Goal: Task Accomplishment & Management: Complete application form

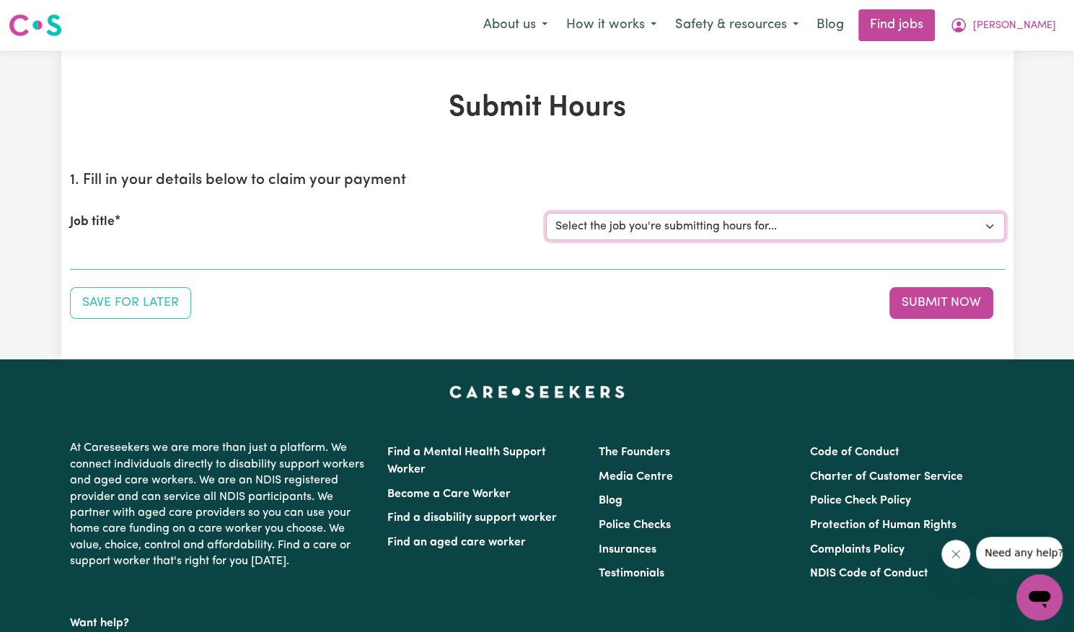
click at [675, 227] on select "Select the job you're submitting hours for... [[PERSON_NAME]] Support Worker Ne…" at bounding box center [775, 226] width 459 height 27
select select "14115"
click at [546, 213] on select "Select the job you're submitting hours for... [[PERSON_NAME]] Support Worker Ne…" at bounding box center [775, 226] width 459 height 27
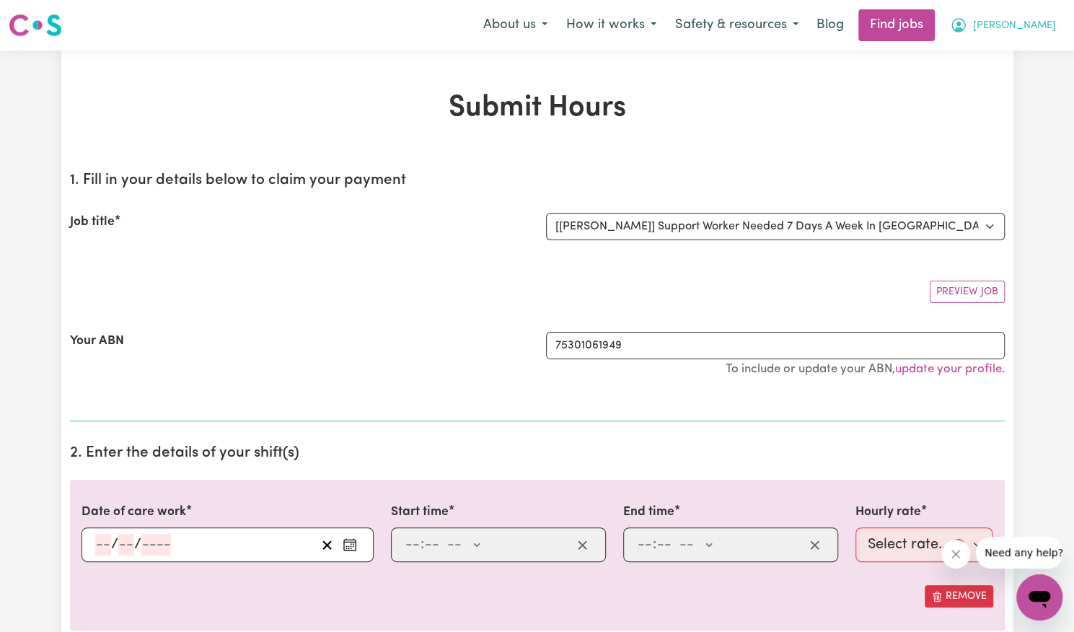
click at [1042, 30] on span "[PERSON_NAME]" at bounding box center [1014, 26] width 83 height 16
click at [1010, 64] on link "My Account" at bounding box center [1008, 56] width 114 height 27
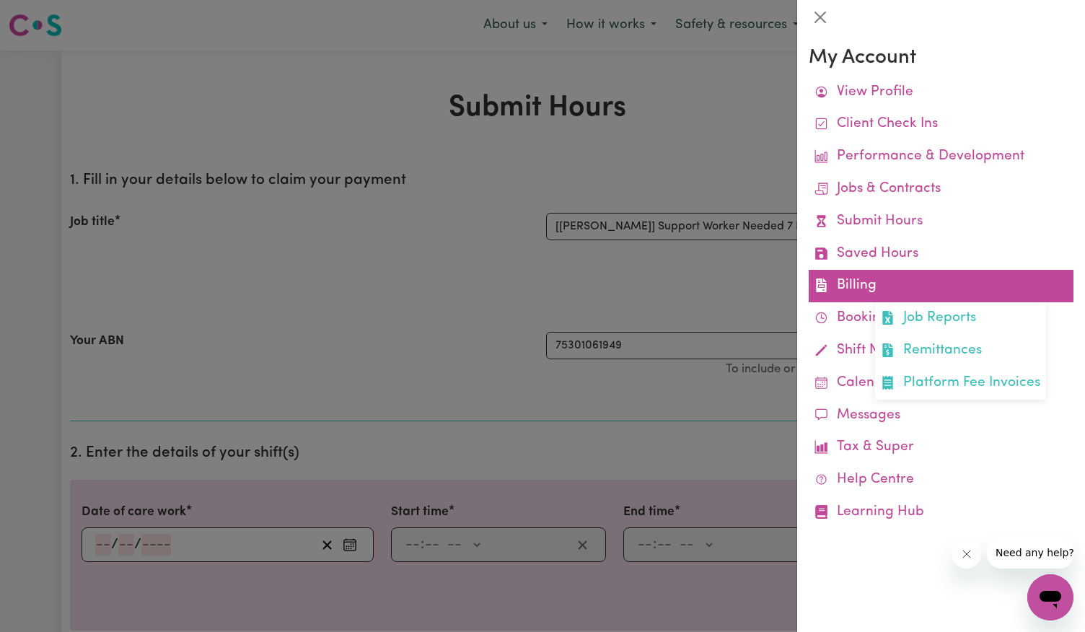
click at [921, 287] on link "Billing Job Reports Remittances Platform Fee Invoices" at bounding box center [941, 286] width 265 height 32
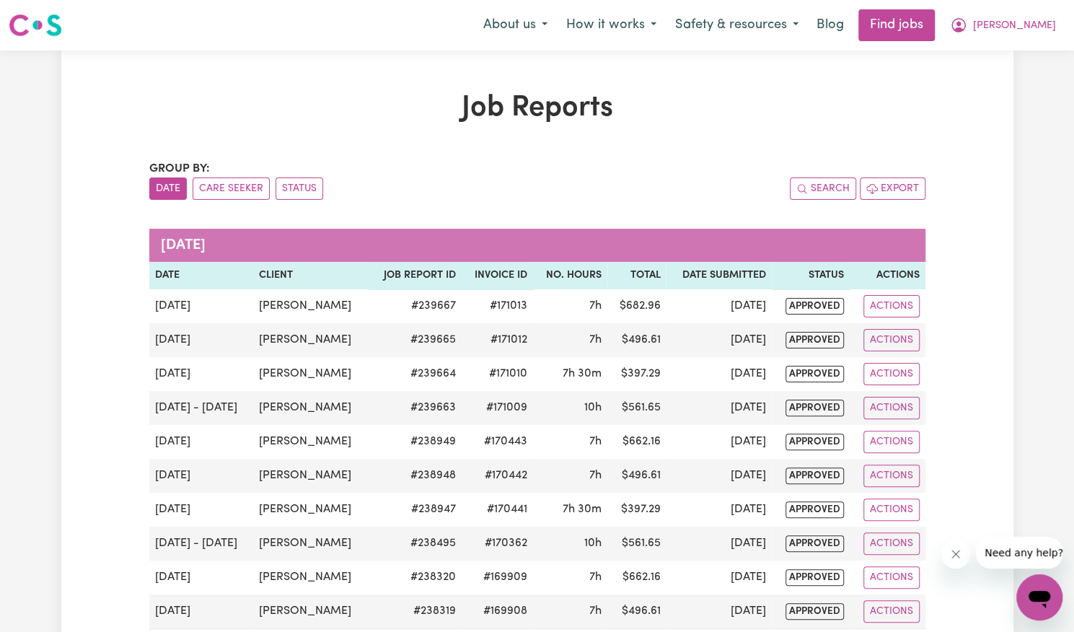
click at [1035, 27] on span "[PERSON_NAME]" at bounding box center [1014, 26] width 83 height 16
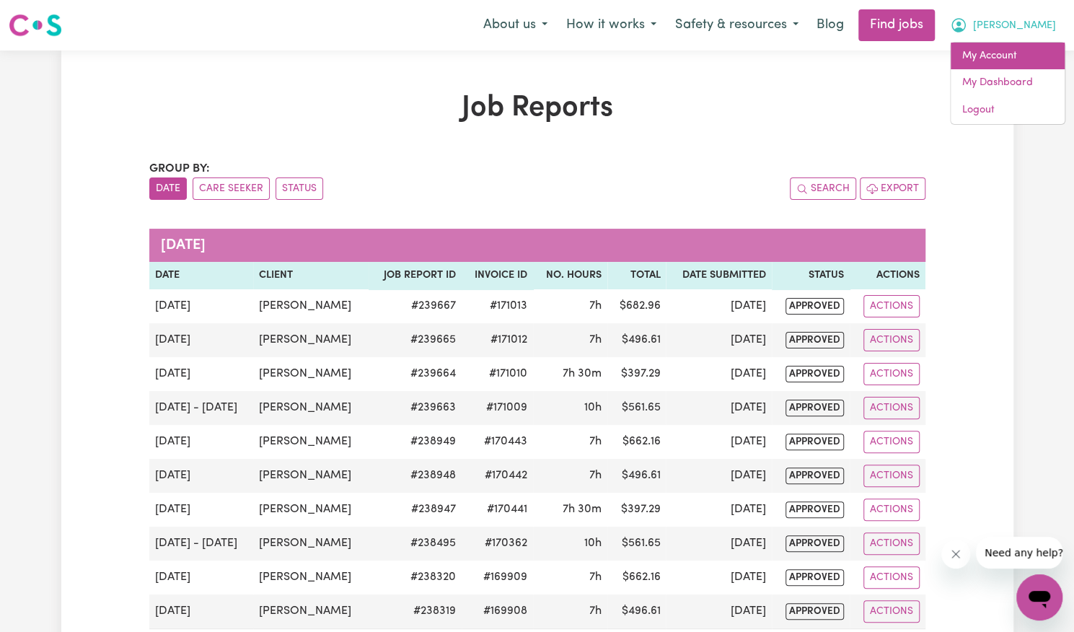
click at [1017, 66] on link "My Account" at bounding box center [1008, 56] width 114 height 27
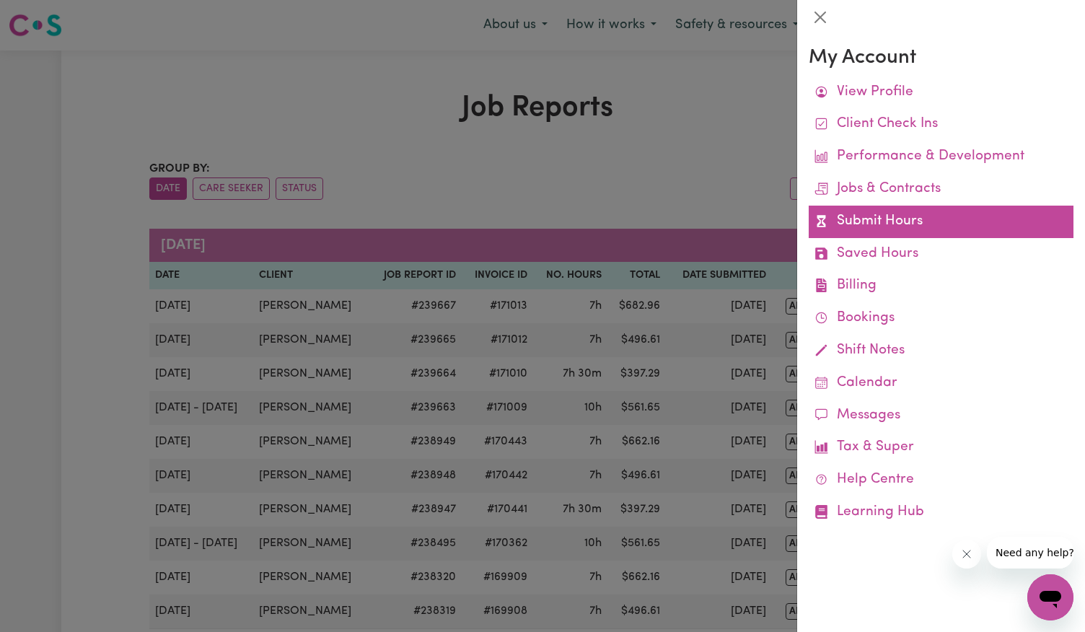
click at [901, 222] on link "Submit Hours" at bounding box center [941, 222] width 265 height 32
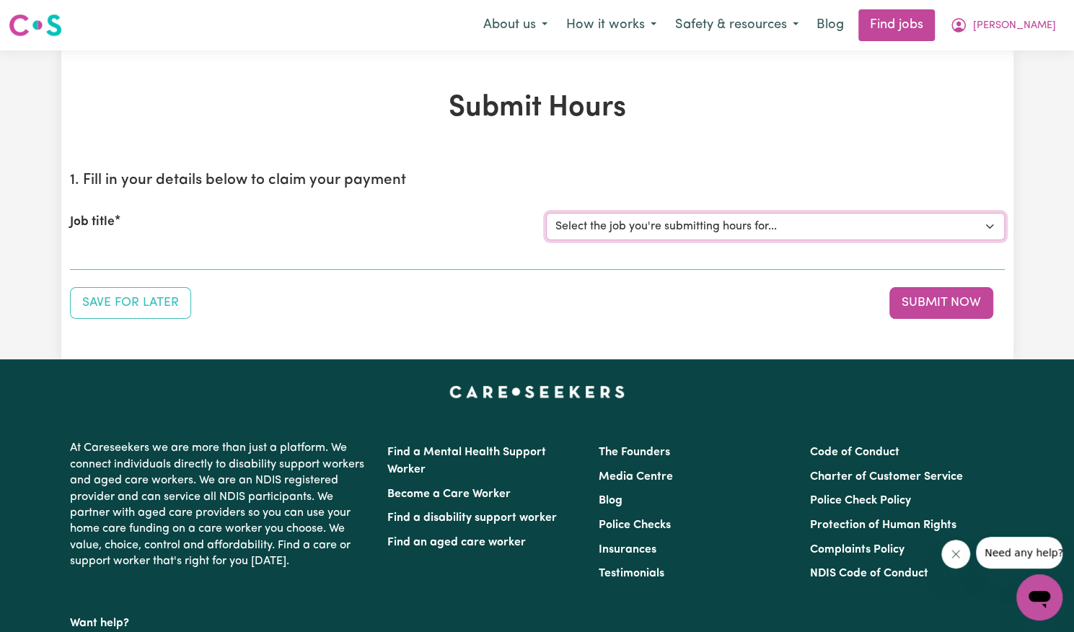
click at [771, 232] on select "Select the job you're submitting hours for... [[PERSON_NAME]] Support Worker Ne…" at bounding box center [775, 226] width 459 height 27
select select "14115"
click at [546, 213] on select "Select the job you're submitting hours for... [[PERSON_NAME]] Support Worker Ne…" at bounding box center [775, 226] width 459 height 27
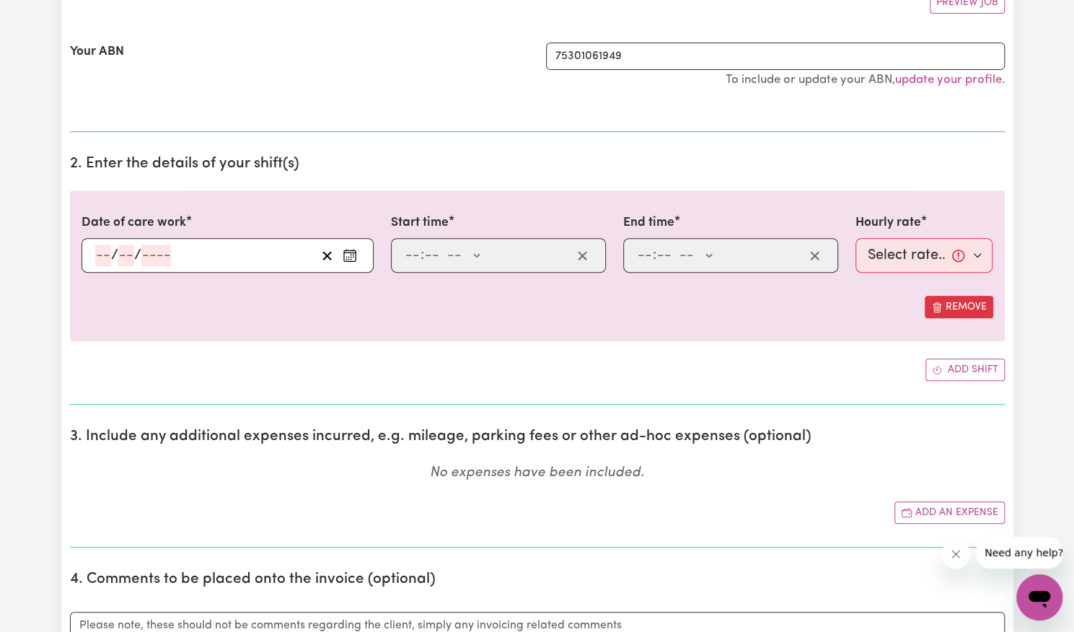
scroll to position [290, 0]
click at [350, 258] on rect "Enter the date of care work" at bounding box center [350, 255] width 12 height 11
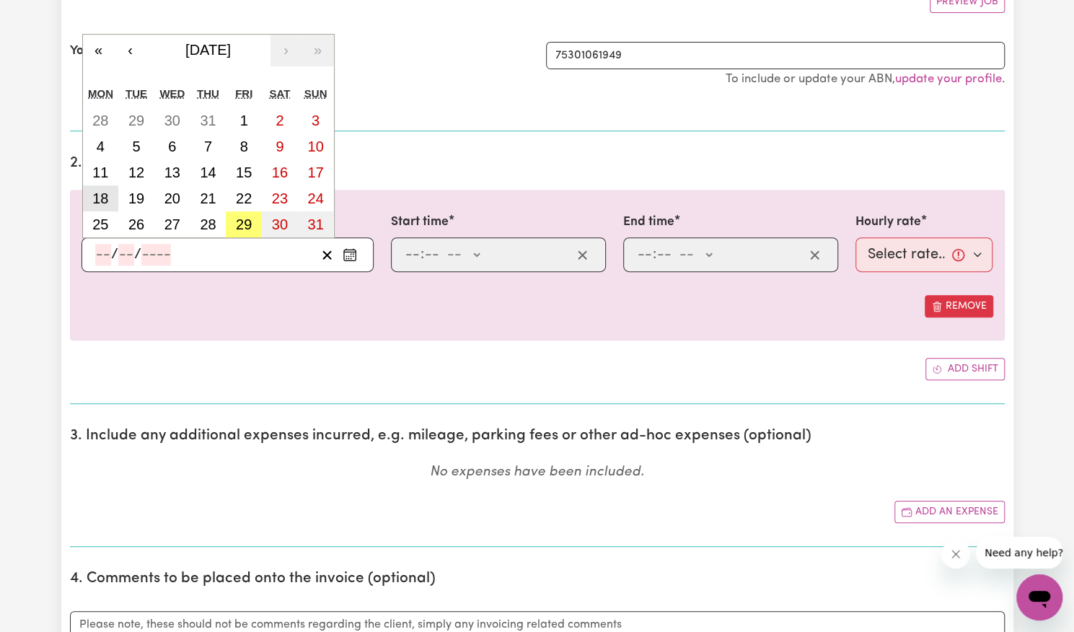
click at [101, 193] on abbr "18" at bounding box center [100, 198] width 16 height 16
type input "[DATE]"
type input "18"
type input "8"
type input "2025"
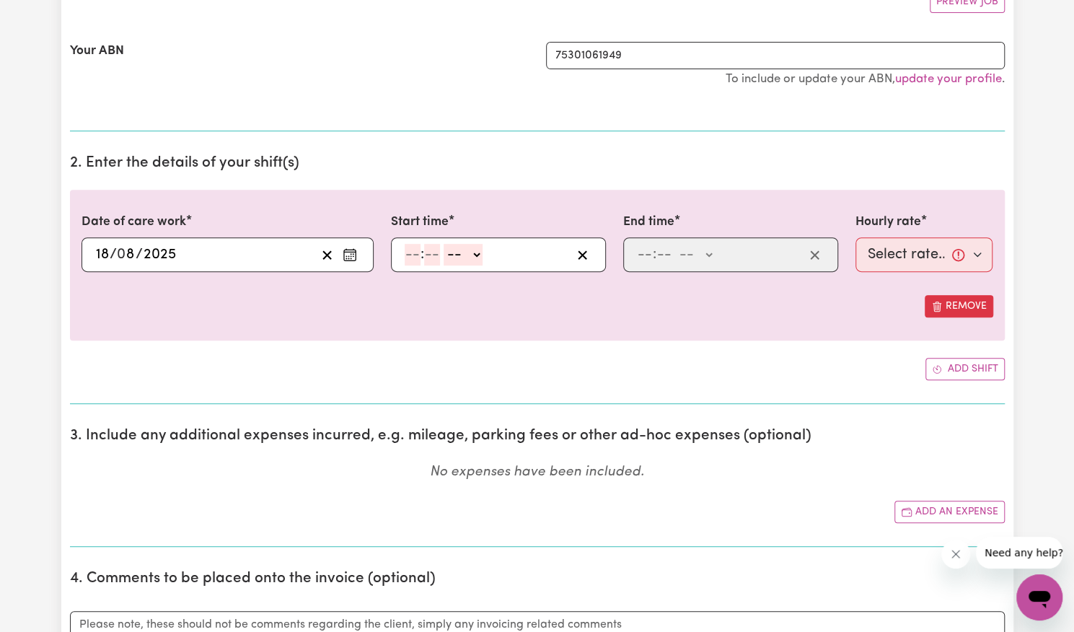
click at [413, 254] on input "number" at bounding box center [413, 255] width 16 height 22
type input "9"
type input "1"
type input "15"
click at [465, 255] on select "-- AM PM" at bounding box center [456, 255] width 39 height 22
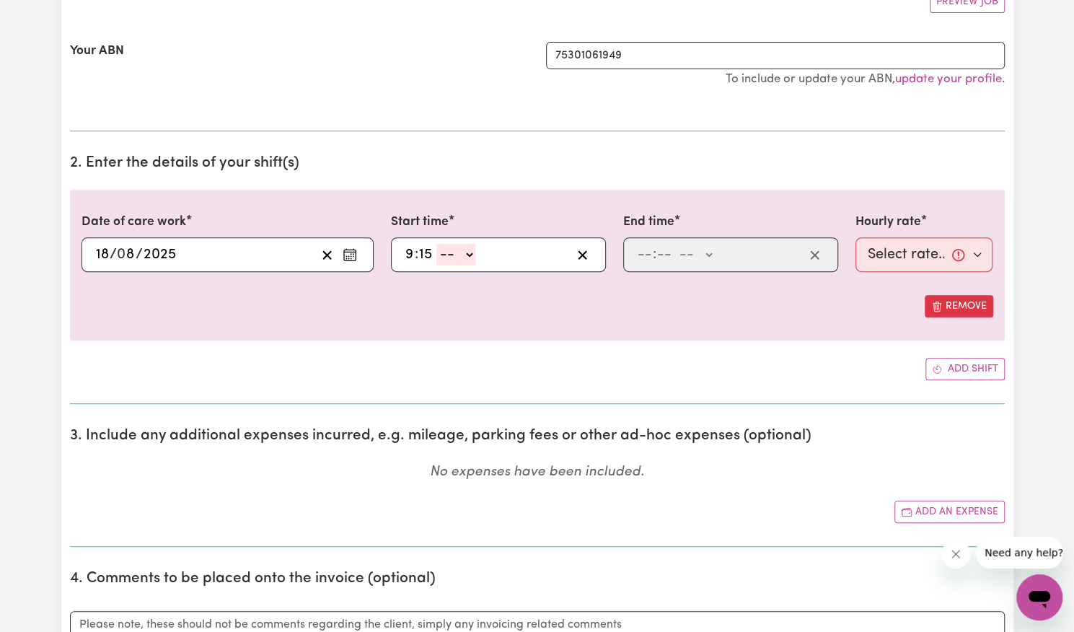
select select "am"
click at [437, 244] on select "-- AM PM" at bounding box center [456, 255] width 39 height 22
type input "09:15"
click at [458, 255] on select "AM PM" at bounding box center [456, 255] width 39 height 22
select select "pm"
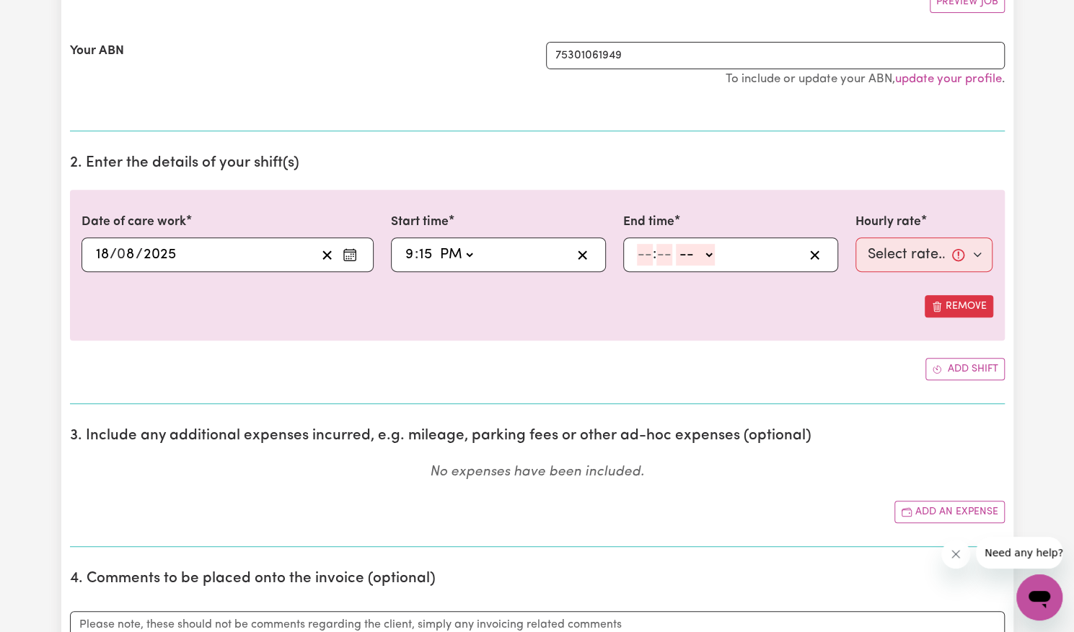
click at [437, 244] on select "AM PM" at bounding box center [456, 255] width 39 height 22
type input "21:15"
click at [644, 247] on input "number" at bounding box center [645, 255] width 16 height 22
type input "6"
type input "0"
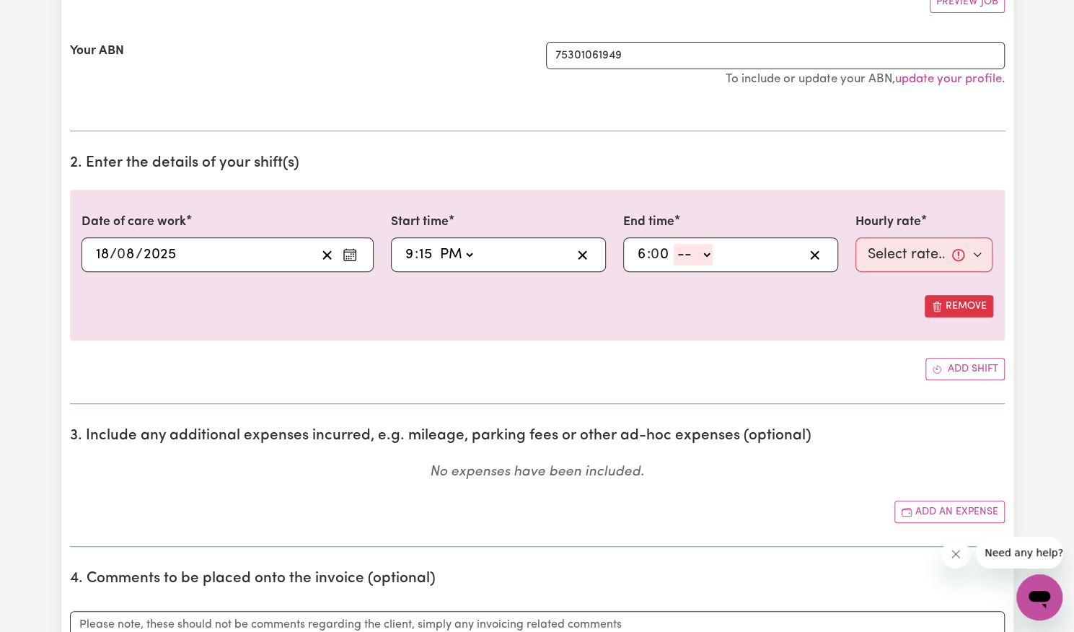
click at [704, 246] on select "-- AM PM" at bounding box center [693, 255] width 39 height 22
select select "am"
click at [674, 244] on select "-- AM PM" at bounding box center [693, 255] width 39 height 22
type input "06:00"
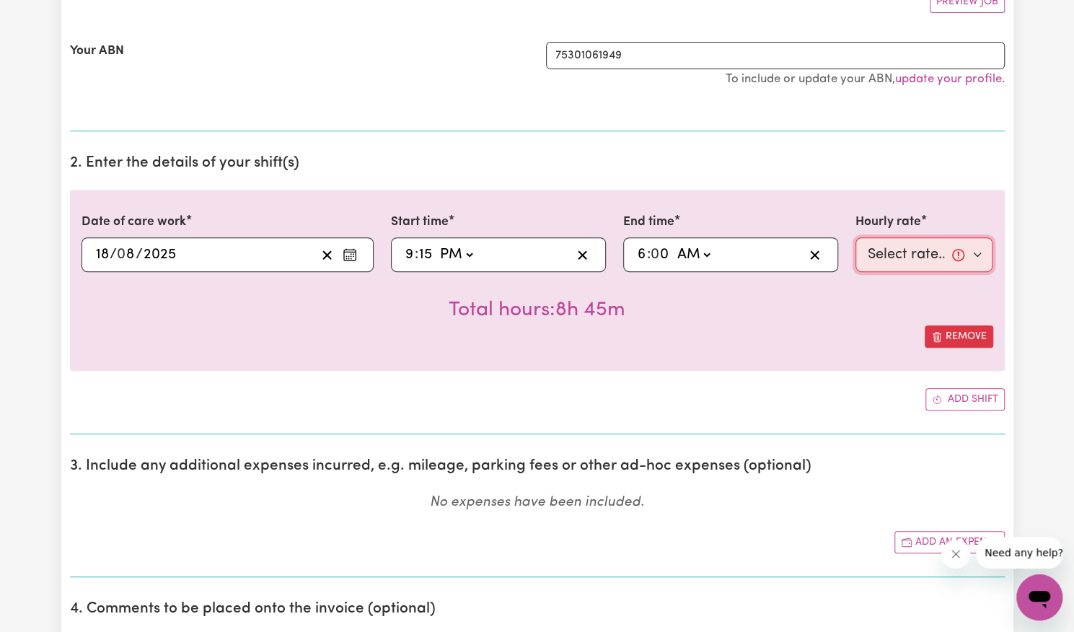
click at [876, 259] on select "Select rate... $57.17 (Weekday) $77.96 ([DATE]) $103.95 ([DATE]) $129.94 (Publi…" at bounding box center [925, 254] width 138 height 35
select select "62.37-Overnight"
click at [856, 237] on select "Select rate... $57.17 (Weekday) $77.96 ([DATE]) $103.95 ([DATE]) $129.94 (Publi…" at bounding box center [925, 254] width 138 height 35
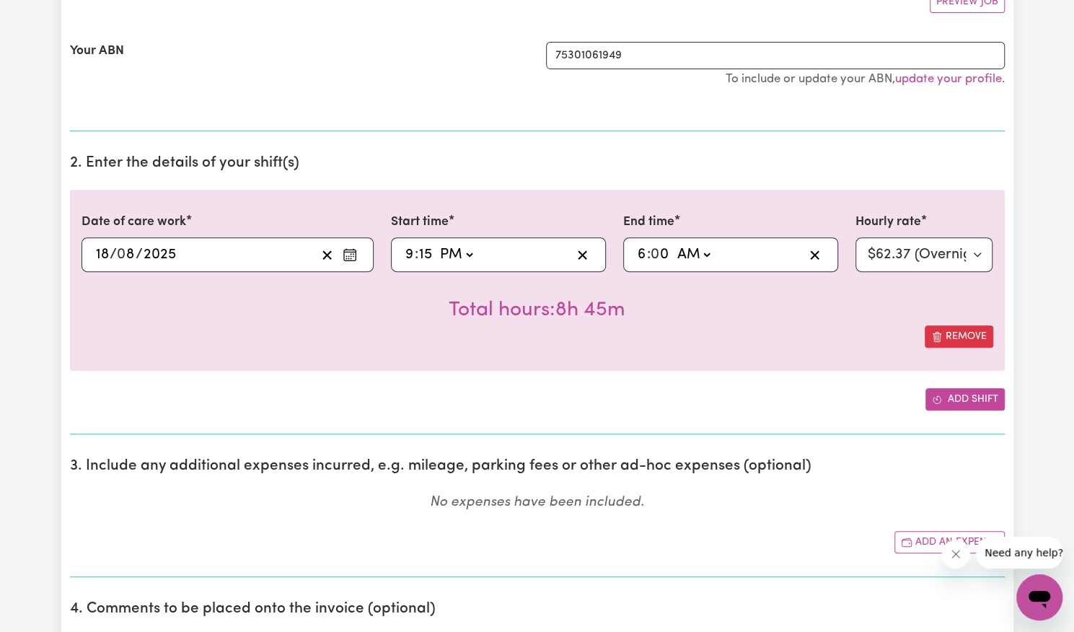
click at [951, 398] on button "Add shift" at bounding box center [965, 399] width 79 height 22
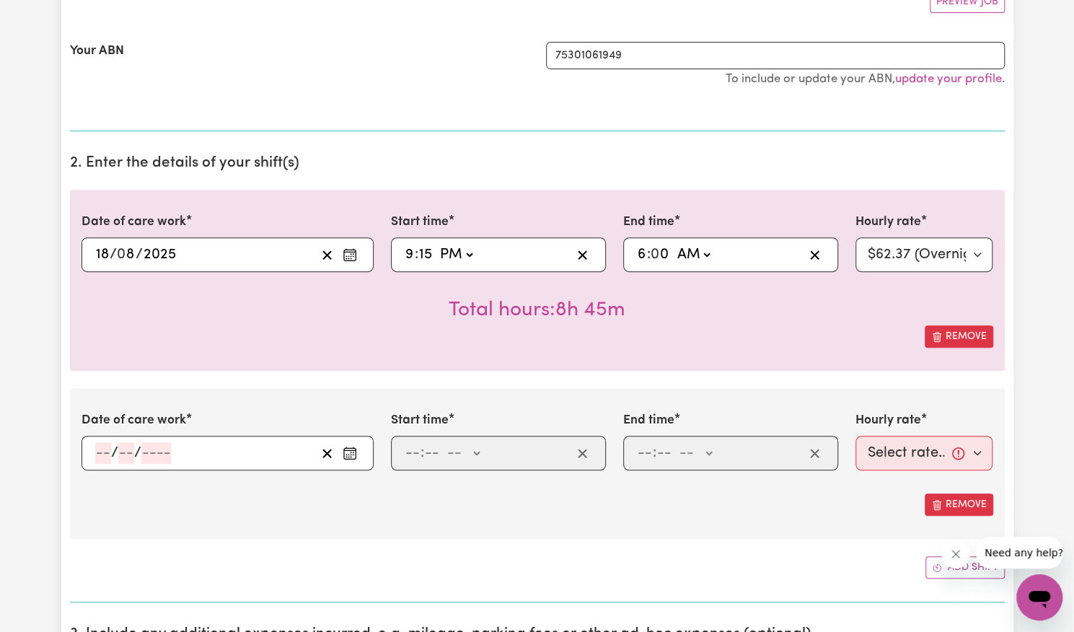
click at [348, 460] on button "Enter the date of care work" at bounding box center [349, 453] width 23 height 22
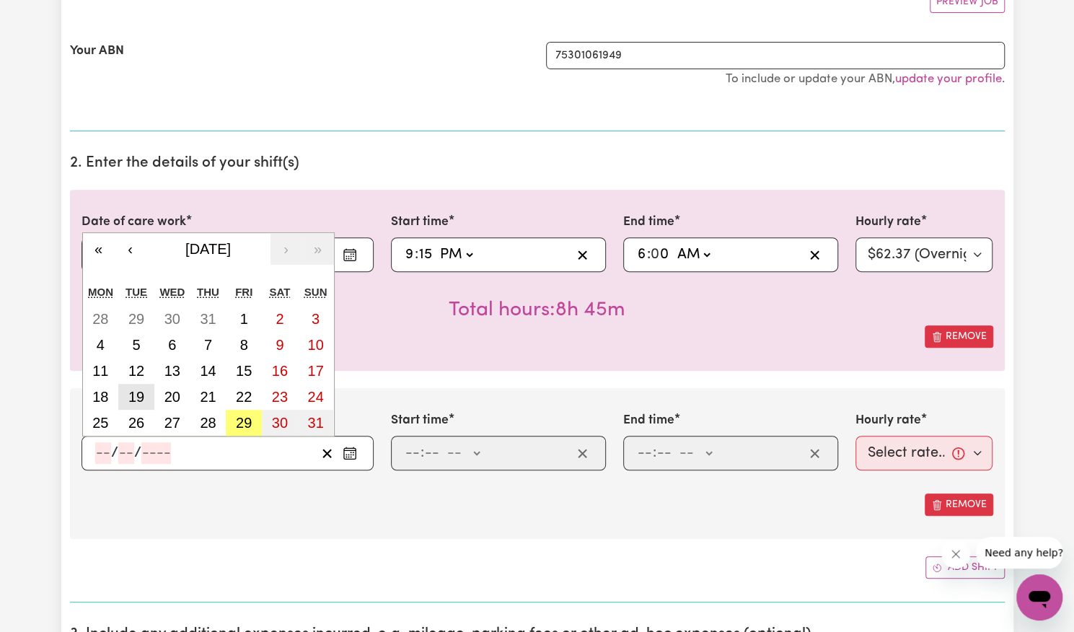
click at [130, 393] on abbr "19" at bounding box center [136, 397] width 16 height 16
type input "[DATE]"
type input "19"
type input "8"
type input "2025"
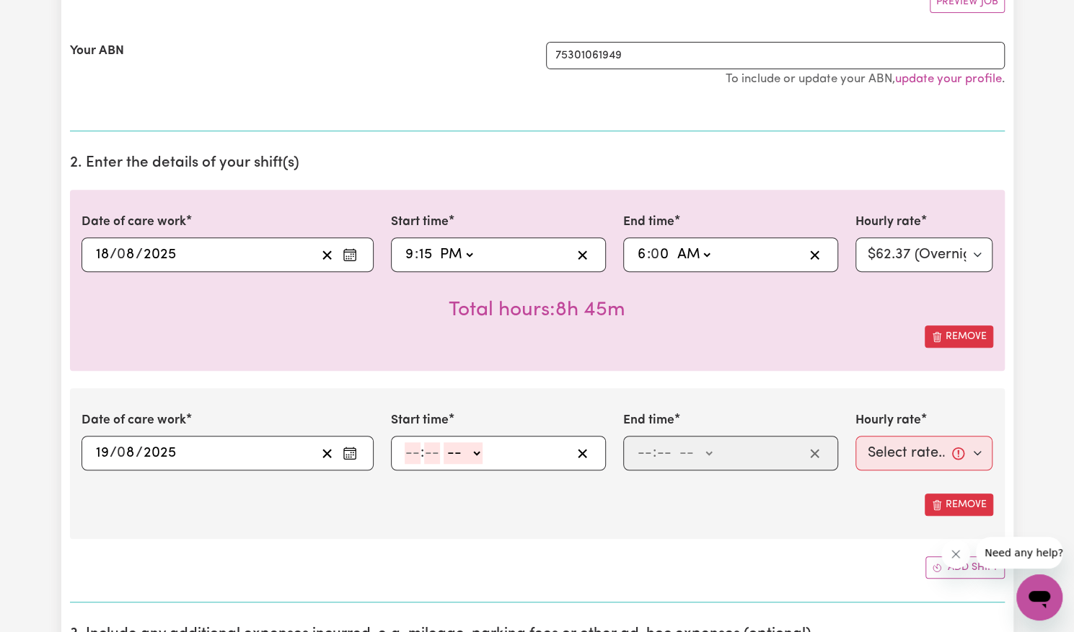
click at [412, 449] on input "number" at bounding box center [413, 453] width 16 height 22
type input "6"
type input "00"
click at [460, 455] on select "-- AM PM" at bounding box center [461, 453] width 39 height 22
select select "am"
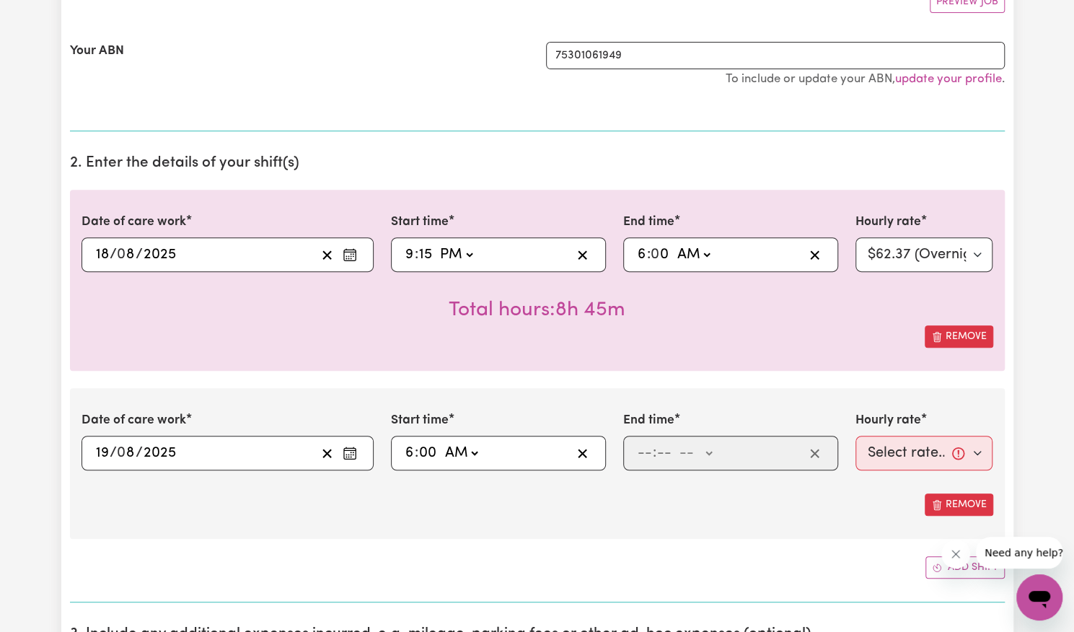
click at [442, 442] on select "-- AM PM" at bounding box center [461, 453] width 39 height 22
type input "06:00"
type input "0"
click at [642, 455] on input "number" at bounding box center [645, 453] width 16 height 22
type input "7"
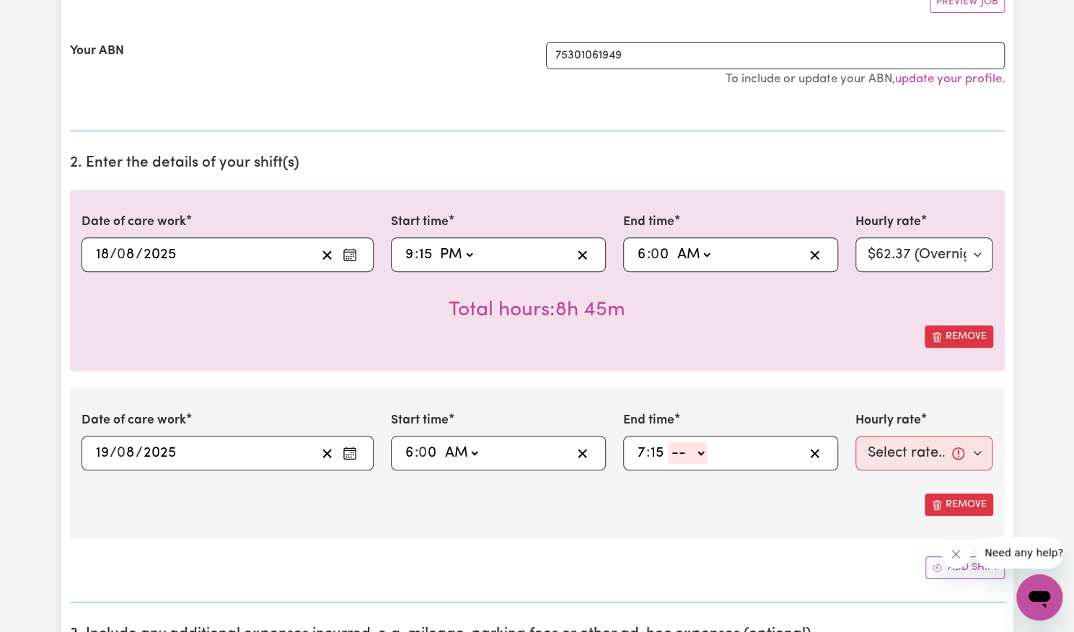
type input "15"
click at [686, 460] on select "-- AM PM" at bounding box center [687, 453] width 39 height 22
select select "am"
click at [668, 442] on select "-- AM PM" at bounding box center [687, 453] width 39 height 22
type input "07:15"
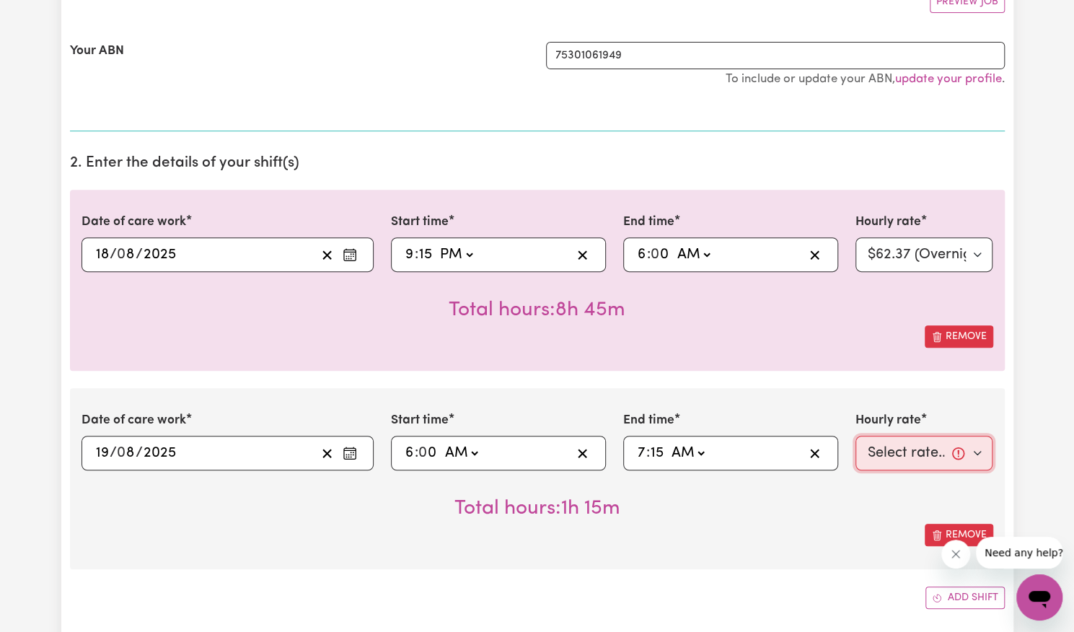
click at [892, 458] on select "Select rate... $57.17 (Weekday) $77.96 ([DATE]) $103.95 ([DATE]) $129.94 (Publi…" at bounding box center [925, 453] width 138 height 35
select select "57.17-Weekday"
click at [856, 436] on select "Select rate... $57.17 (Weekday) $77.96 ([DATE]) $103.95 ([DATE]) $129.94 (Publi…" at bounding box center [925, 453] width 138 height 35
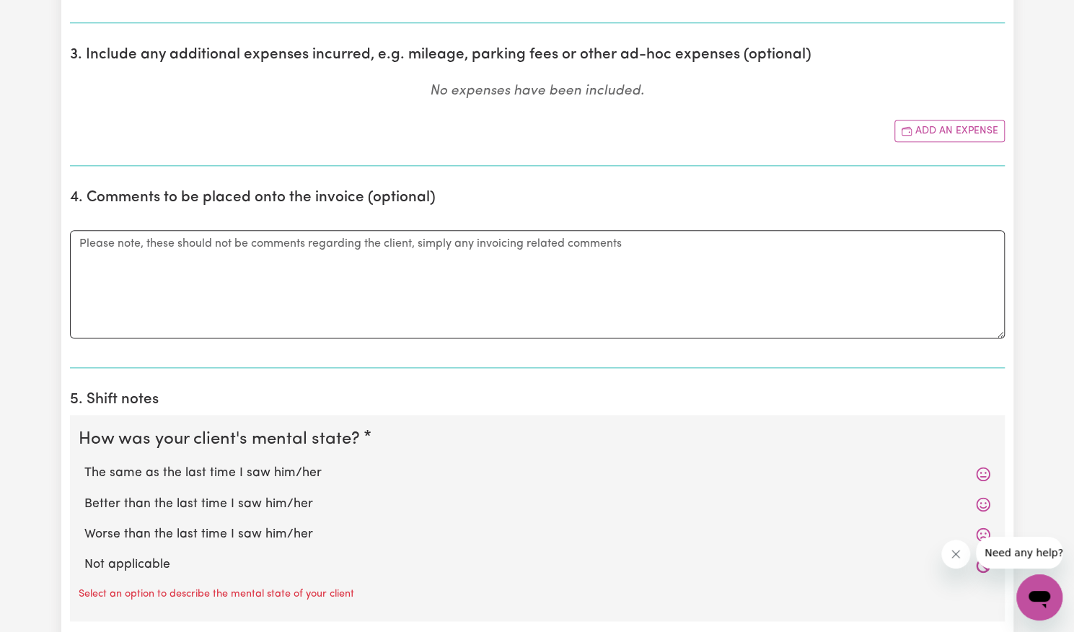
scroll to position [906, 0]
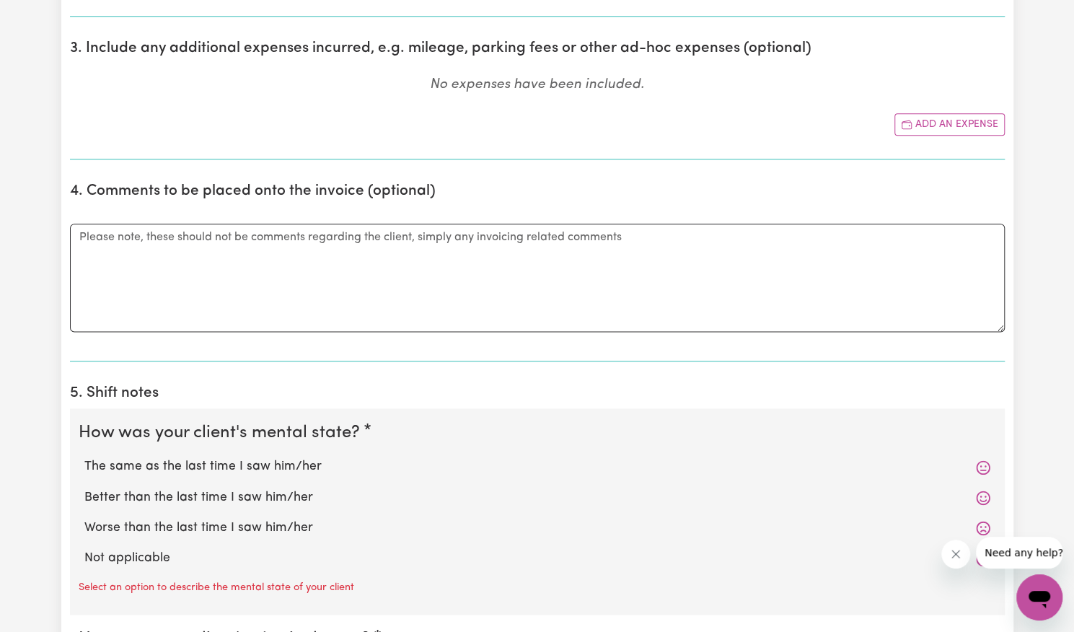
click at [315, 494] on label "Better than the last time I saw him/her" at bounding box center [537, 497] width 906 height 19
click at [84, 488] on input "Better than the last time I saw him/her" at bounding box center [84, 488] width 1 height 1
radio input "true"
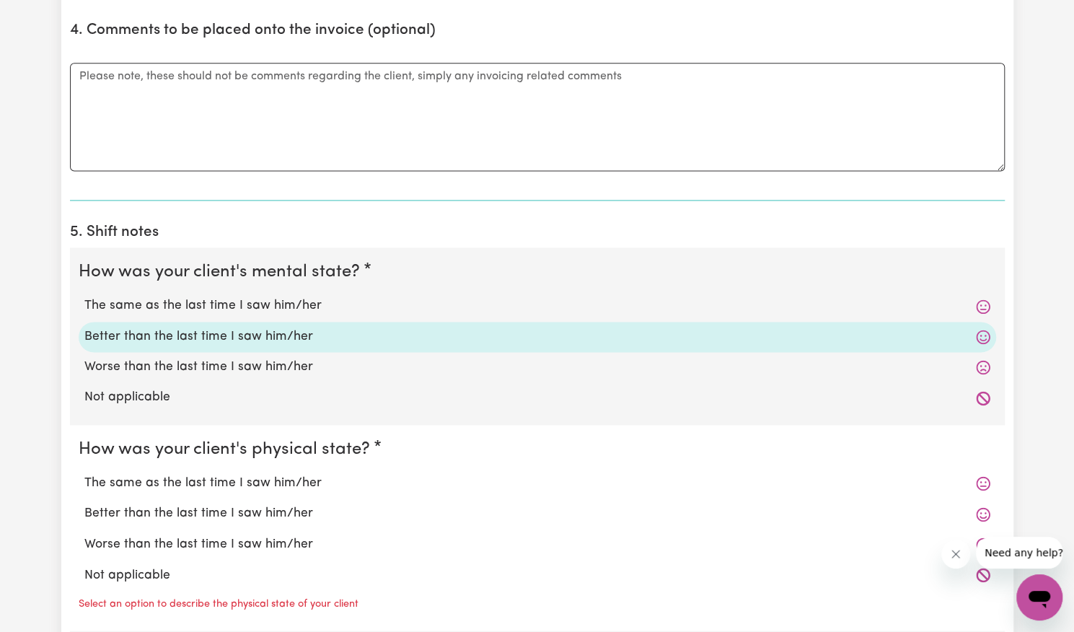
scroll to position [1068, 0]
click at [276, 504] on label "Better than the last time I saw him/her" at bounding box center [537, 513] width 906 height 19
click at [84, 503] on input "Better than the last time I saw him/her" at bounding box center [84, 503] width 1 height 1
radio input "true"
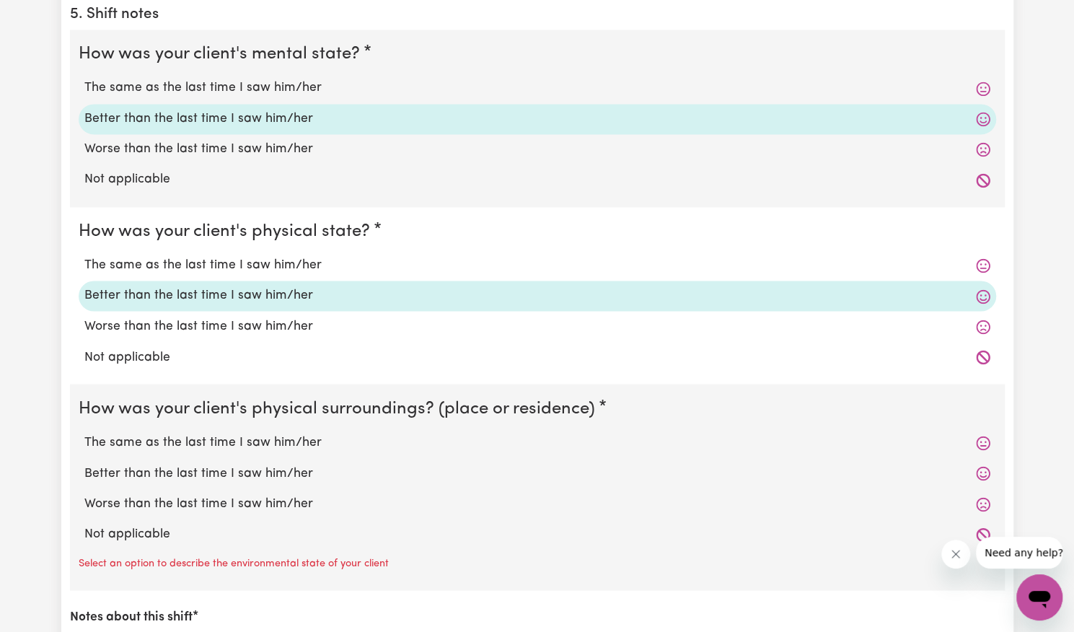
scroll to position [1286, 0]
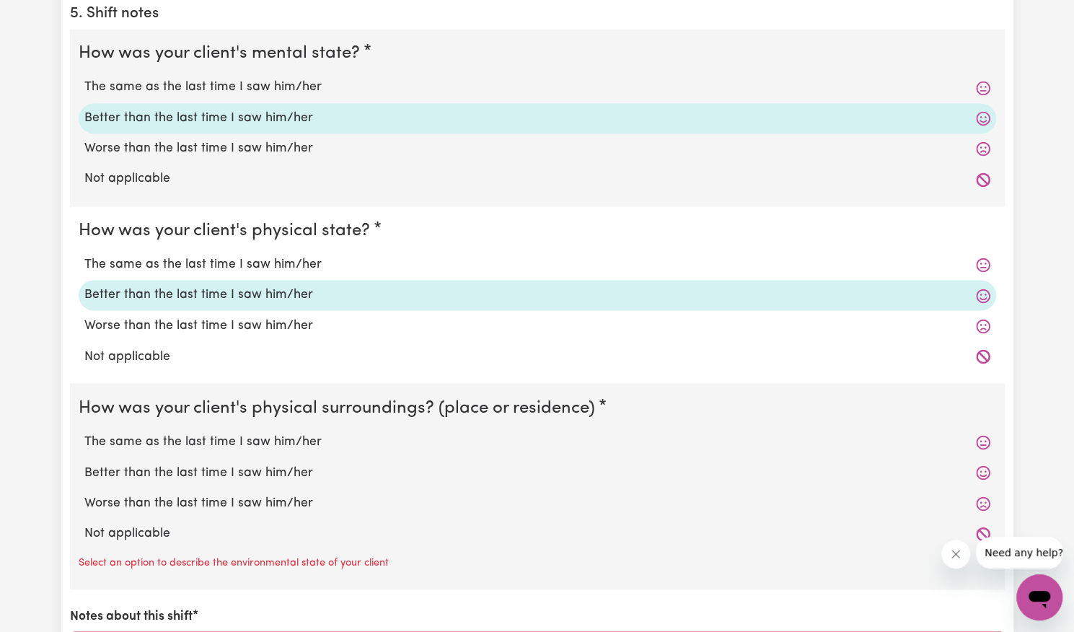
click at [267, 463] on label "Better than the last time I saw him/her" at bounding box center [537, 472] width 906 height 19
click at [84, 462] on input "Better than the last time I saw him/her" at bounding box center [84, 462] width 1 height 1
radio input "true"
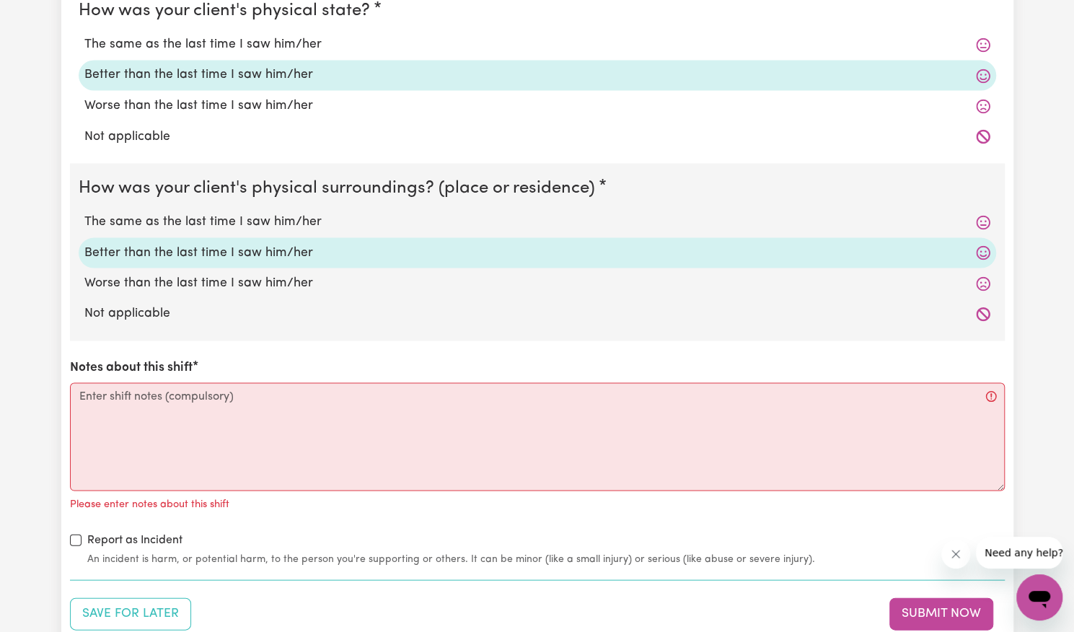
scroll to position [1532, 0]
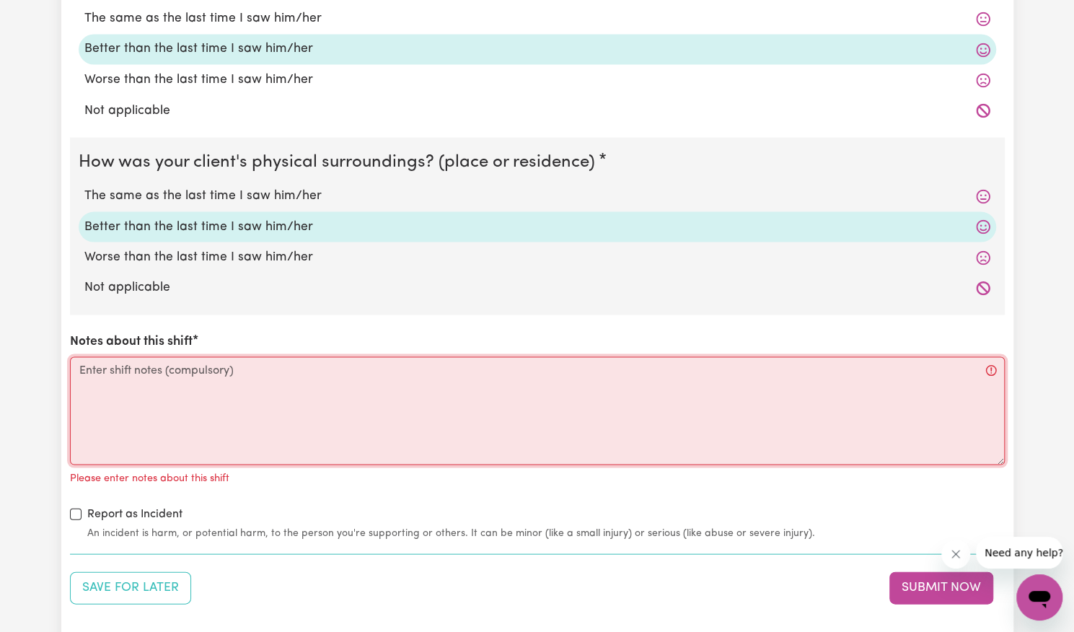
click at [297, 369] on textarea "Notes about this shift" at bounding box center [537, 410] width 935 height 108
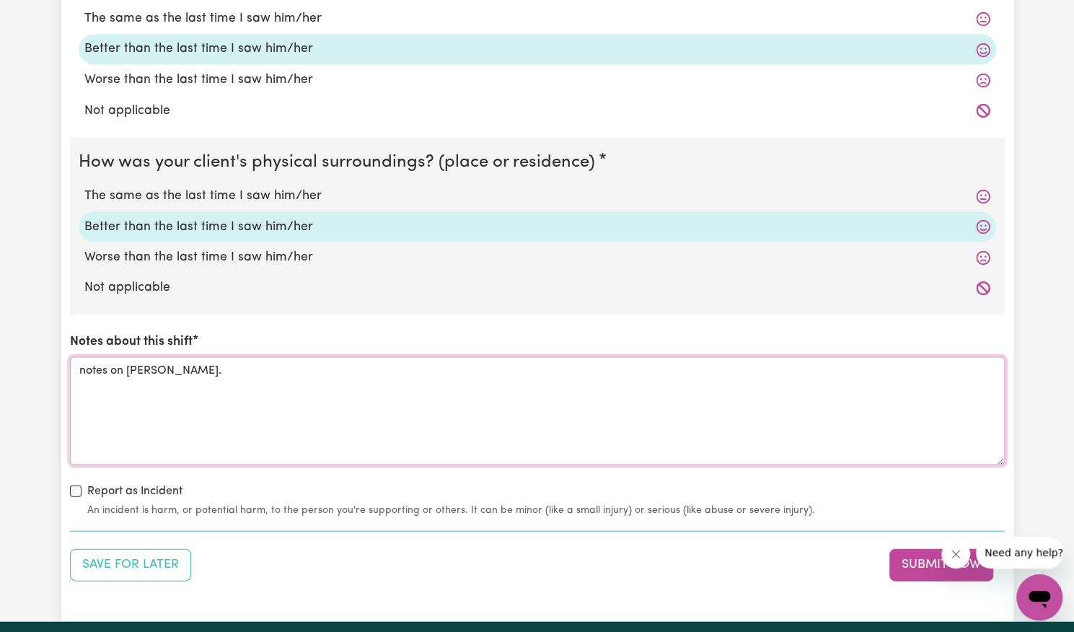
type textarea "notes on [PERSON_NAME]."
click at [127, 484] on label "Report as Incident" at bounding box center [134, 490] width 95 height 17
click at [82, 485] on input "Report as Incident" at bounding box center [76, 491] width 12 height 12
checkbox input "true"
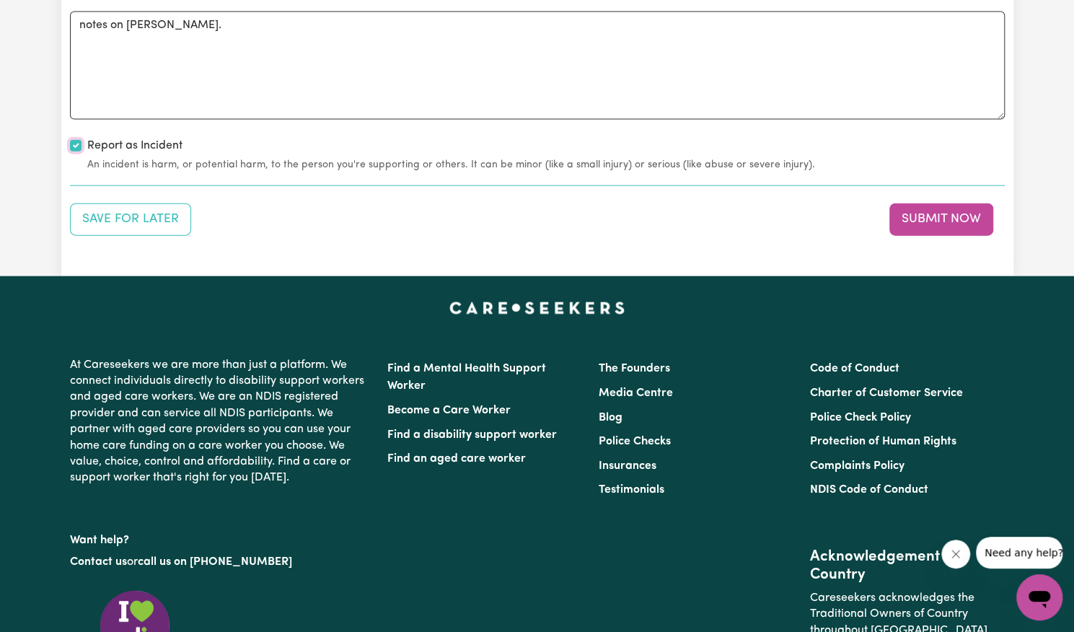
scroll to position [1872, 0]
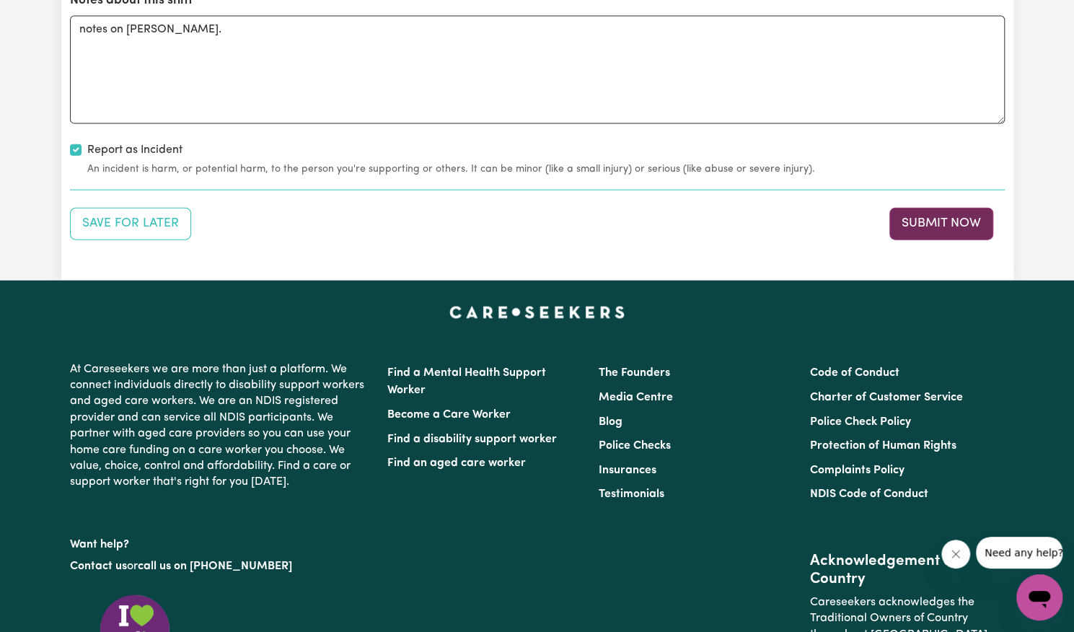
click at [921, 209] on button "Submit Now" at bounding box center [942, 224] width 104 height 32
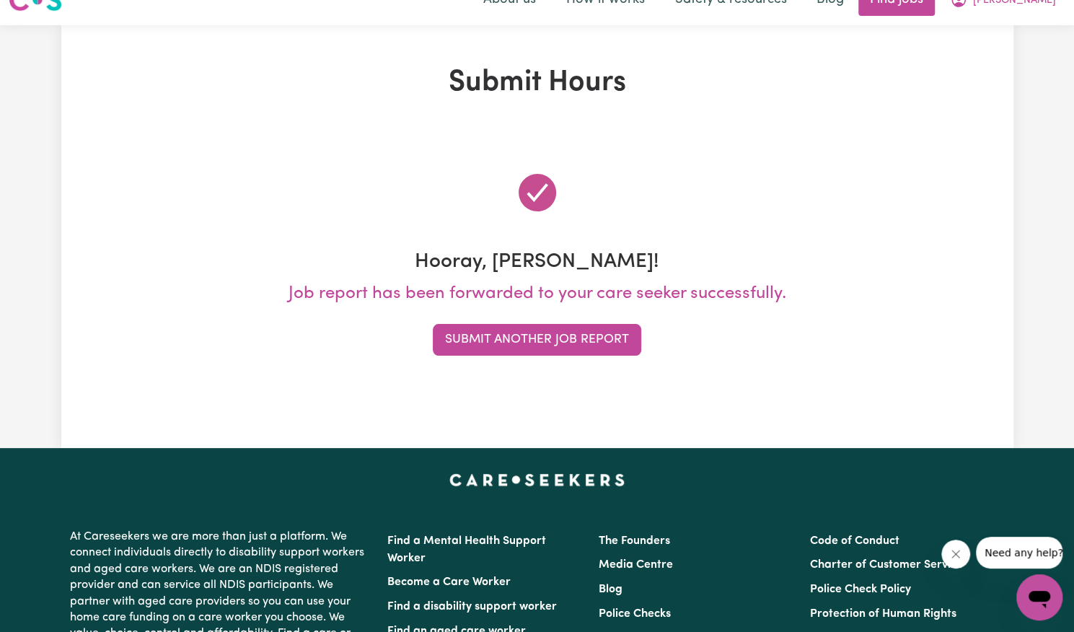
scroll to position [0, 0]
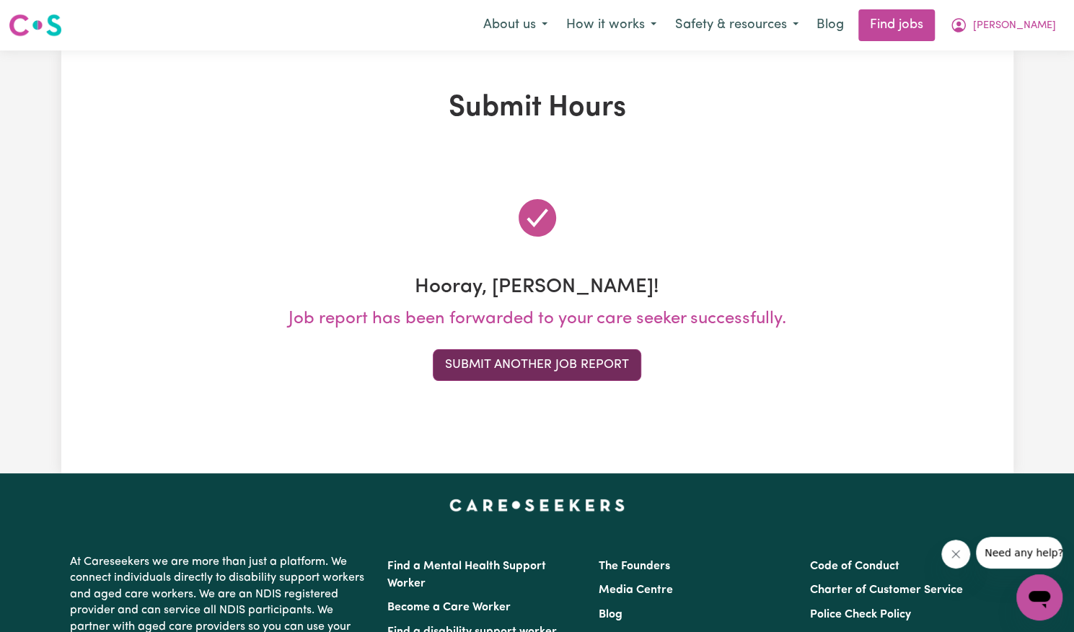
click at [519, 373] on button "Submit Another Job Report" at bounding box center [537, 365] width 209 height 32
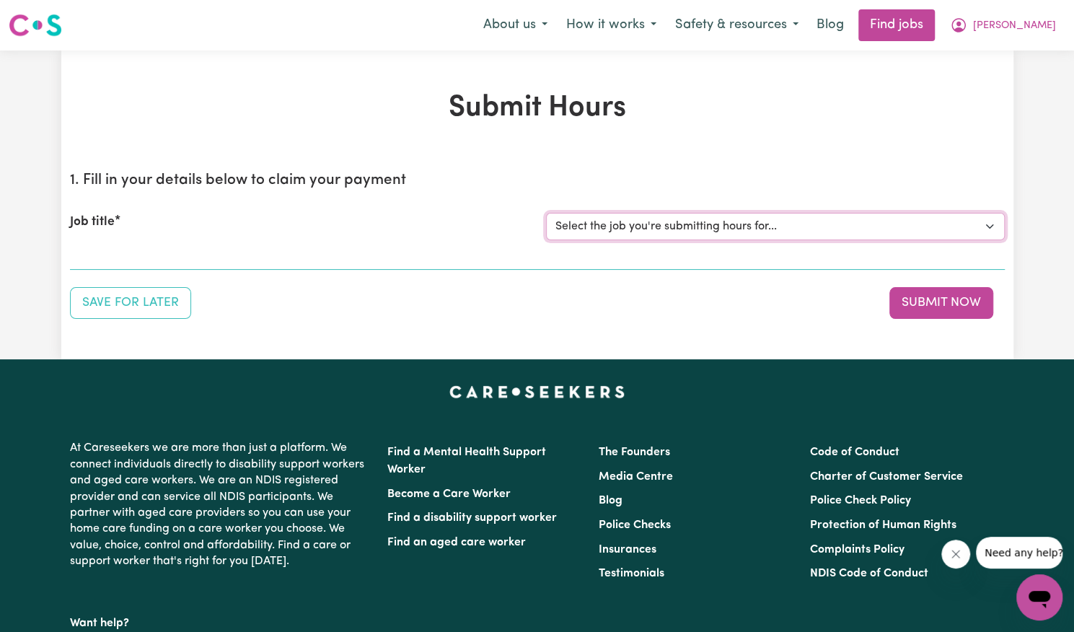
click at [614, 221] on select "Select the job you're submitting hours for... [[PERSON_NAME]] Support Worker Ne…" at bounding box center [775, 226] width 459 height 27
select select "14115"
click at [546, 213] on select "Select the job you're submitting hours for... [[PERSON_NAME]] Support Worker Ne…" at bounding box center [775, 226] width 459 height 27
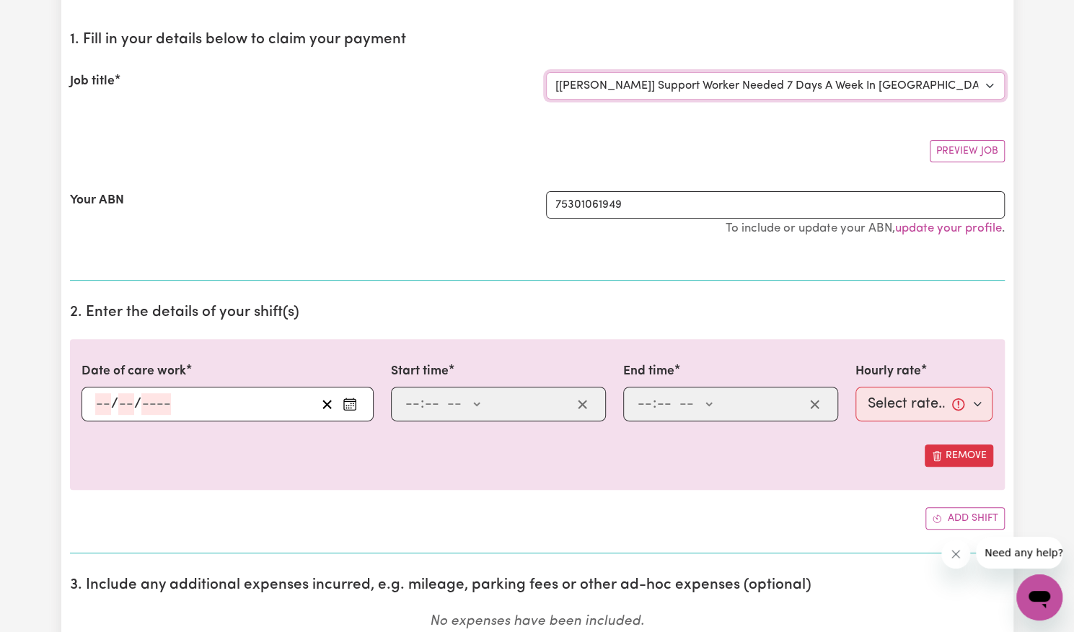
scroll to position [141, 0]
click at [352, 405] on icon "Enter the date of care work" at bounding box center [350, 403] width 14 height 14
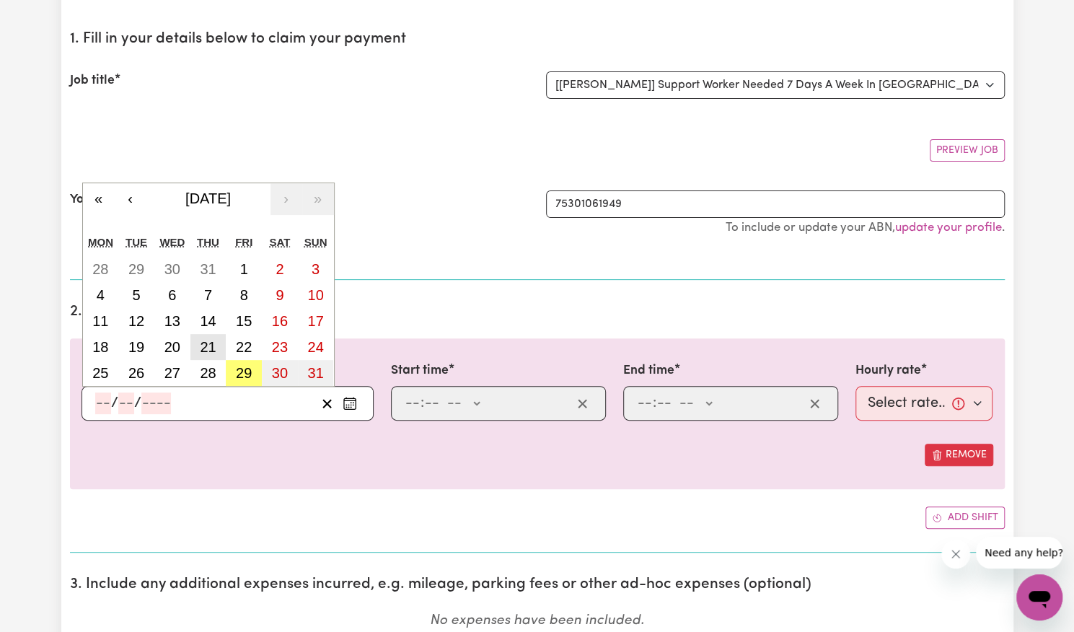
click at [209, 343] on abbr "21" at bounding box center [208, 347] width 16 height 16
type input "[DATE]"
type input "21"
type input "8"
type input "2025"
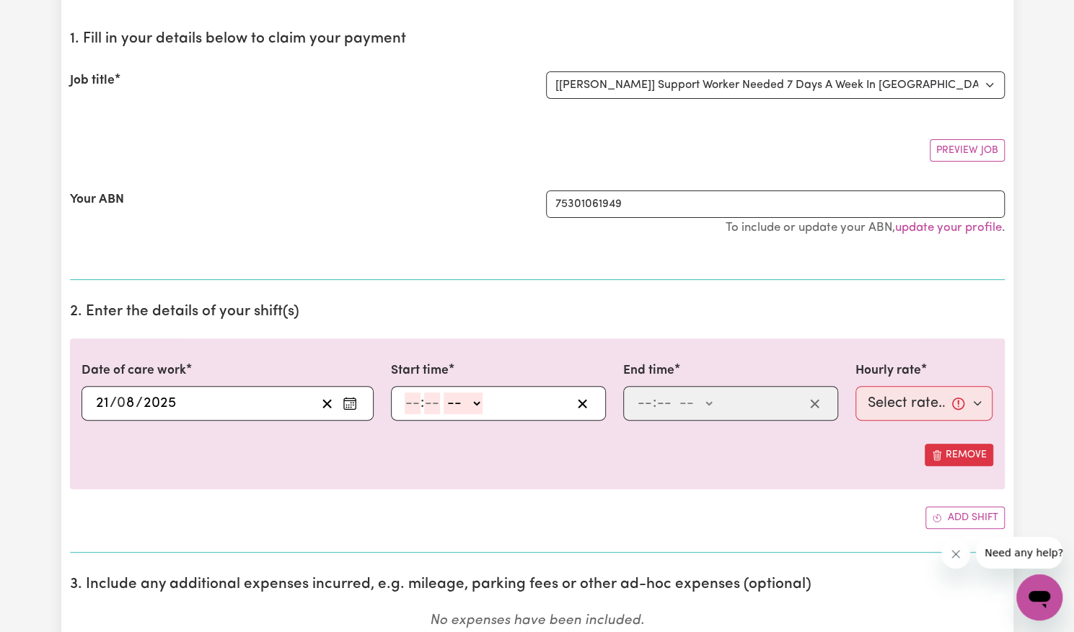
click at [416, 398] on input "number" at bounding box center [413, 404] width 16 height 22
type input "2"
type input "00"
click at [467, 399] on select "-- AM PM" at bounding box center [460, 404] width 39 height 22
select select "pm"
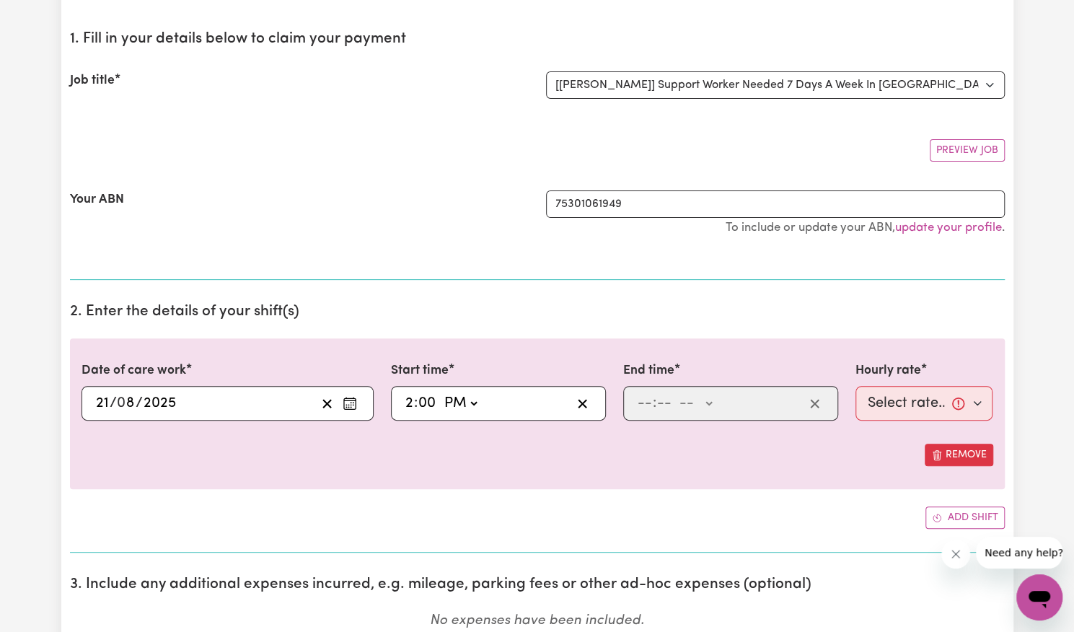
click at [441, 393] on select "-- AM PM" at bounding box center [460, 404] width 39 height 22
type input "14:00"
type input "0"
click at [646, 402] on input "number" at bounding box center [645, 404] width 16 height 22
type input "8"
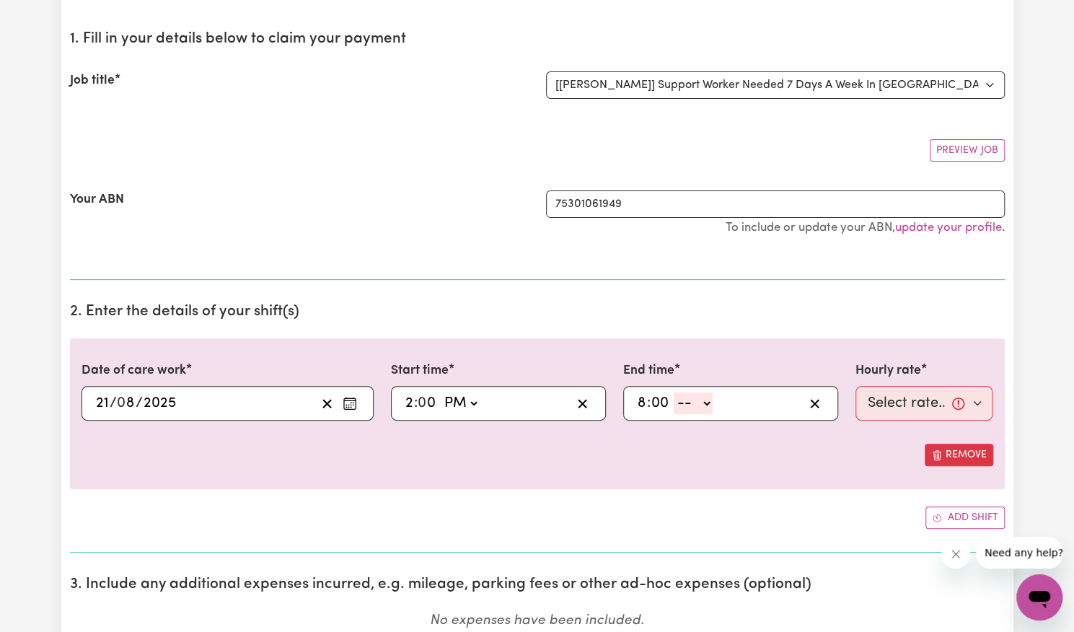
type input "00"
click at [693, 407] on select "-- AM PM" at bounding box center [693, 404] width 39 height 22
select select "pm"
click at [674, 393] on select "-- AM PM" at bounding box center [693, 404] width 39 height 22
type input "20:00"
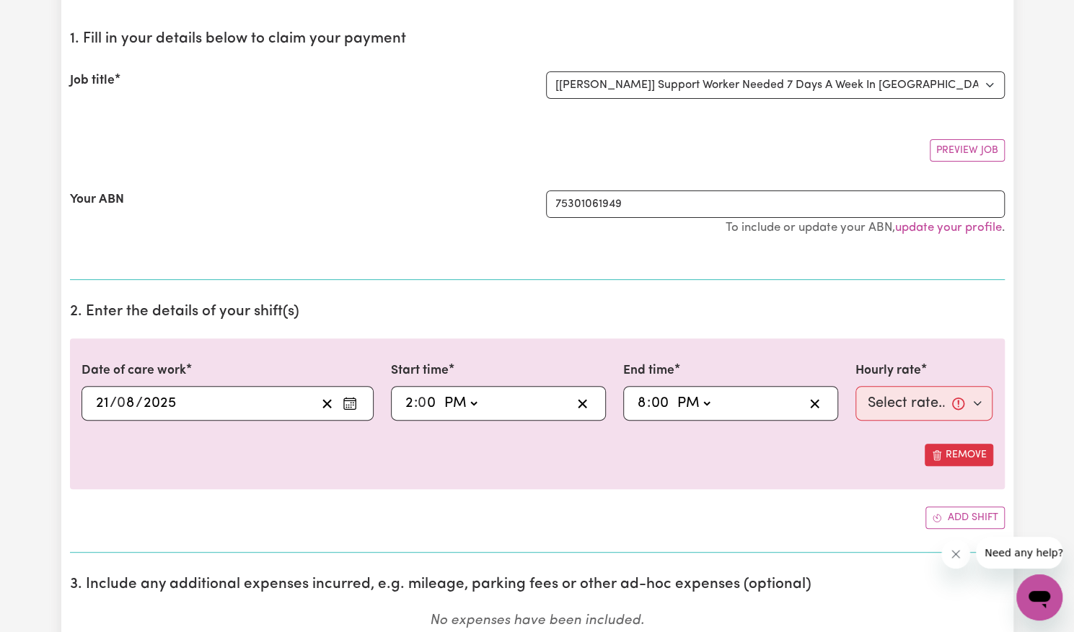
type input "0"
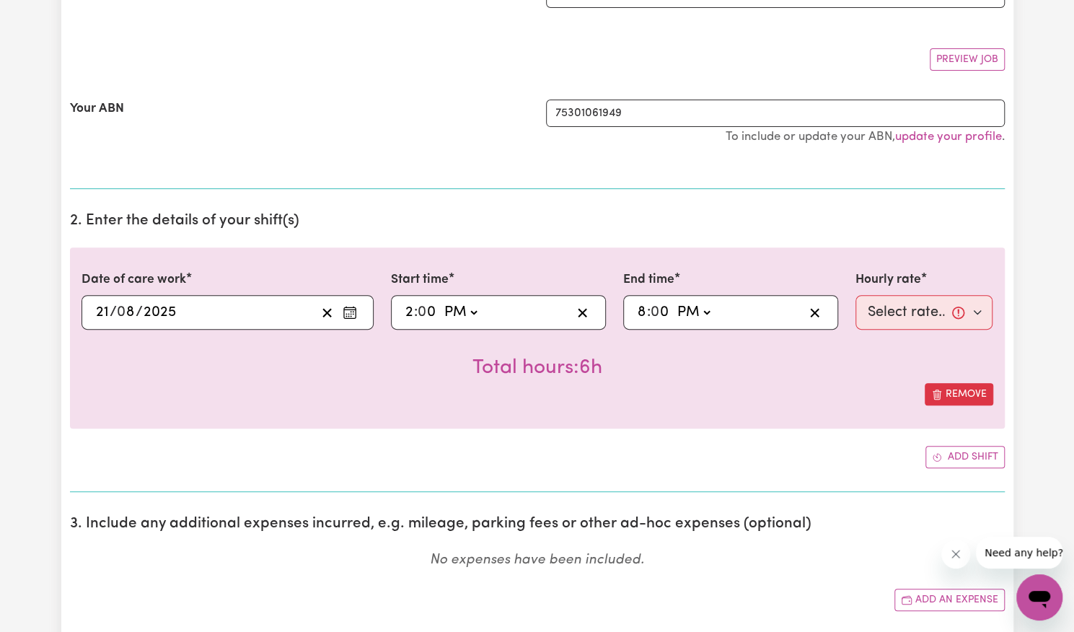
scroll to position [240, 0]
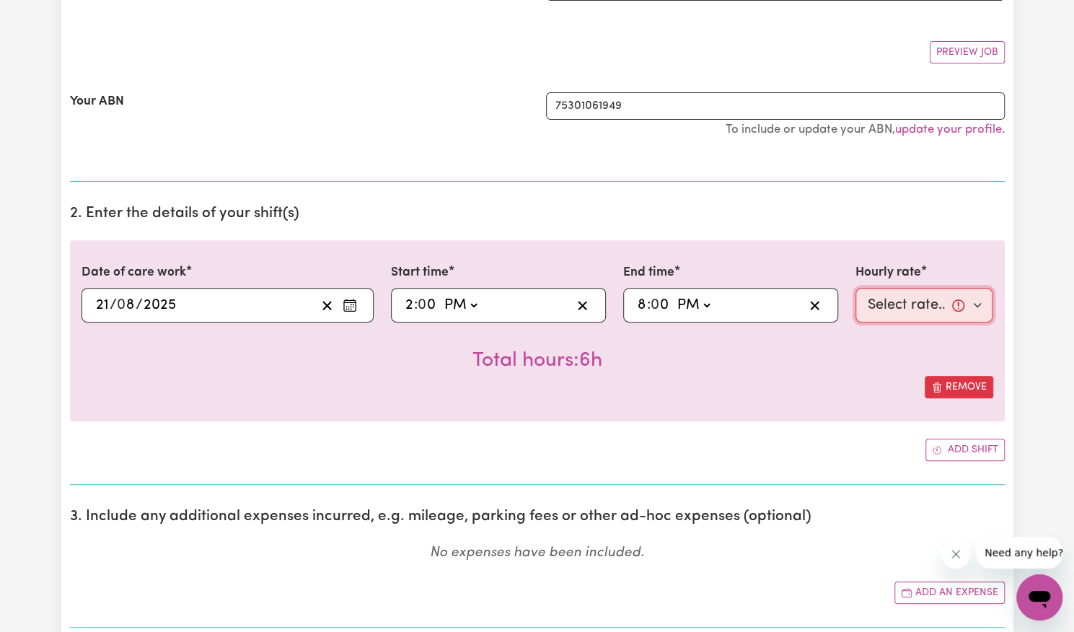
click at [898, 297] on select "Select rate... $57.17 (Weekday) $77.96 ([DATE]) $103.95 ([DATE]) $129.94 (Publi…" at bounding box center [925, 305] width 138 height 35
select select "57.17-Weekday"
click at [856, 288] on select "Select rate... $57.17 (Weekday) $77.96 ([DATE]) $103.95 ([DATE]) $129.94 (Publi…" at bounding box center [925, 305] width 138 height 35
click at [972, 450] on button "Add shift" at bounding box center [965, 450] width 79 height 22
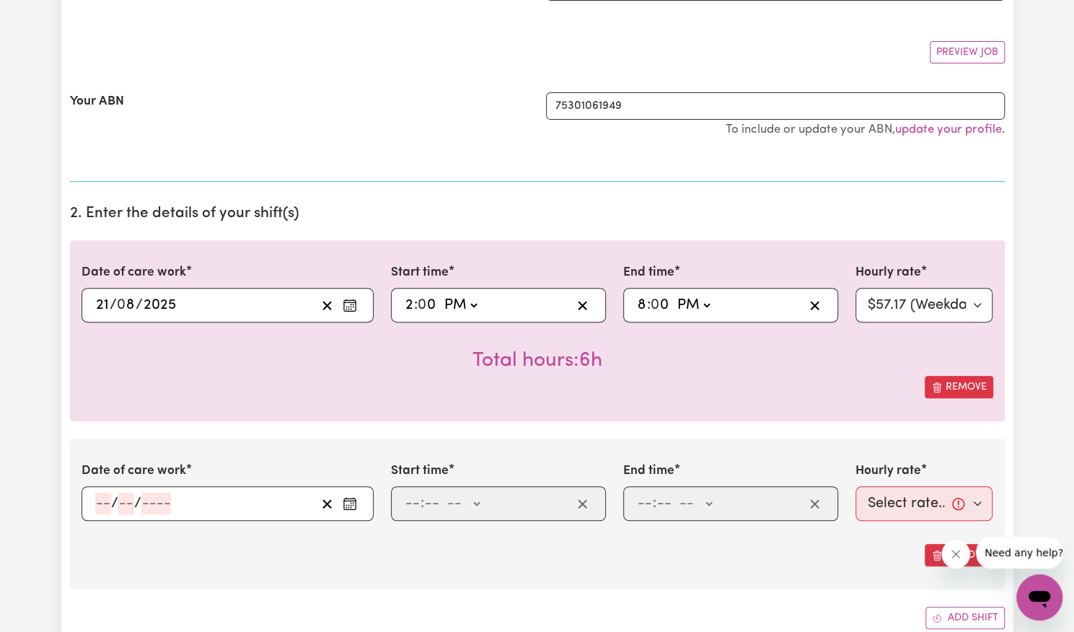
click at [357, 512] on button "Enter the date of care work" at bounding box center [349, 504] width 23 height 22
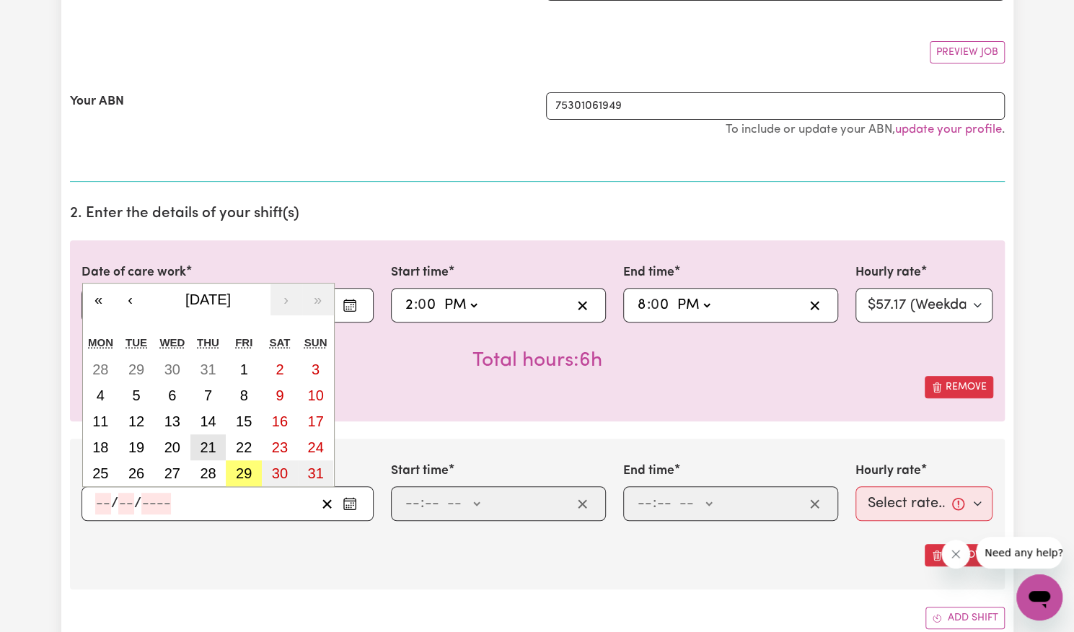
click at [214, 444] on abbr "21" at bounding box center [208, 447] width 16 height 16
type input "[DATE]"
type input "21"
type input "8"
type input "2025"
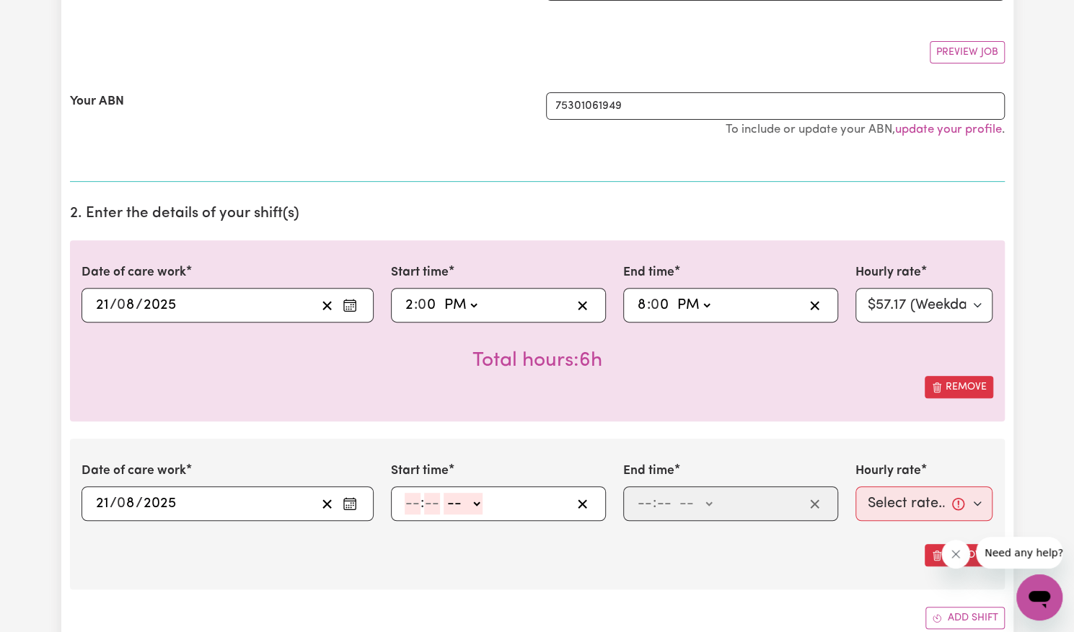
click at [405, 503] on input "number" at bounding box center [413, 504] width 16 height 22
type input "8"
type input "00"
click at [464, 507] on select "-- AM PM" at bounding box center [461, 504] width 39 height 22
select select "pm"
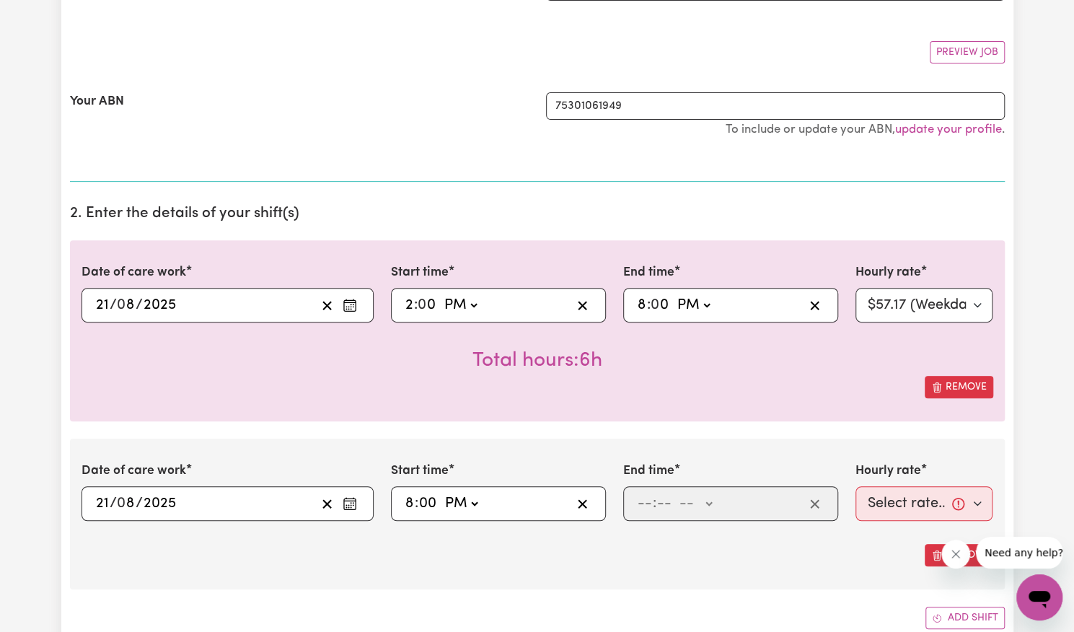
click at [442, 493] on select "-- AM PM" at bounding box center [461, 504] width 39 height 22
type input "20:00"
type input "0"
click at [643, 499] on input "number" at bounding box center [645, 504] width 16 height 22
type input "9"
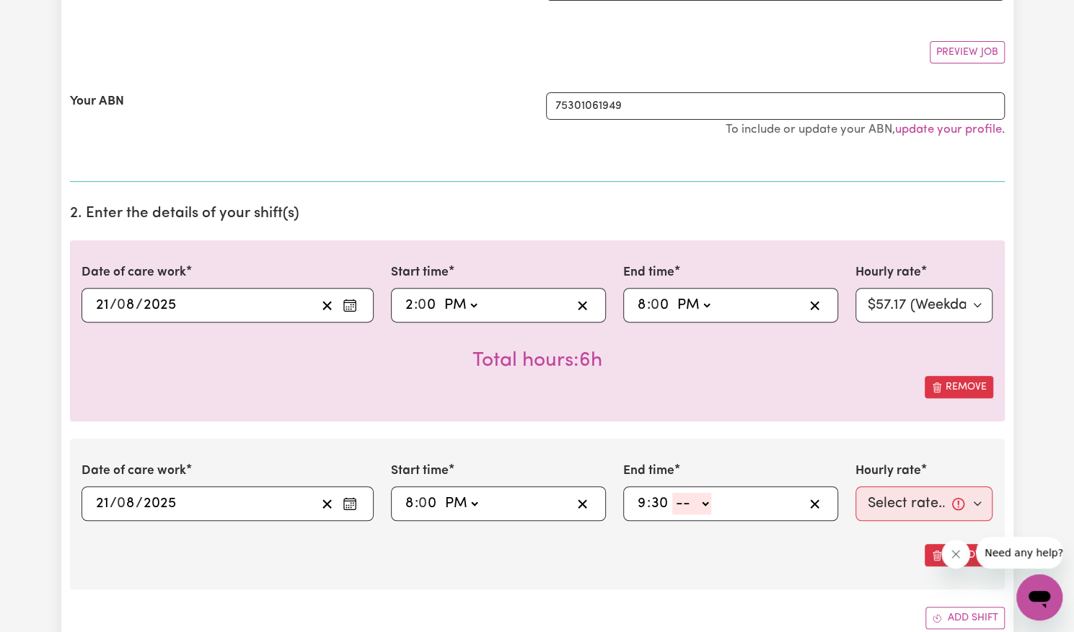
type input "30"
click at [690, 500] on select "-- AM PM" at bounding box center [691, 504] width 39 height 22
select select "pm"
click at [672, 493] on select "-- AM PM" at bounding box center [691, 504] width 39 height 22
type input "21:30"
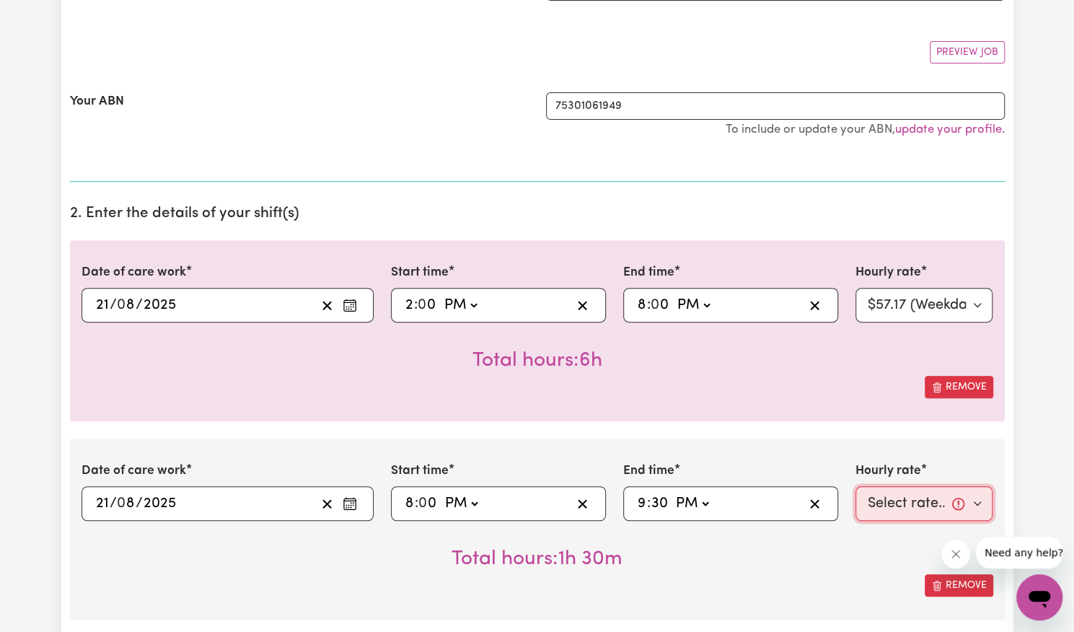
click at [906, 503] on select "Select rate... $57.17 (Weekday) $77.96 ([DATE]) $103.95 ([DATE]) $129.94 (Publi…" at bounding box center [925, 503] width 138 height 35
select select "62.37-EveningCare"
click at [856, 486] on select "Select rate... $57.17 (Weekday) $77.96 ([DATE]) $103.95 ([DATE]) $129.94 (Publi…" at bounding box center [925, 503] width 138 height 35
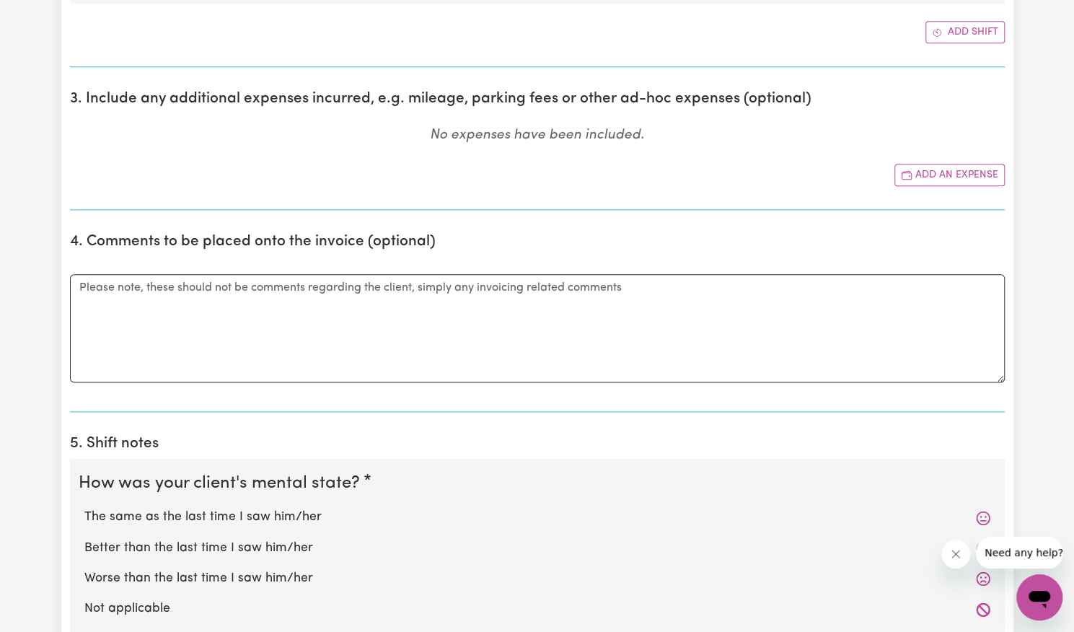
scroll to position [856, 0]
click at [320, 539] on label "Better than the last time I saw him/her" at bounding box center [537, 547] width 906 height 19
click at [84, 538] on input "Better than the last time I saw him/her" at bounding box center [84, 538] width 1 height 1
radio input "true"
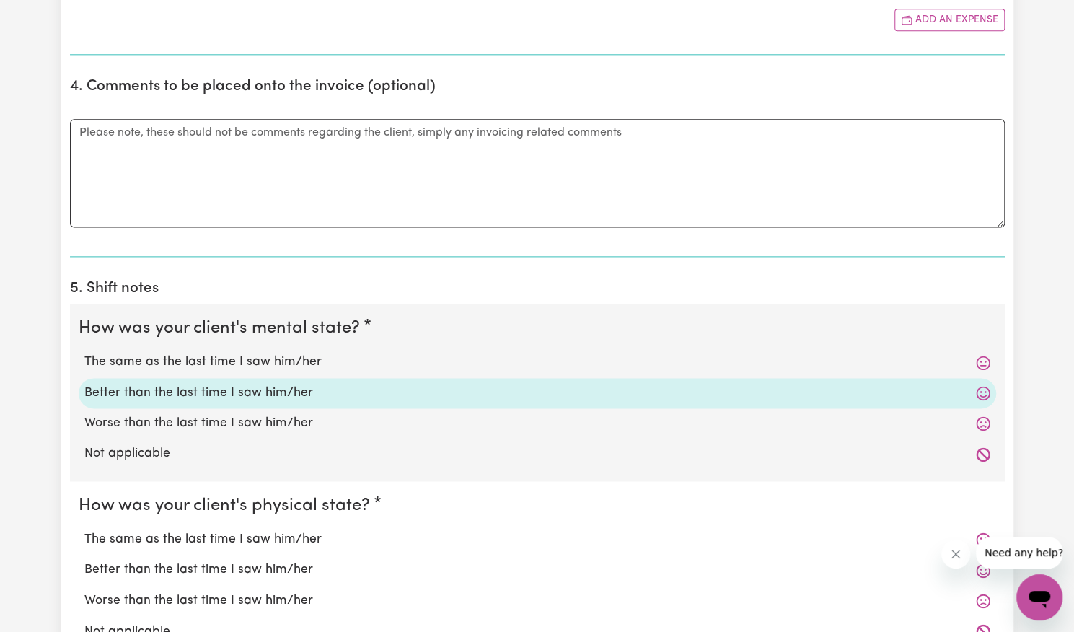
scroll to position [1041, 0]
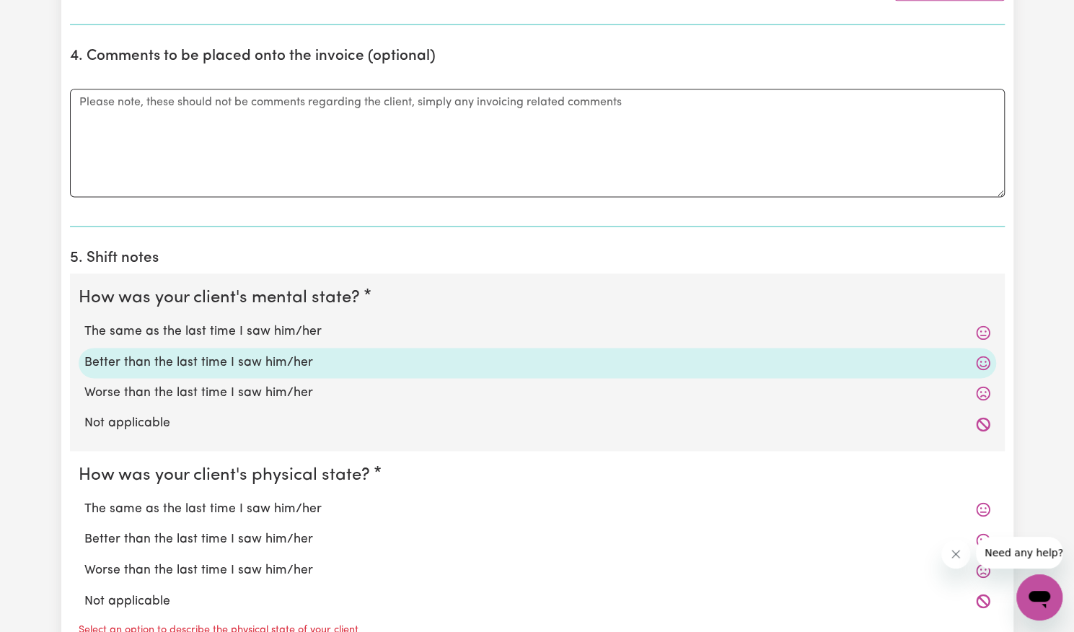
click at [297, 533] on label "Better than the last time I saw him/her" at bounding box center [537, 539] width 906 height 19
click at [84, 530] on input "Better than the last time I saw him/her" at bounding box center [84, 530] width 1 height 1
radio input "true"
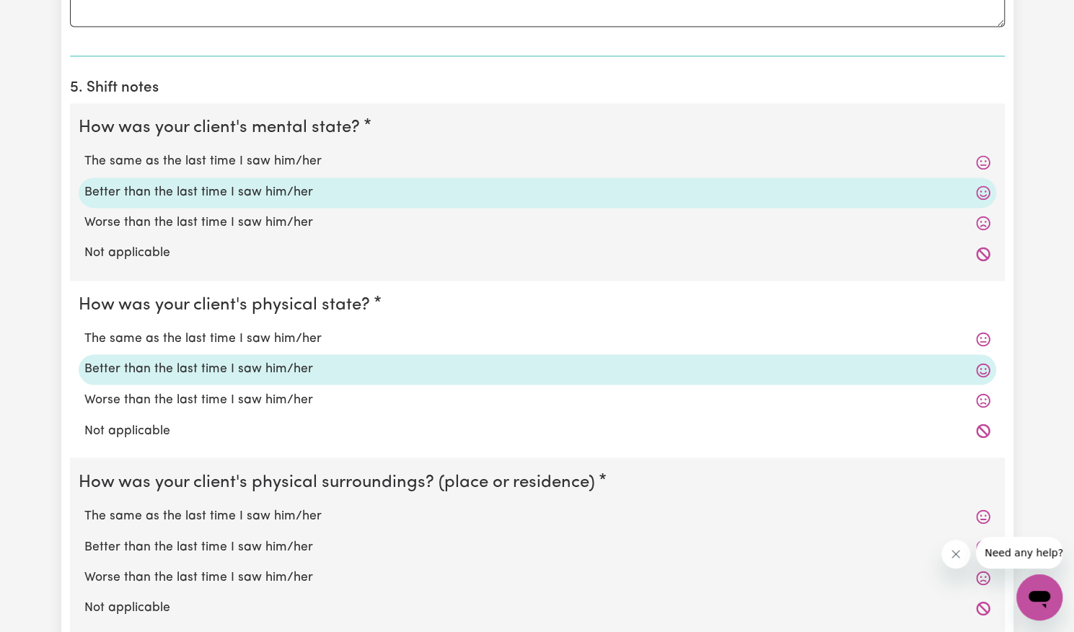
scroll to position [1213, 0]
click at [290, 550] on label "Better than the last time I saw him/her" at bounding box center [537, 545] width 906 height 19
click at [84, 536] on input "Better than the last time I saw him/her" at bounding box center [84, 535] width 1 height 1
radio input "true"
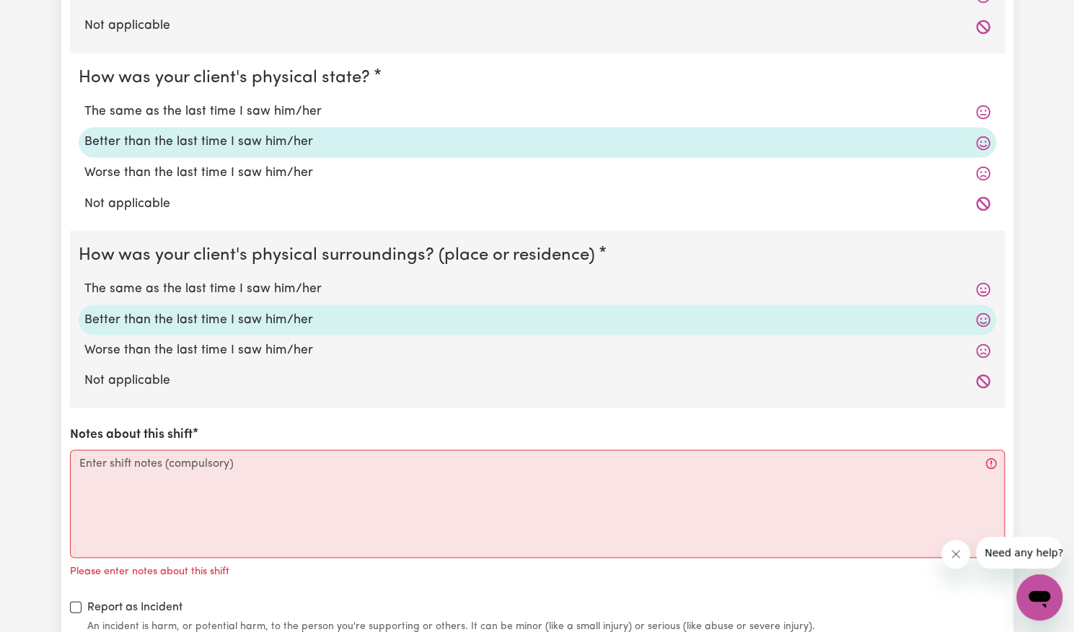
scroll to position [1439, 0]
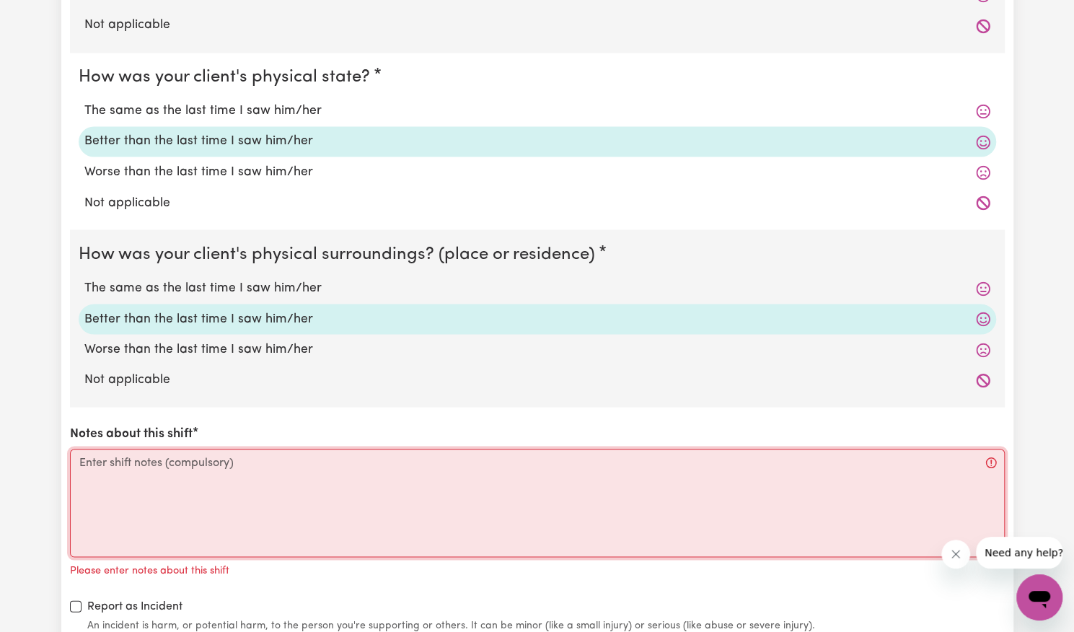
click at [290, 550] on textarea "Notes about this shift" at bounding box center [537, 503] width 935 height 108
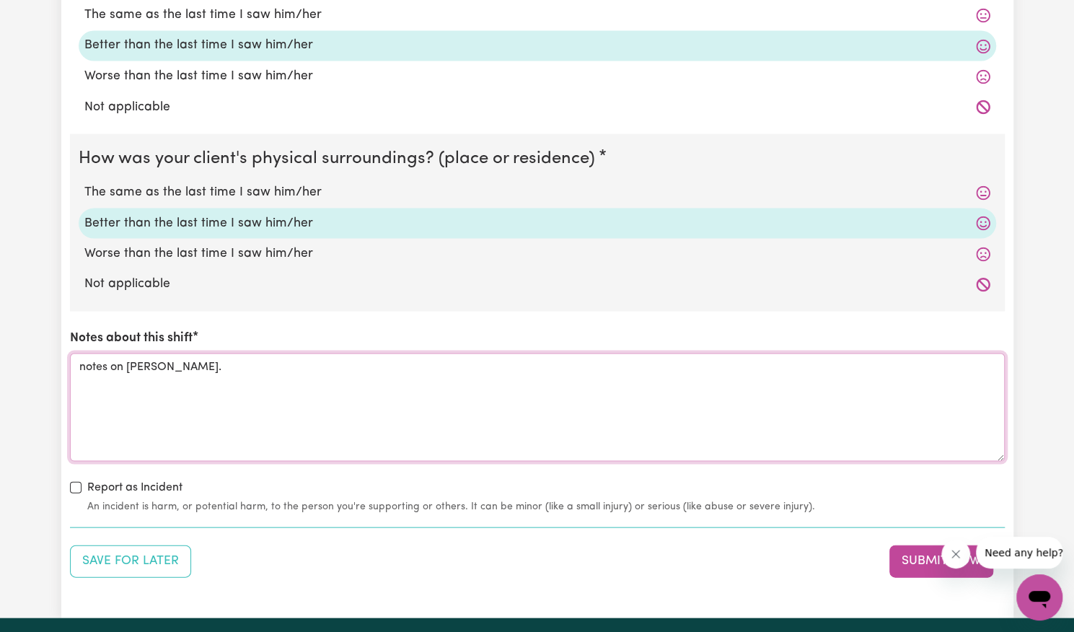
scroll to position [1536, 0]
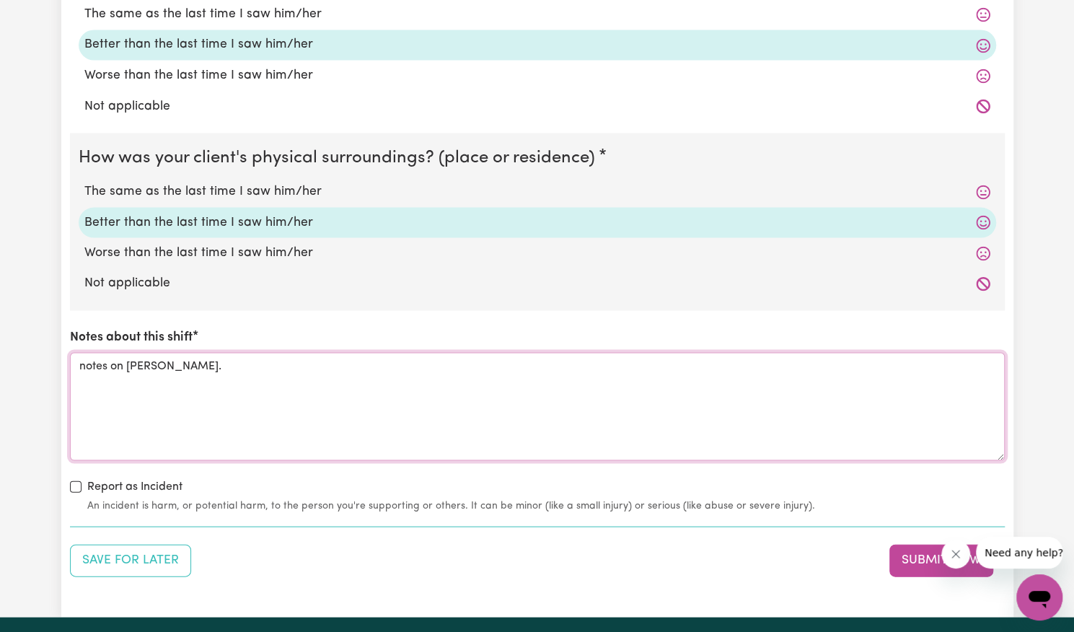
type textarea "notes on [PERSON_NAME]."
click at [157, 488] on label "Report as Incident" at bounding box center [134, 486] width 95 height 17
click at [82, 488] on input "Report as Incident" at bounding box center [76, 487] width 12 height 12
checkbox input "true"
click at [912, 552] on button "Submit Now" at bounding box center [942, 560] width 104 height 32
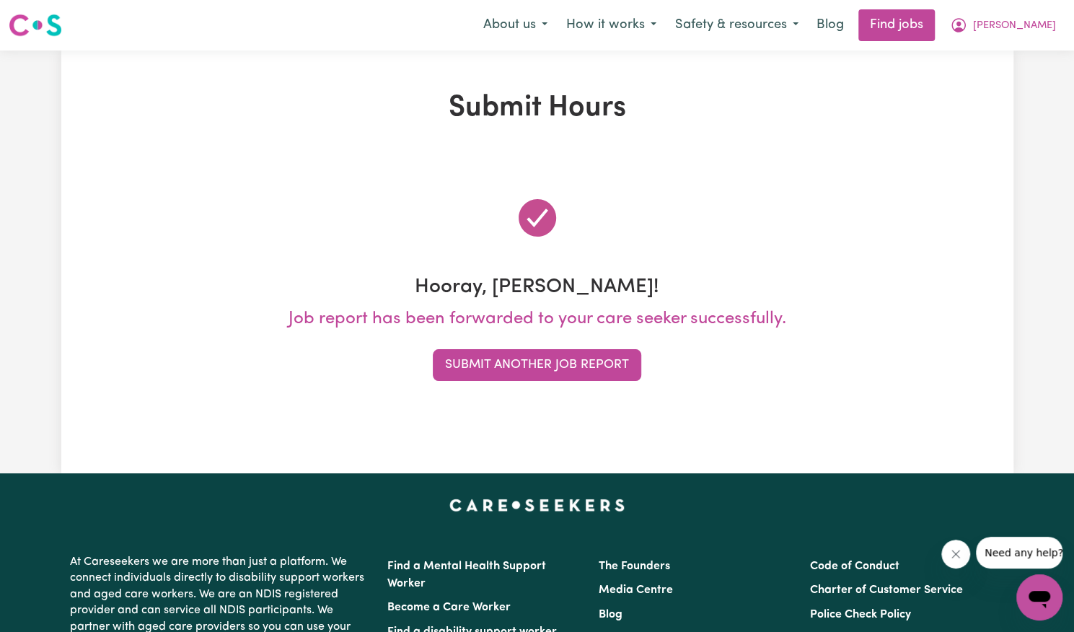
scroll to position [0, 0]
click at [512, 367] on button "Submit Another Job Report" at bounding box center [537, 365] width 209 height 32
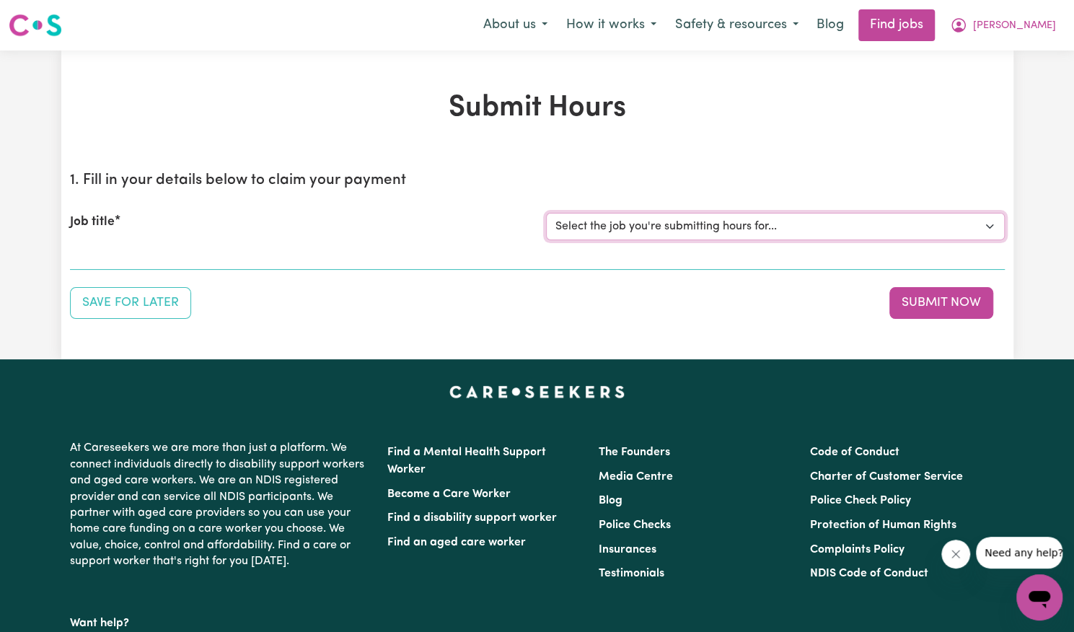
click at [671, 224] on select "Select the job you're submitting hours for... [[PERSON_NAME]] Support Worker Ne…" at bounding box center [775, 226] width 459 height 27
select select "14115"
click at [546, 213] on select "Select the job you're submitting hours for... [[PERSON_NAME]] Support Worker Ne…" at bounding box center [775, 226] width 459 height 27
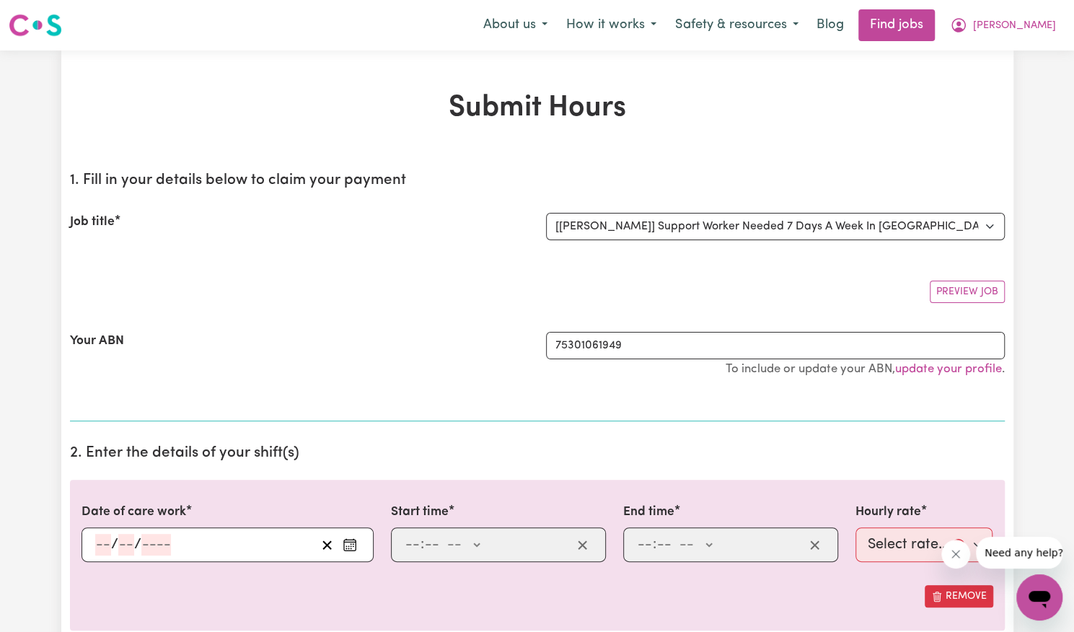
click at [664, 275] on div "Preview Job" at bounding box center [537, 286] width 935 height 34
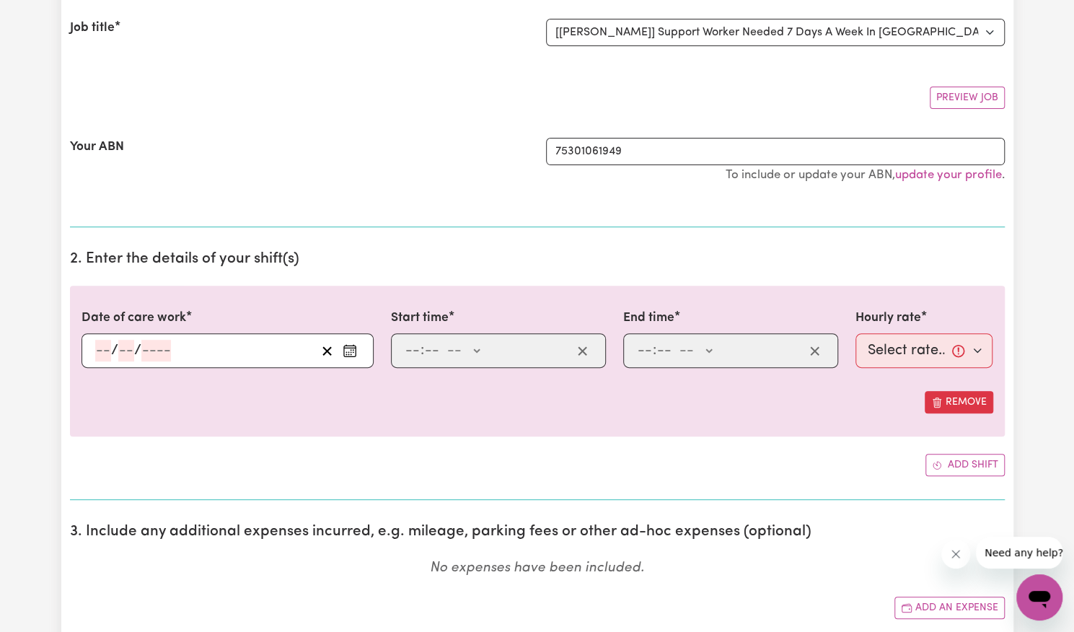
scroll to position [195, 0]
click at [354, 353] on icon "Enter the date of care work" at bounding box center [350, 350] width 14 height 14
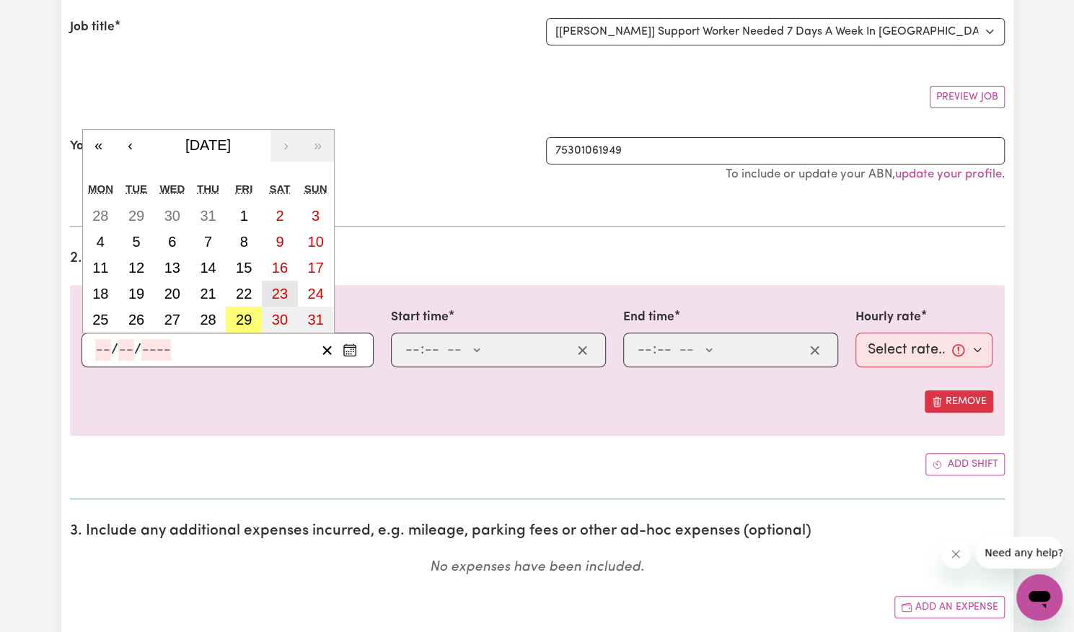
click at [281, 292] on abbr "23" at bounding box center [280, 294] width 16 height 16
type input "[DATE]"
type input "23"
type input "8"
type input "2025"
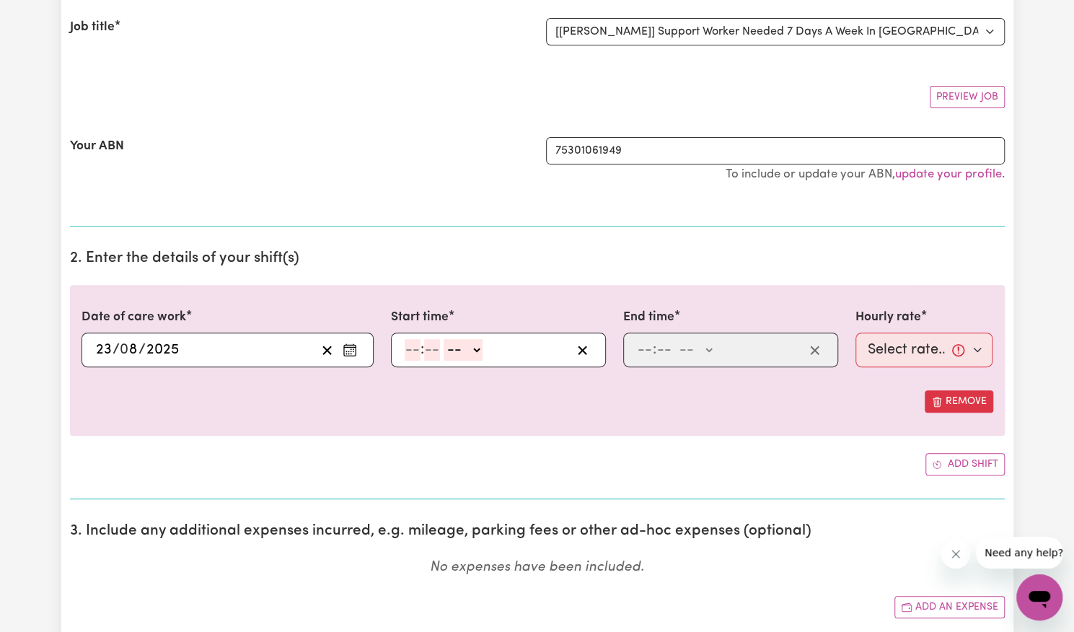
click at [411, 343] on input "number" at bounding box center [413, 350] width 16 height 22
type input "8"
type input "00"
click at [459, 352] on select "-- AM PM" at bounding box center [461, 350] width 39 height 22
select select "am"
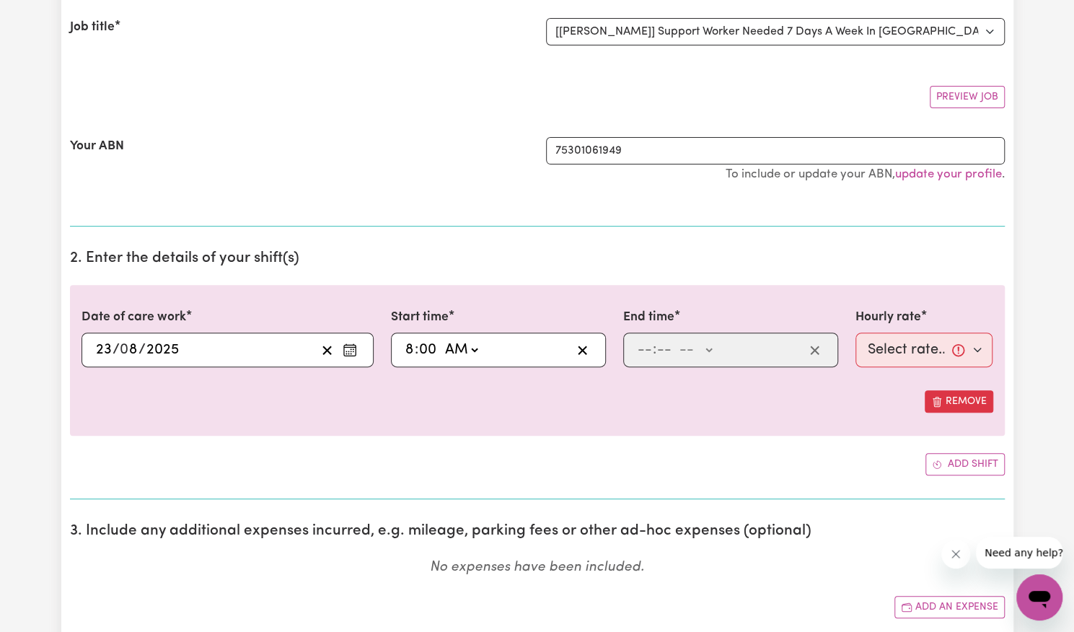
click at [442, 339] on select "-- AM PM" at bounding box center [461, 350] width 39 height 22
type input "08:00"
type input "0"
click at [639, 354] on input "number" at bounding box center [645, 350] width 16 height 22
type input "6"
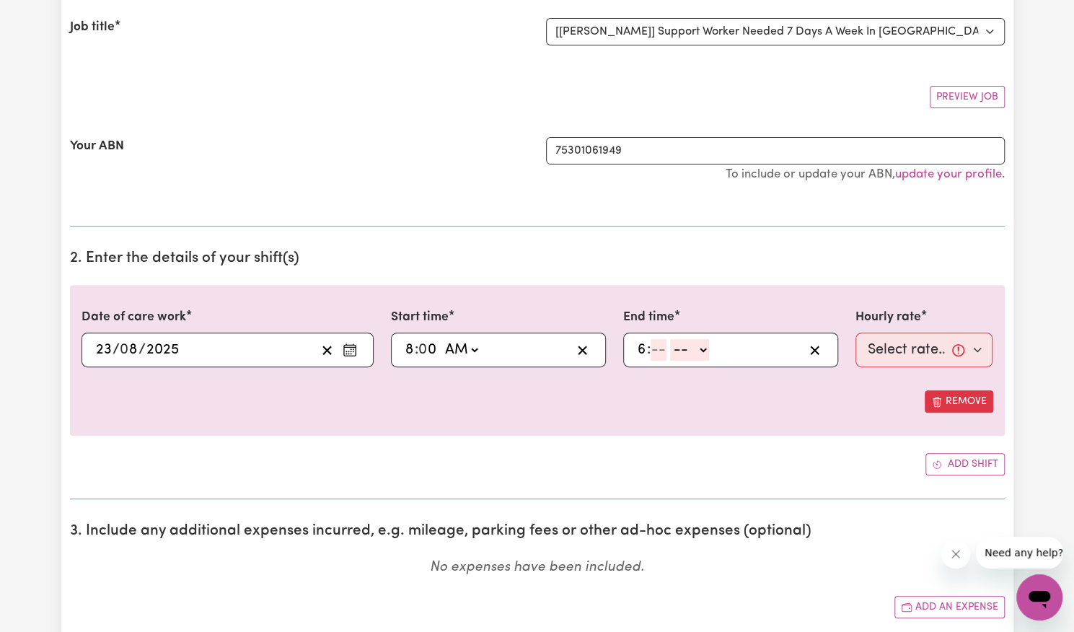
type input "0"
click at [643, 348] on input "6" at bounding box center [642, 350] width 10 height 22
type input "3"
type input "00"
click at [693, 348] on select "-- AM PM" at bounding box center [692, 350] width 39 height 22
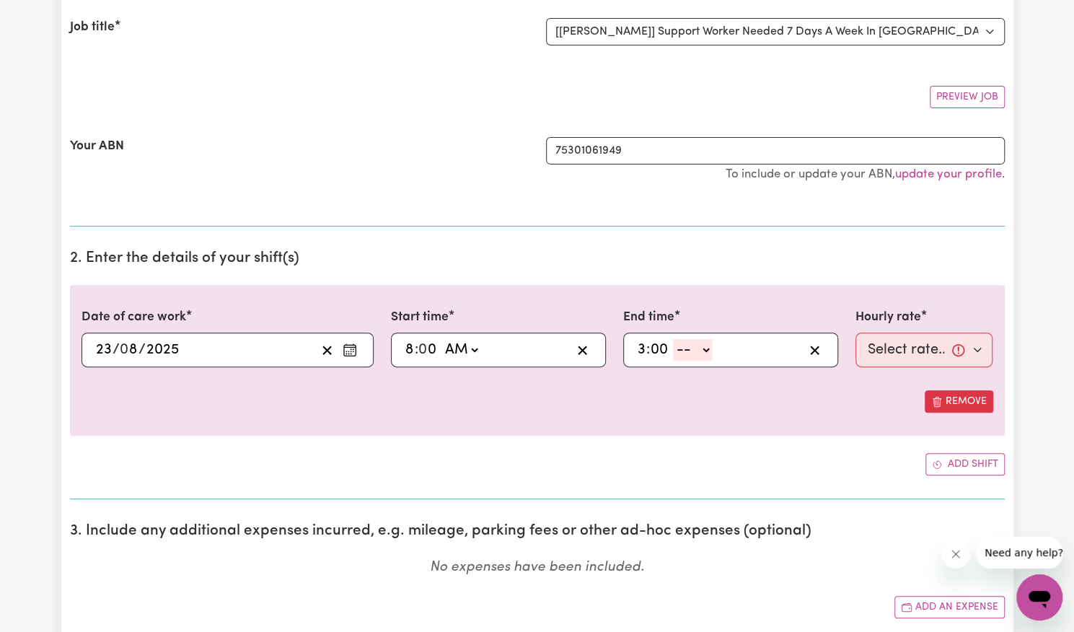
select select "pm"
click at [673, 339] on select "-- AM PM" at bounding box center [692, 350] width 39 height 22
type input "15:00"
type input "0"
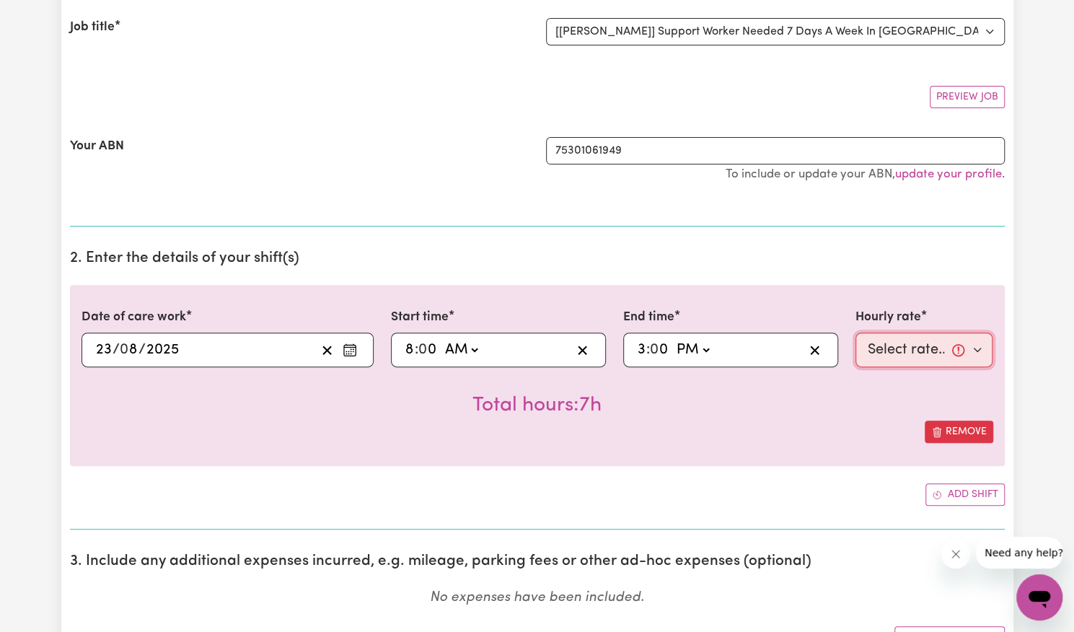
click at [902, 351] on select "Select rate... $57.17 (Weekday) $77.96 ([DATE]) $103.95 ([DATE]) $129.94 (Publi…" at bounding box center [925, 350] width 138 height 35
select select "77.96-[DATE]"
click at [856, 333] on select "Select rate... $57.17 (Weekday) $77.96 ([DATE]) $103.95 ([DATE]) $129.94 (Publi…" at bounding box center [925, 350] width 138 height 35
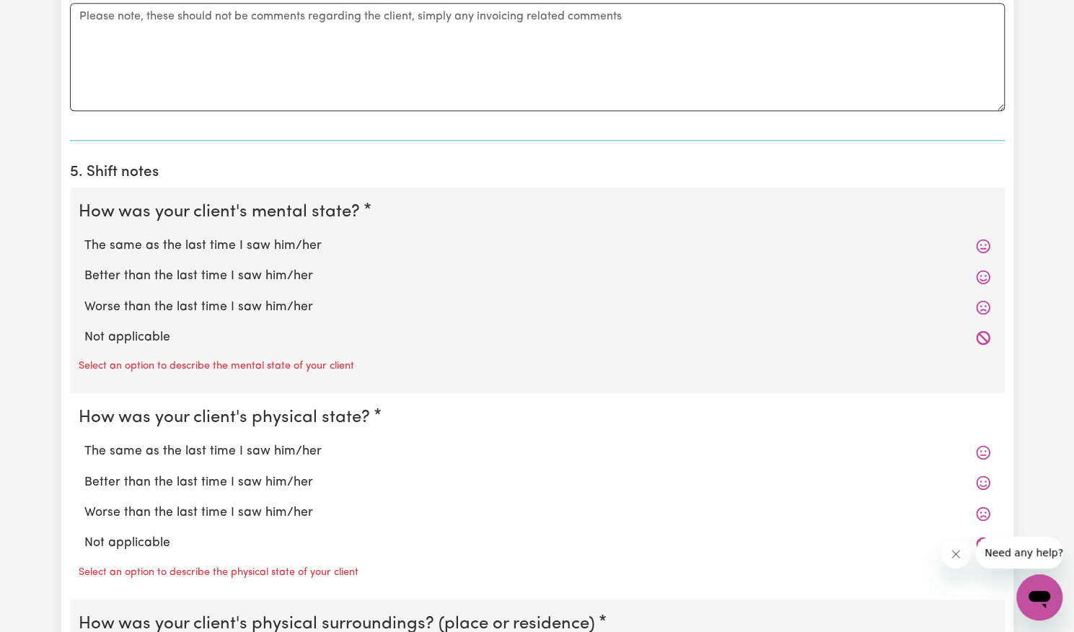
scroll to position [929, 0]
click at [310, 273] on label "Better than the last time I saw him/her" at bounding box center [537, 275] width 906 height 19
click at [84, 266] on input "Better than the last time I saw him/her" at bounding box center [84, 266] width 1 height 1
radio input "true"
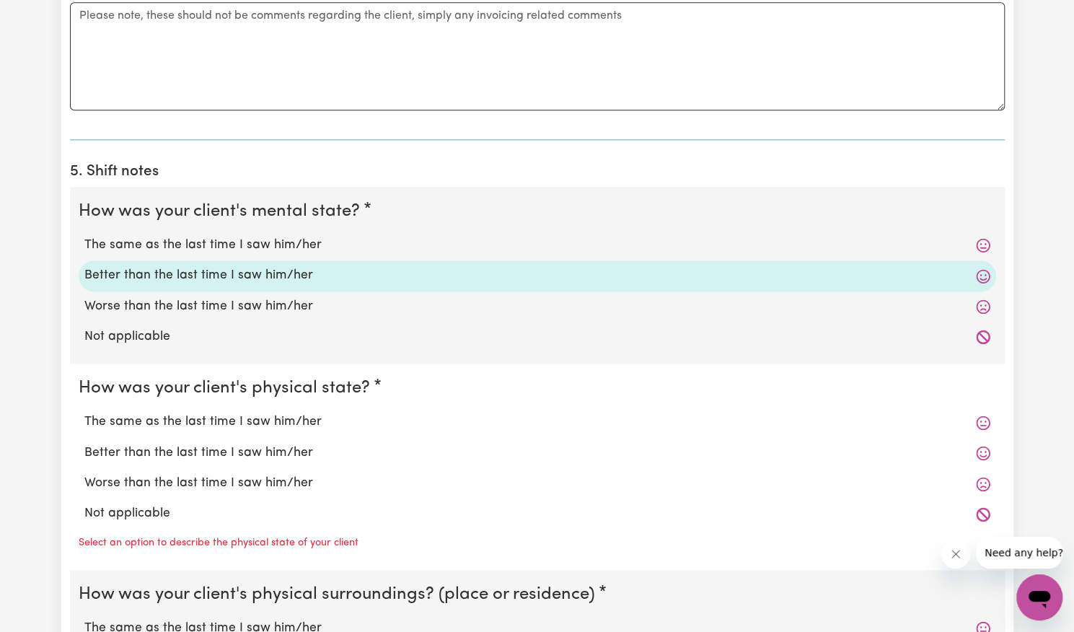
click at [303, 450] on label "Better than the last time I saw him/her" at bounding box center [537, 453] width 906 height 19
click at [84, 444] on input "Better than the last time I saw him/her" at bounding box center [84, 443] width 1 height 1
radio input "true"
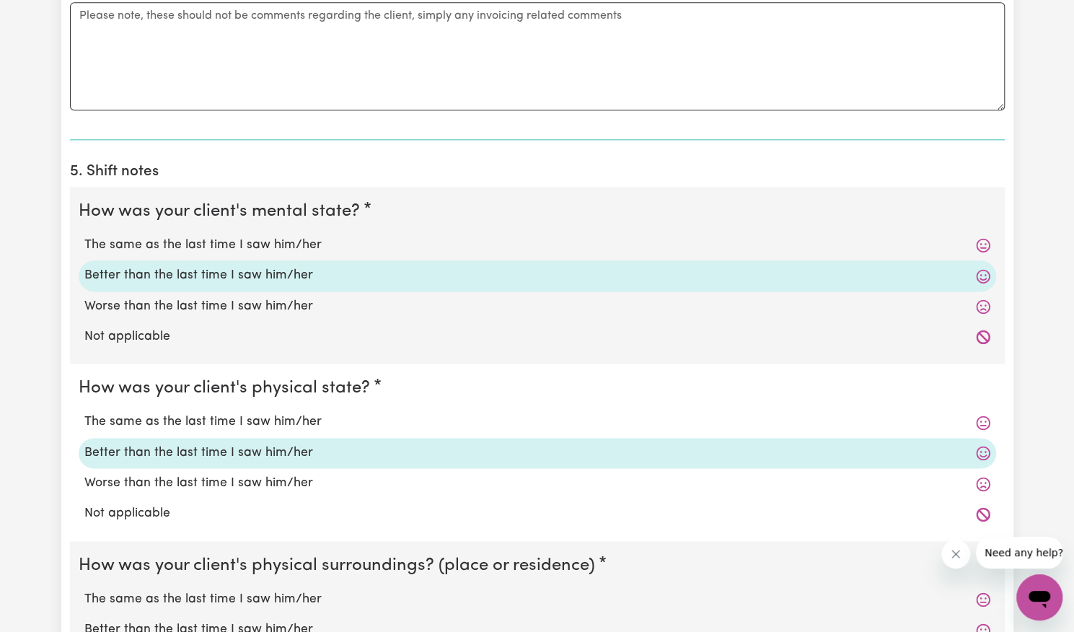
scroll to position [1188, 0]
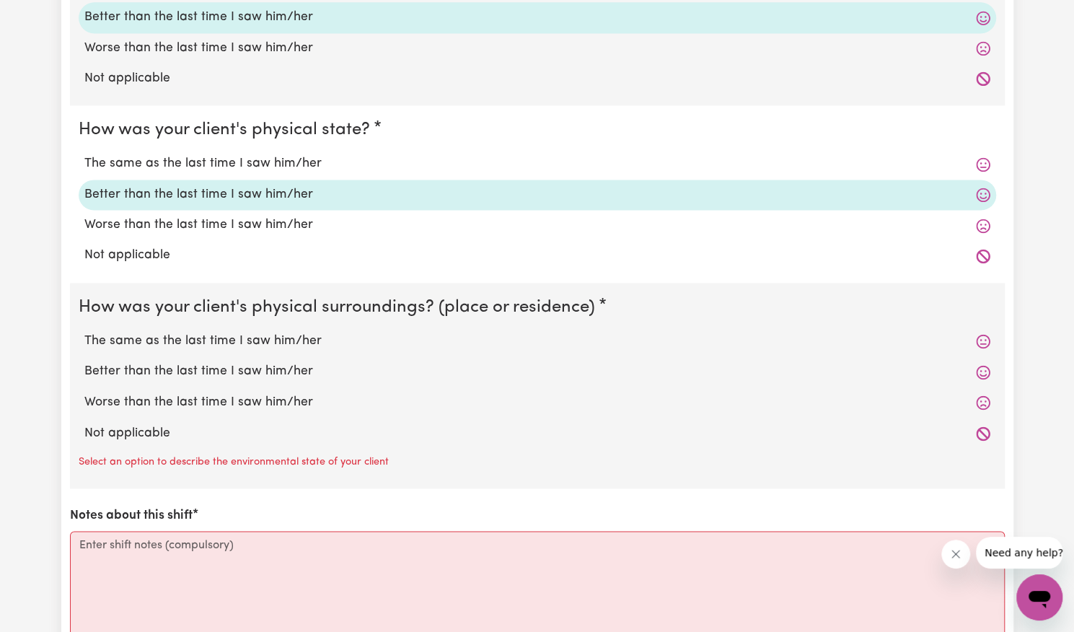
click at [265, 363] on label "Better than the last time I saw him/her" at bounding box center [537, 371] width 906 height 19
click at [84, 362] on input "Better than the last time I saw him/her" at bounding box center [84, 361] width 1 height 1
radio input "true"
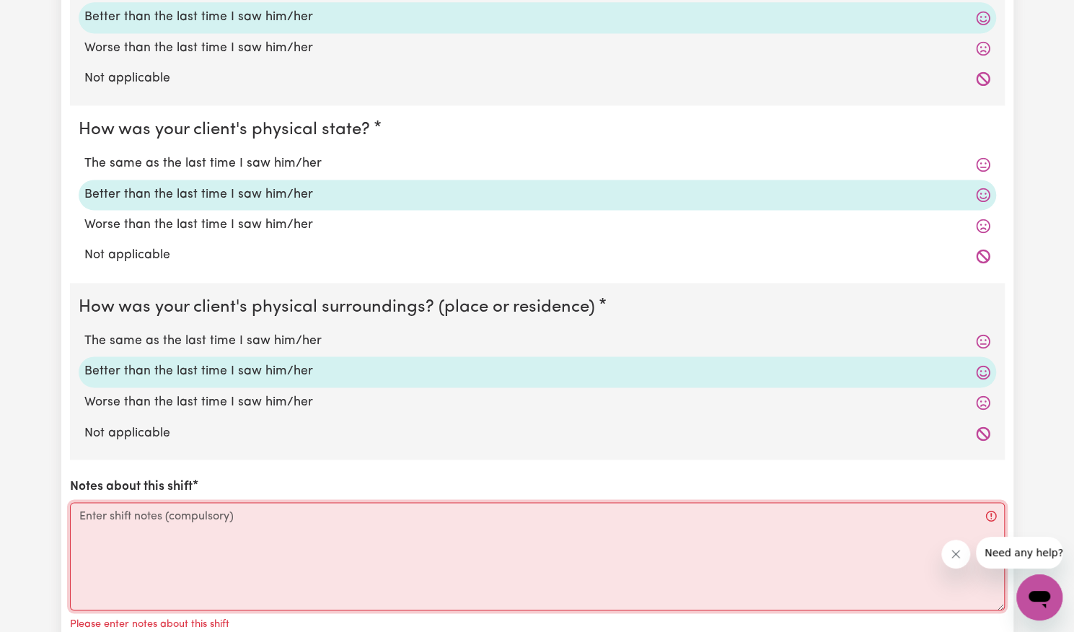
click at [273, 533] on textarea "Notes about this shift" at bounding box center [537, 556] width 935 height 108
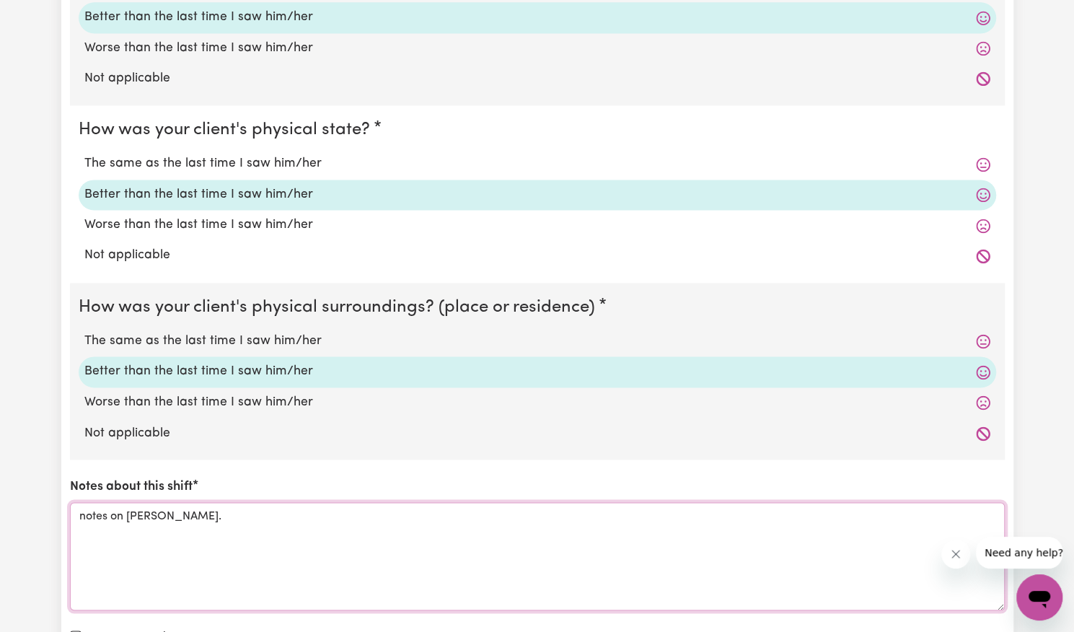
scroll to position [1416, 0]
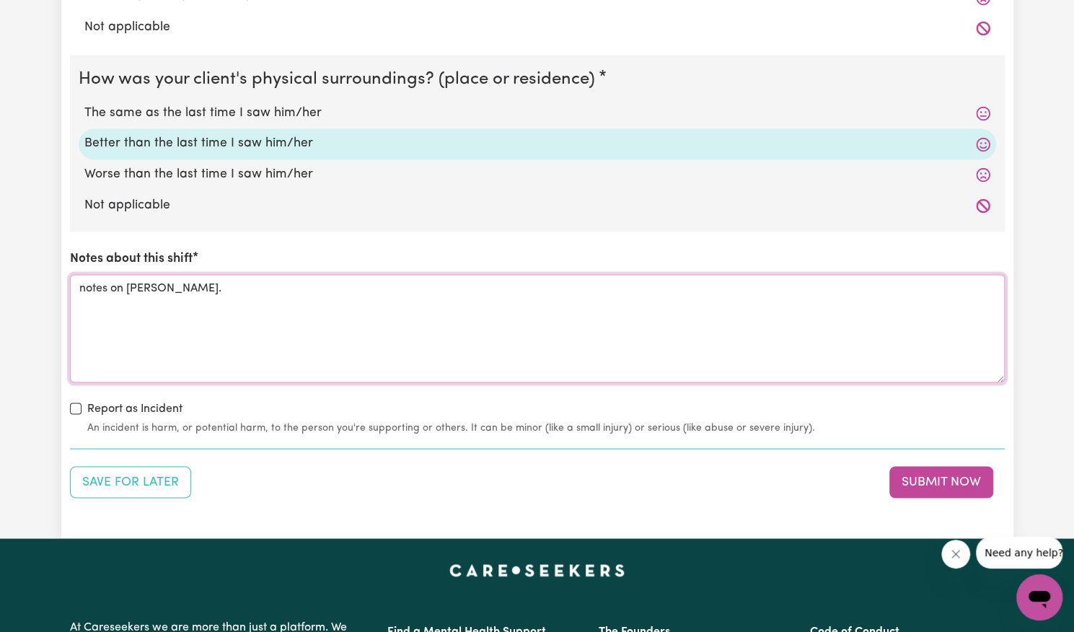
type textarea "notes on [PERSON_NAME]."
click at [118, 402] on label "Report as Incident" at bounding box center [134, 408] width 95 height 17
click at [82, 403] on input "Report as Incident" at bounding box center [76, 409] width 12 height 12
checkbox input "true"
click at [932, 481] on button "Submit Now" at bounding box center [942, 482] width 104 height 32
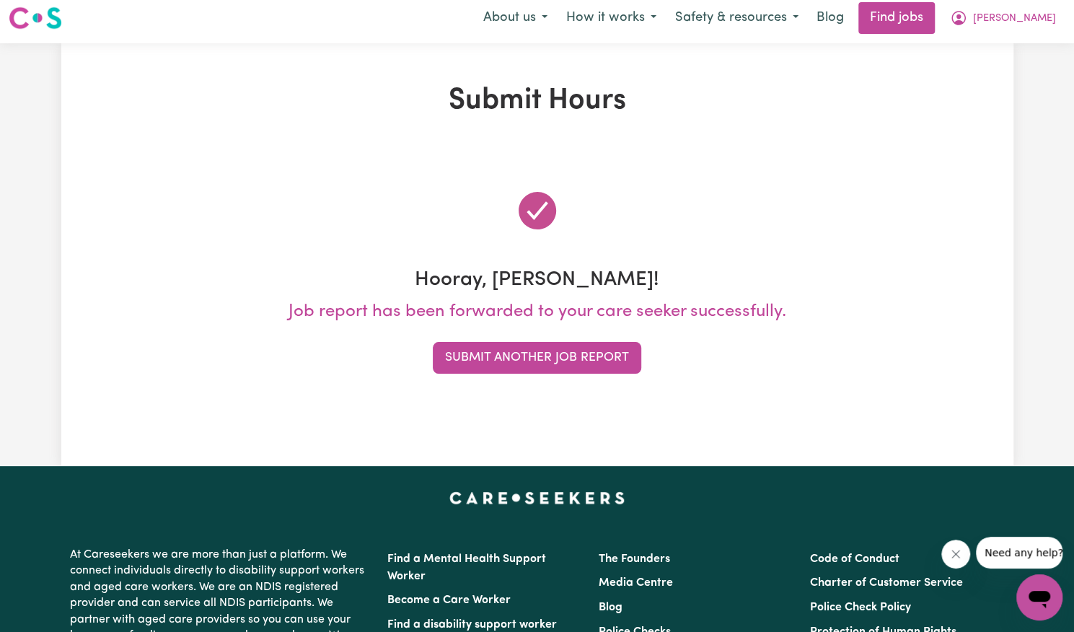
scroll to position [0, 0]
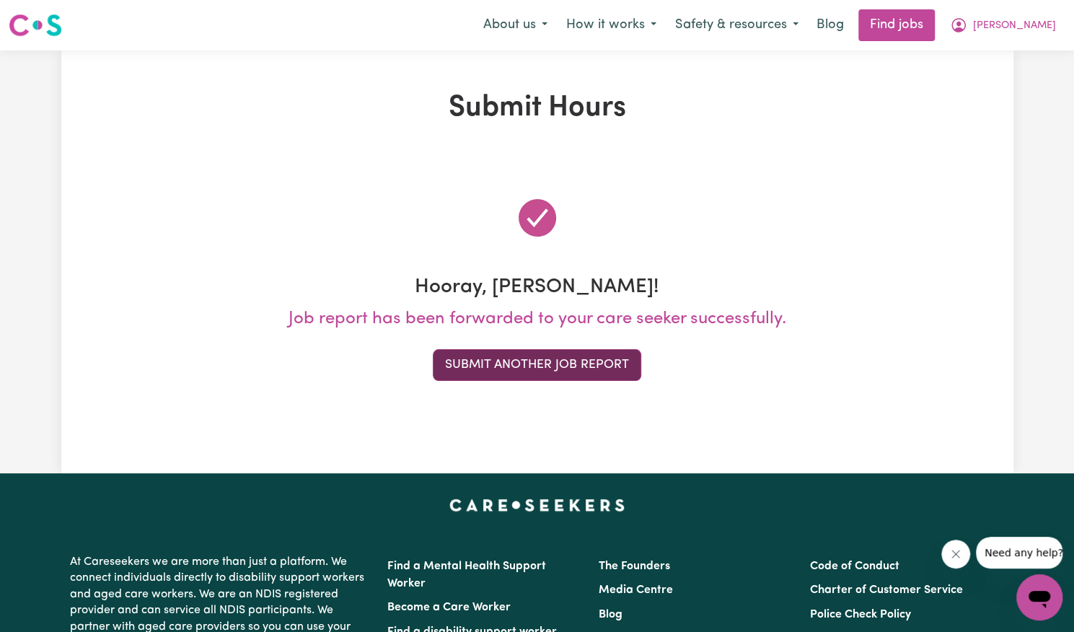
click at [595, 360] on button "Submit Another Job Report" at bounding box center [537, 365] width 209 height 32
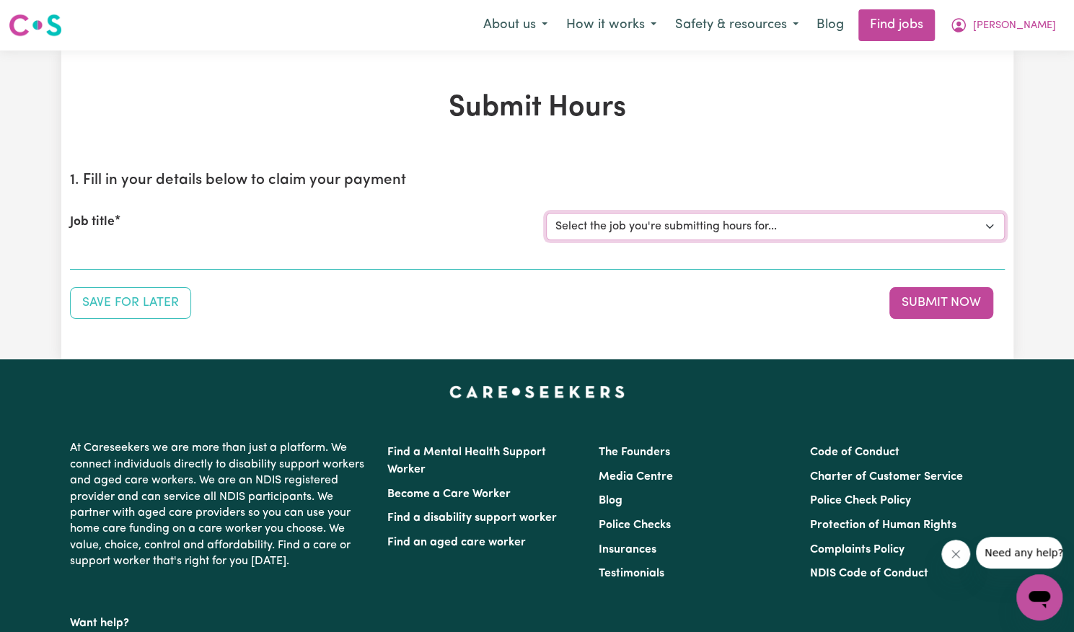
click at [668, 227] on select "Select the job you're submitting hours for... [[PERSON_NAME]] Support Worker Ne…" at bounding box center [775, 226] width 459 height 27
select select "14115"
click at [546, 213] on select "Select the job you're submitting hours for... [[PERSON_NAME]] Support Worker Ne…" at bounding box center [775, 226] width 459 height 27
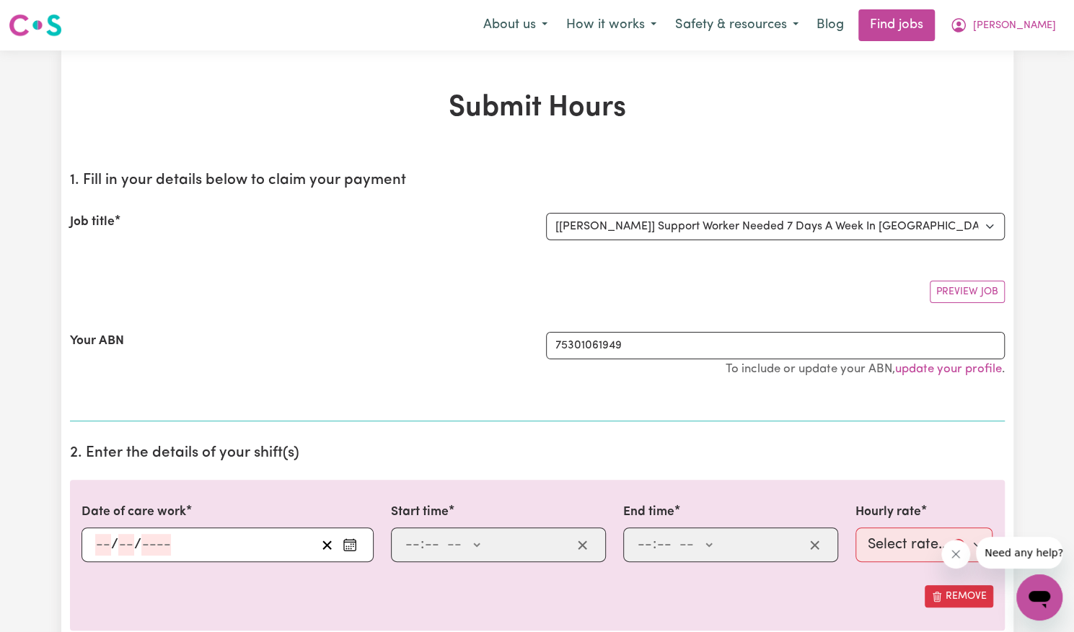
click at [351, 543] on icon "Enter the date of care work" at bounding box center [350, 545] width 14 height 14
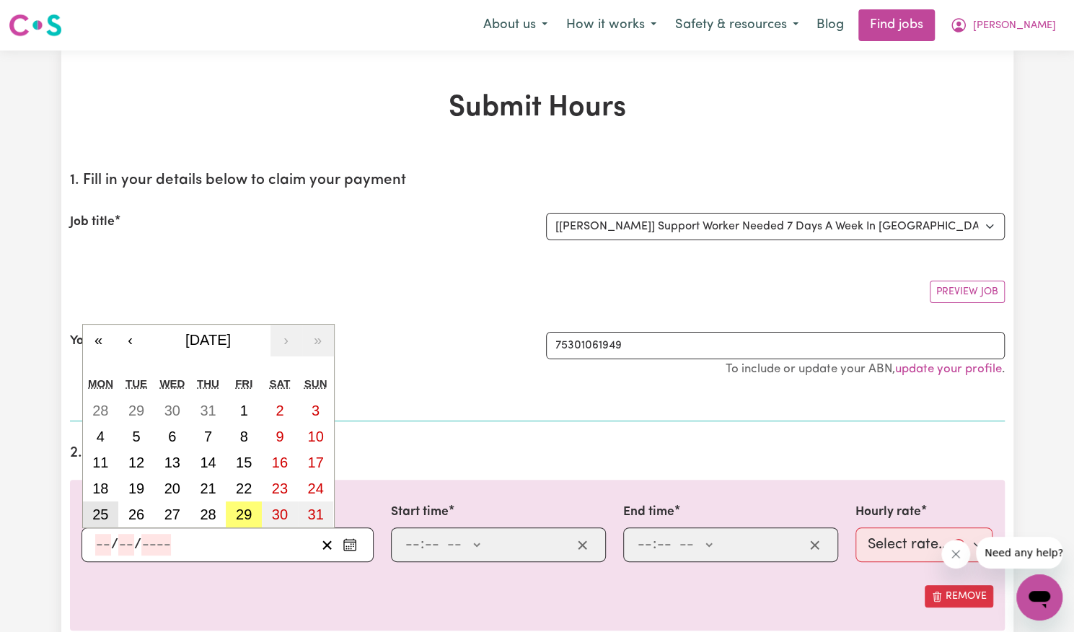
click at [110, 512] on button "25" at bounding box center [101, 514] width 36 height 26
type input "[DATE]"
type input "25"
type input "8"
type input "2025"
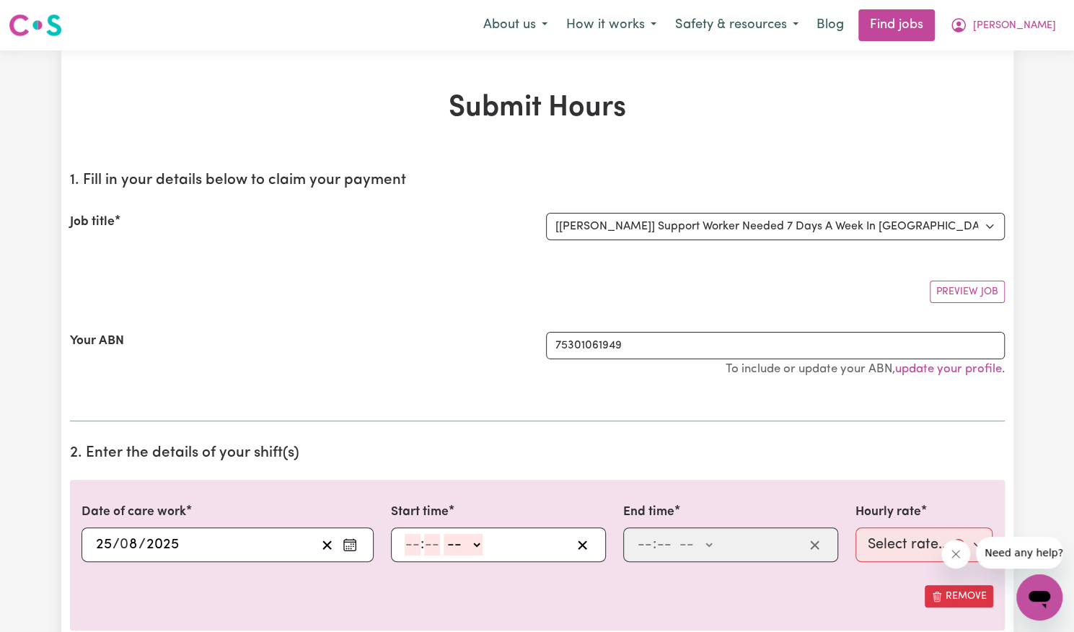
click at [409, 540] on input "number" at bounding box center [413, 545] width 16 height 22
type input "9"
type input "15"
click at [458, 543] on select "-- AM PM" at bounding box center [456, 545] width 39 height 22
select select "pm"
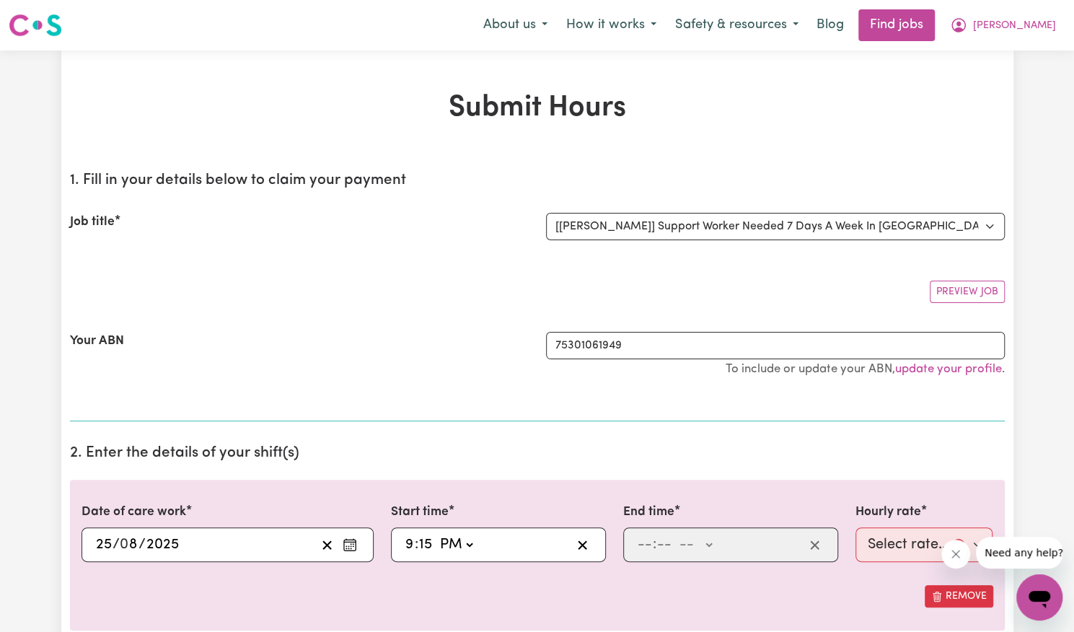
click at [437, 534] on select "-- AM PM" at bounding box center [456, 545] width 39 height 22
type input "21:15"
click at [641, 549] on input "number" at bounding box center [645, 545] width 16 height 22
type input "6"
type input "00"
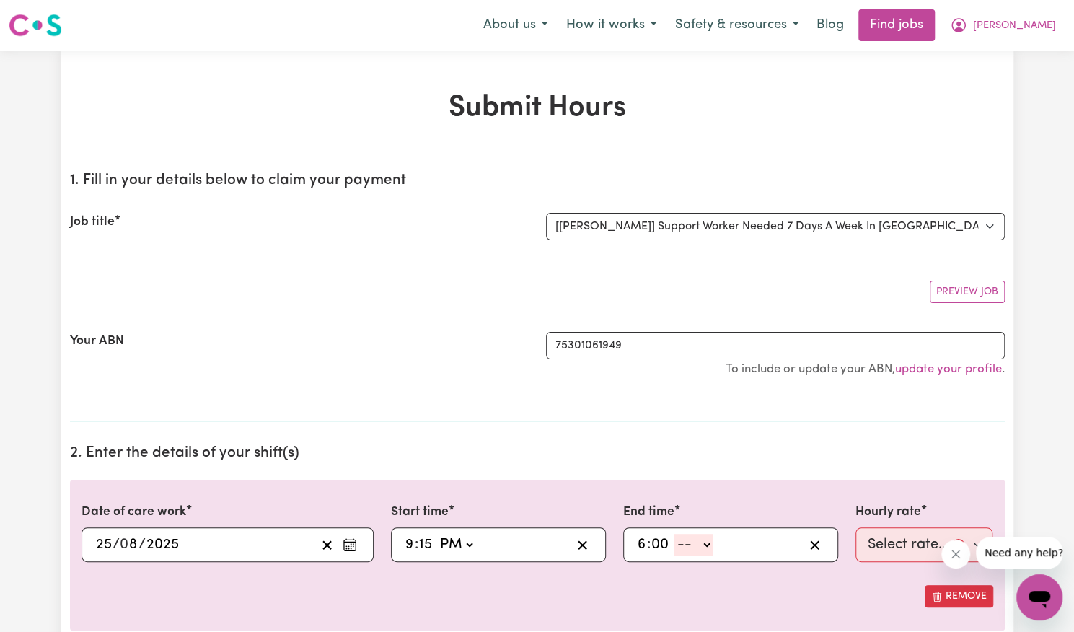
click at [690, 537] on select "-- AM PM" at bounding box center [693, 545] width 39 height 22
select select "am"
click at [674, 534] on select "-- AM PM" at bounding box center [693, 545] width 39 height 22
type input "06:00"
type input "0"
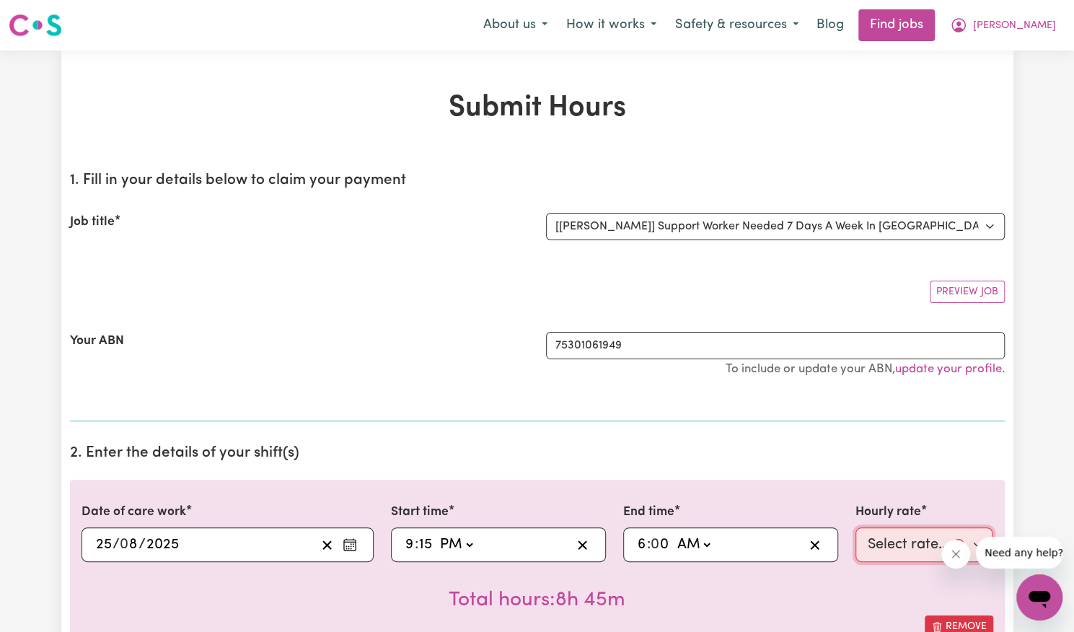
click at [902, 550] on select "Select rate... $57.17 (Weekday) $77.96 ([DATE]) $103.95 ([DATE]) $129.94 (Publi…" at bounding box center [925, 544] width 138 height 35
select select "62.37-Overnight"
click at [856, 527] on select "Select rate... $57.17 (Weekday) $77.96 ([DATE]) $103.95 ([DATE]) $129.94 (Publi…" at bounding box center [925, 544] width 138 height 35
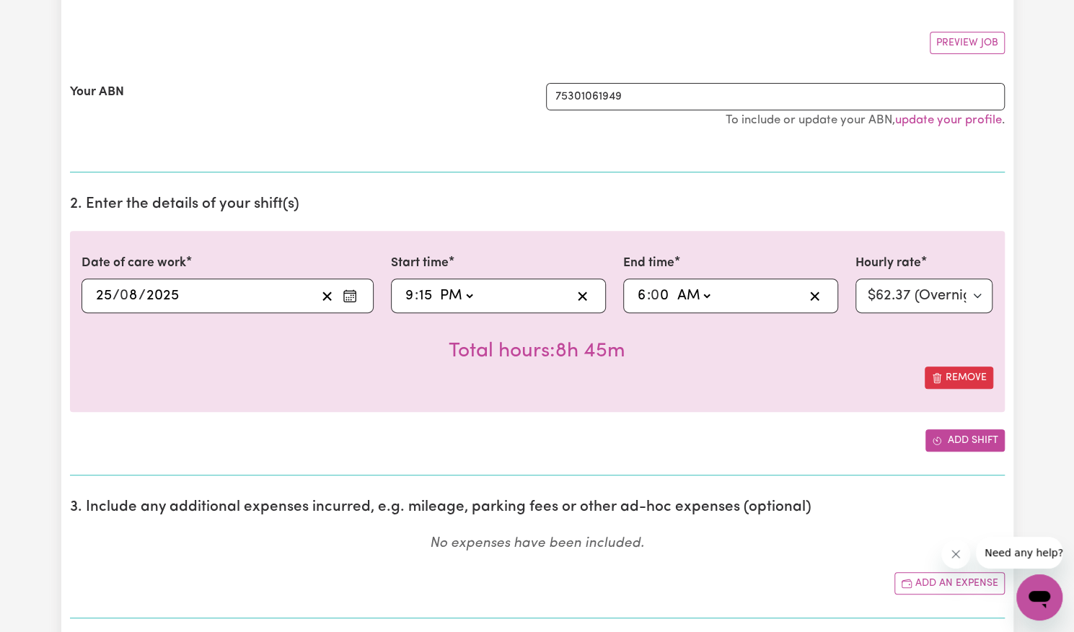
click at [954, 437] on button "Add shift" at bounding box center [965, 440] width 79 height 22
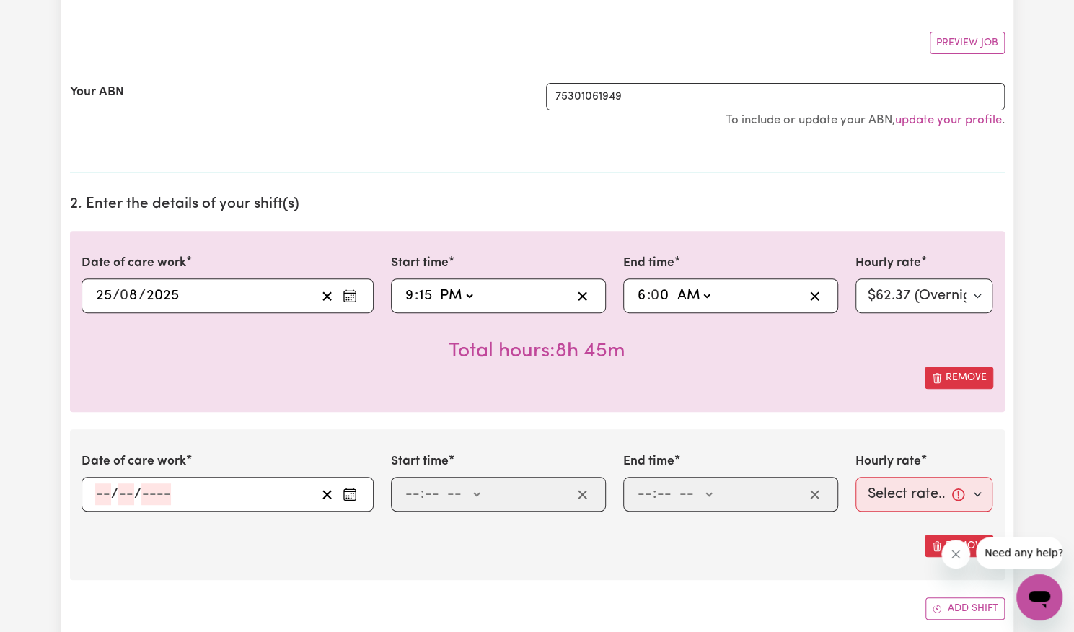
click at [343, 493] on icon "Enter the date of care work" at bounding box center [350, 494] width 14 height 14
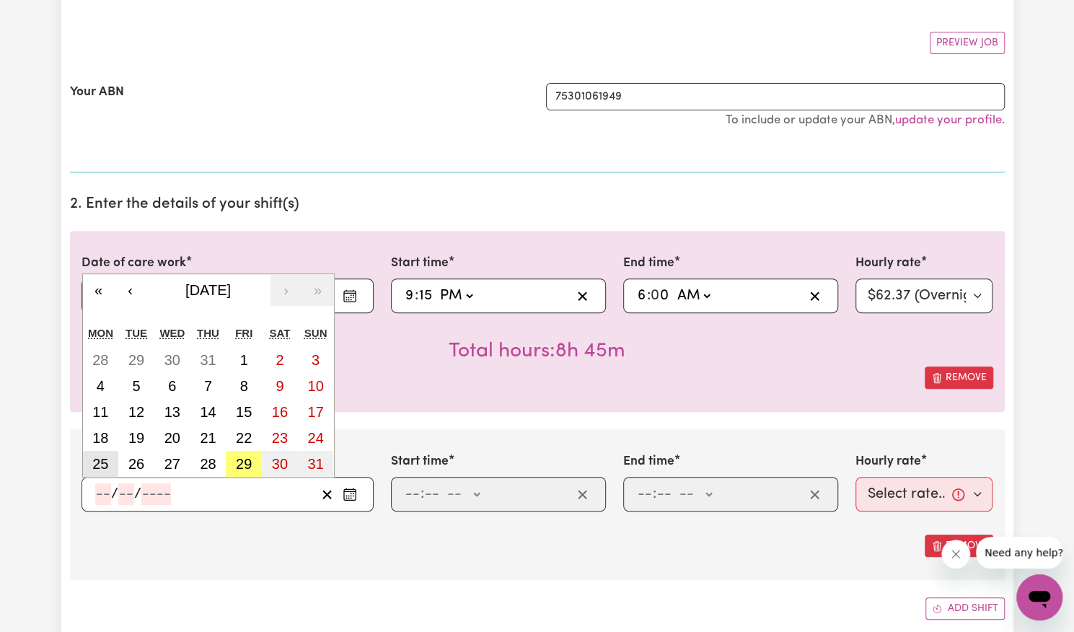
click at [108, 462] on button "25" at bounding box center [101, 464] width 36 height 26
type input "[DATE]"
type input "25"
type input "8"
type input "2025"
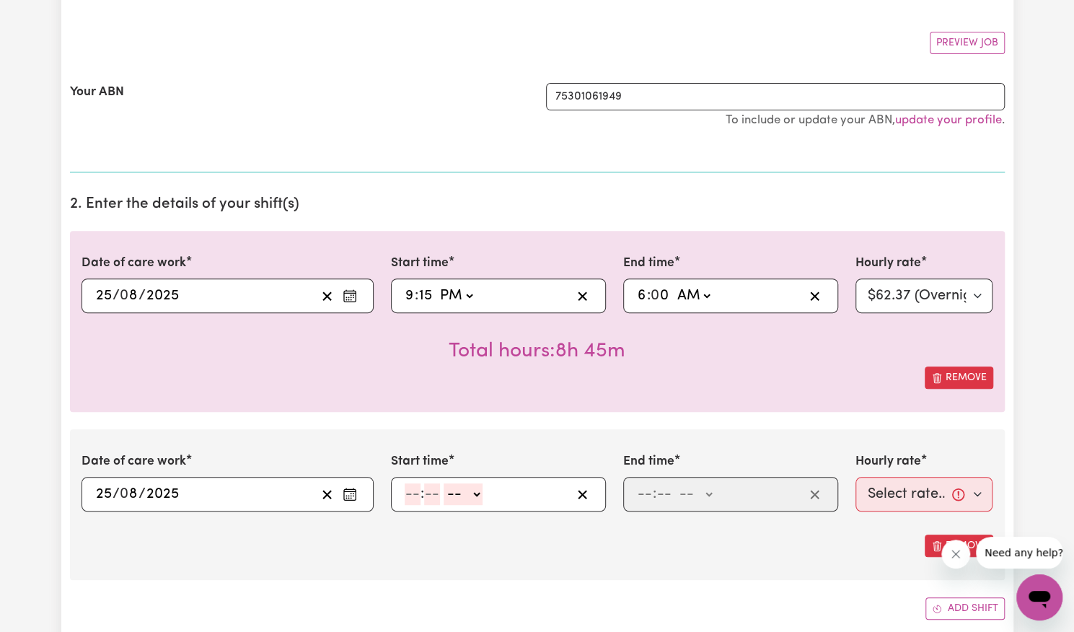
click at [348, 494] on icon "Enter the date of care work" at bounding box center [350, 494] width 14 height 14
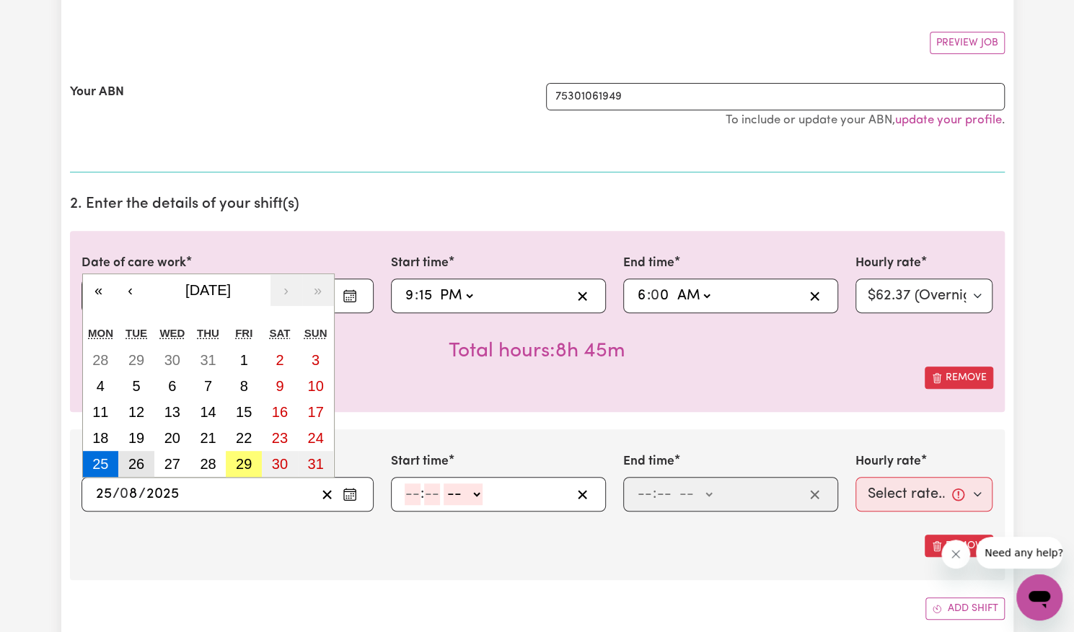
click at [139, 458] on abbr "26" at bounding box center [136, 464] width 16 height 16
type input "[DATE]"
type input "26"
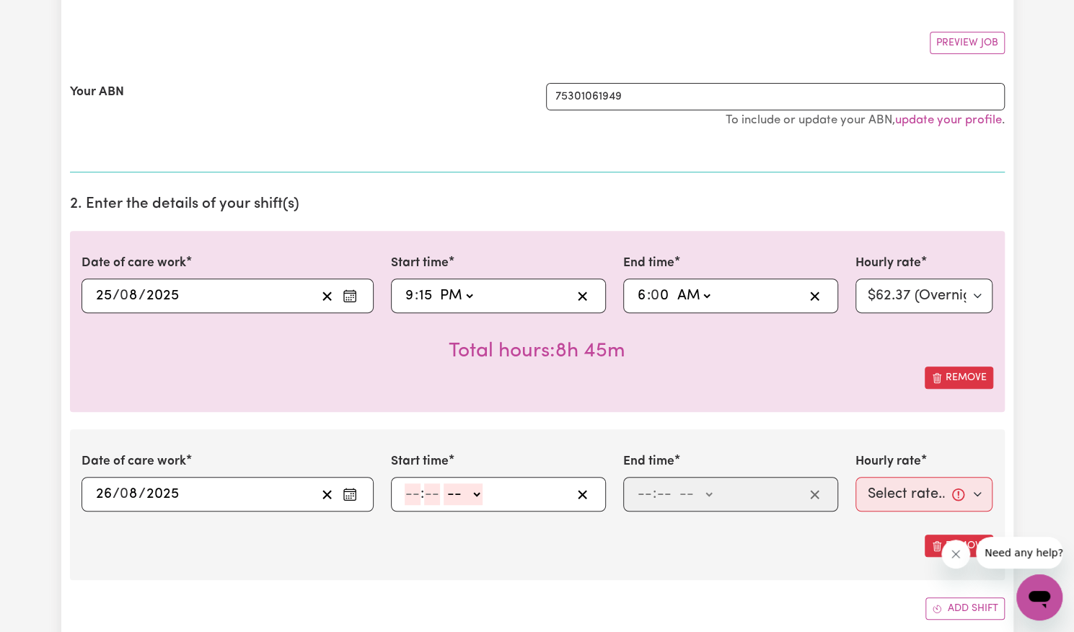
click at [407, 496] on input "number" at bounding box center [413, 494] width 16 height 22
type input "6"
type input "00"
click at [473, 496] on select "-- AM PM" at bounding box center [461, 494] width 39 height 22
select select "am"
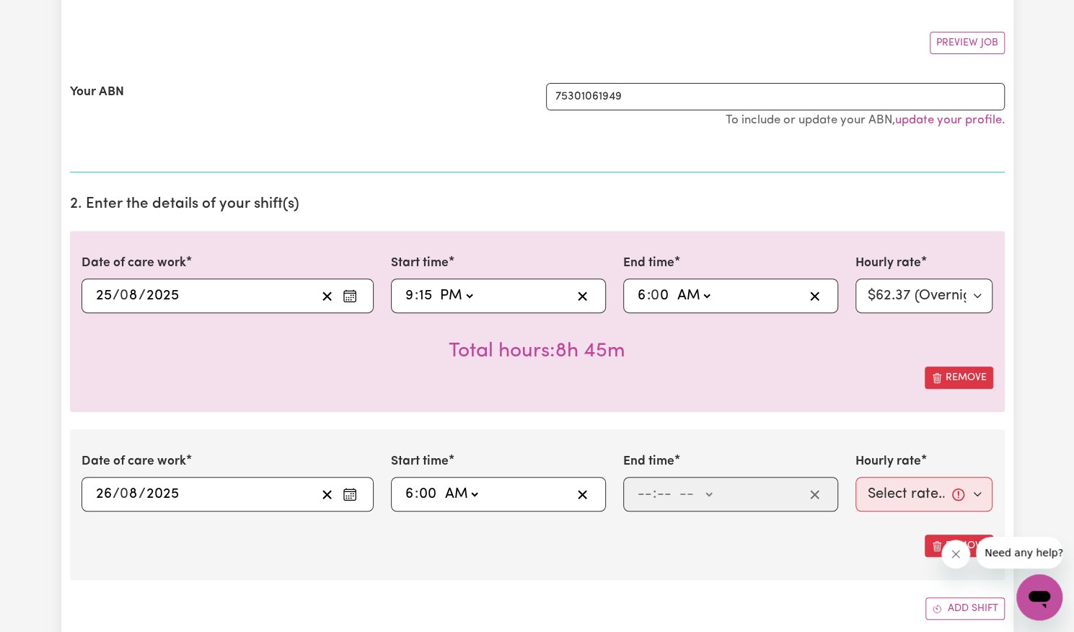
click at [442, 483] on select "-- AM PM" at bounding box center [461, 494] width 39 height 22
type input "06:00"
type input "0"
click at [639, 494] on input "number" at bounding box center [645, 494] width 16 height 22
type input "7"
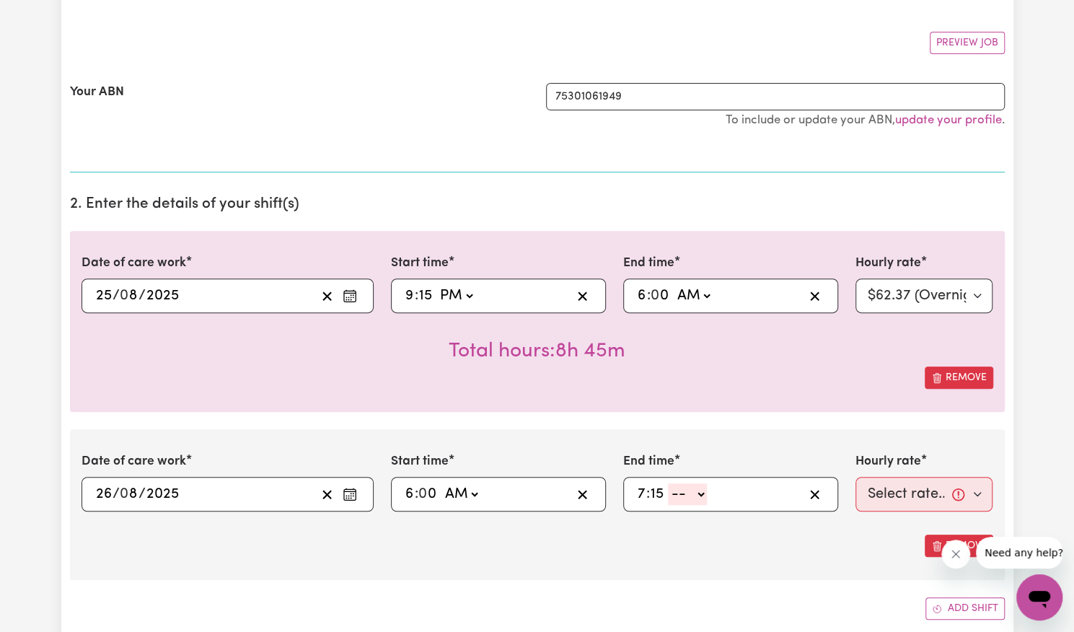
type input "15"
click at [688, 494] on select "-- AM PM" at bounding box center [687, 494] width 39 height 22
select select "am"
click at [668, 483] on select "-- AM PM" at bounding box center [687, 494] width 39 height 22
type input "07:15"
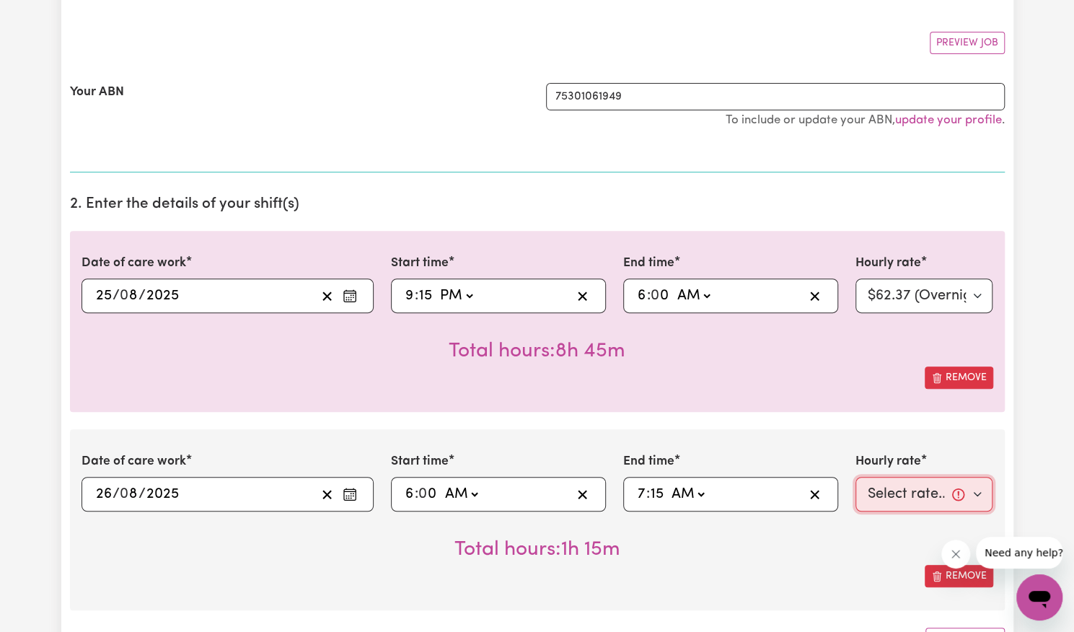
click at [874, 494] on select "Select rate... $57.17 (Weekday) $77.96 ([DATE]) $103.95 ([DATE]) $129.94 (Publi…" at bounding box center [925, 494] width 138 height 35
select select "57.17-Weekday"
click at [856, 477] on select "Select rate... $57.17 (Weekday) $77.96 ([DATE]) $103.95 ([DATE]) $129.94 (Publi…" at bounding box center [925, 494] width 138 height 35
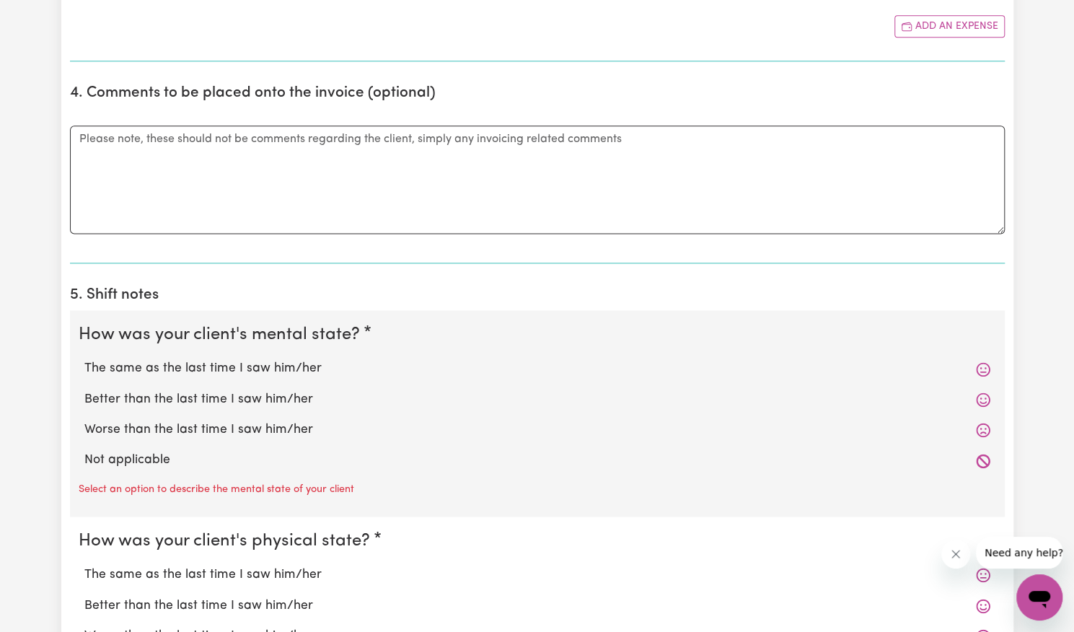
scroll to position [1005, 0]
click at [273, 394] on label "Better than the last time I saw him/her" at bounding box center [537, 399] width 906 height 19
click at [84, 390] on input "Better than the last time I saw him/her" at bounding box center [84, 389] width 1 height 1
radio input "true"
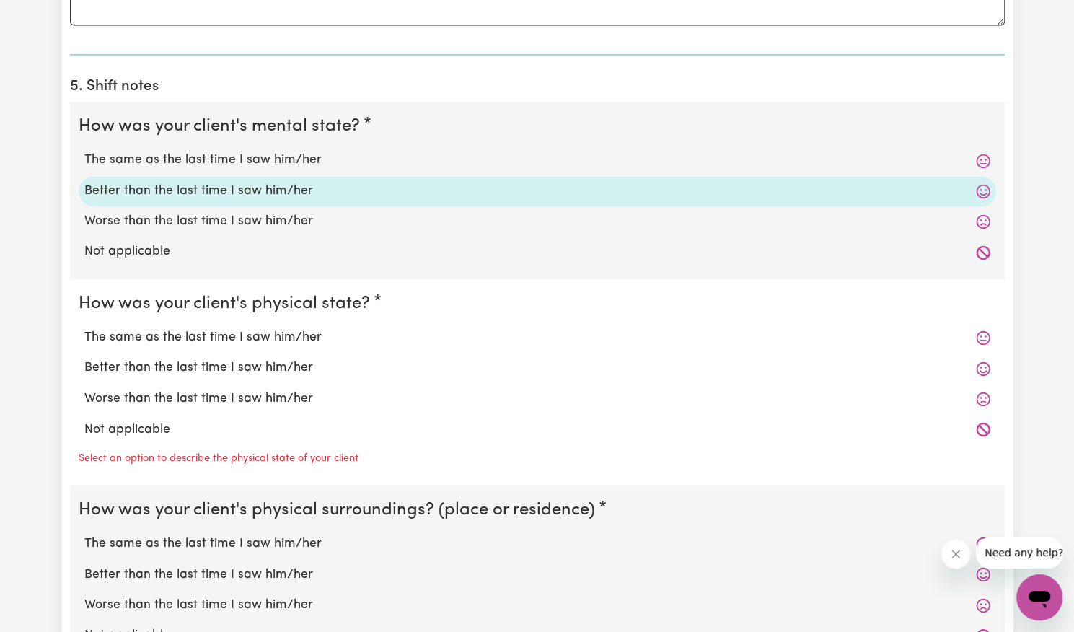
scroll to position [1245, 0]
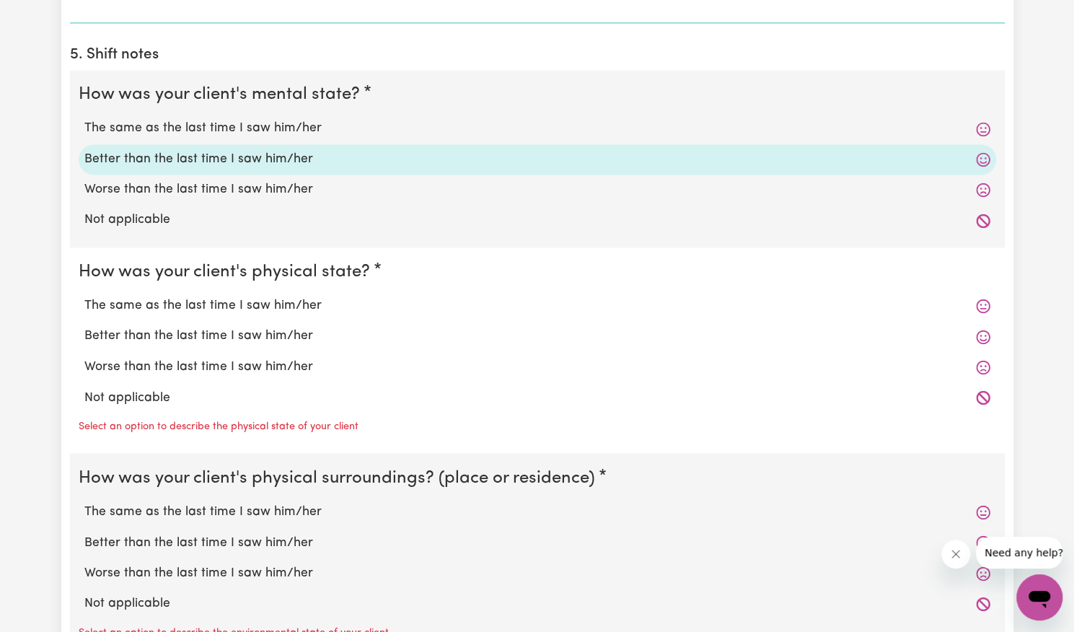
click at [254, 333] on label "Better than the last time I saw him/her" at bounding box center [537, 336] width 906 height 19
click at [84, 327] on input "Better than the last time I saw him/her" at bounding box center [84, 326] width 1 height 1
radio input "true"
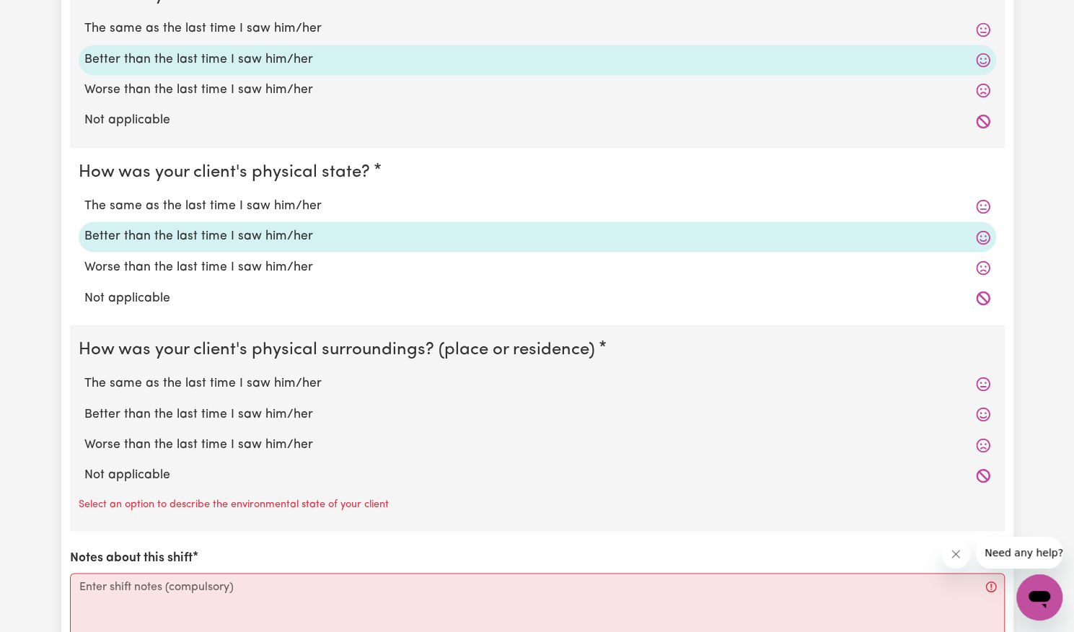
scroll to position [1357, 0]
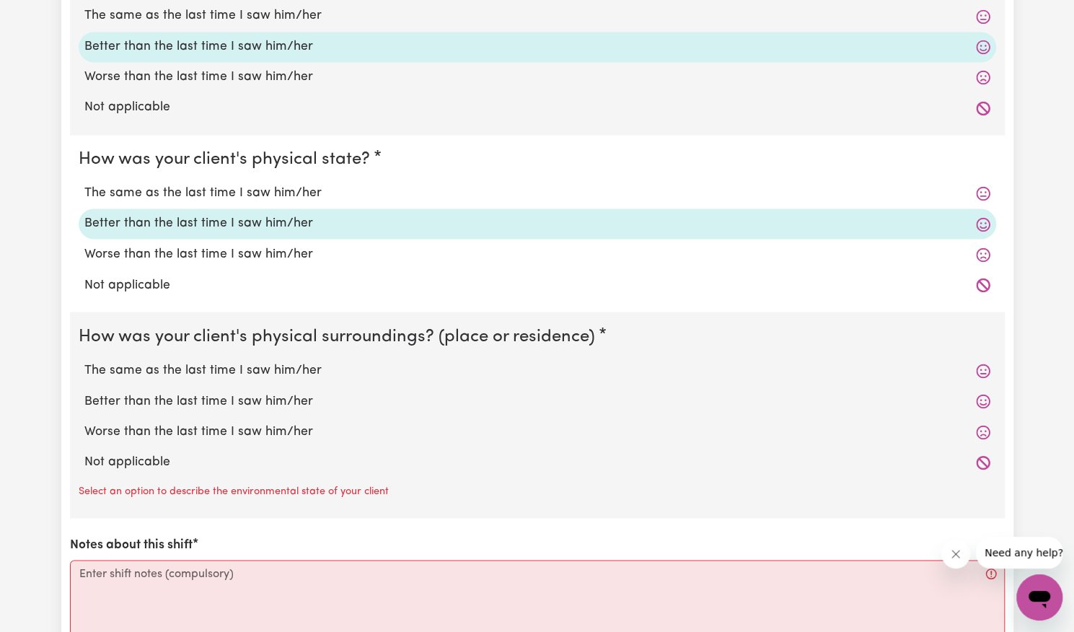
click at [240, 400] on label "Better than the last time I saw him/her" at bounding box center [537, 401] width 906 height 19
click at [84, 392] on input "Better than the last time I saw him/her" at bounding box center [84, 391] width 1 height 1
radio input "true"
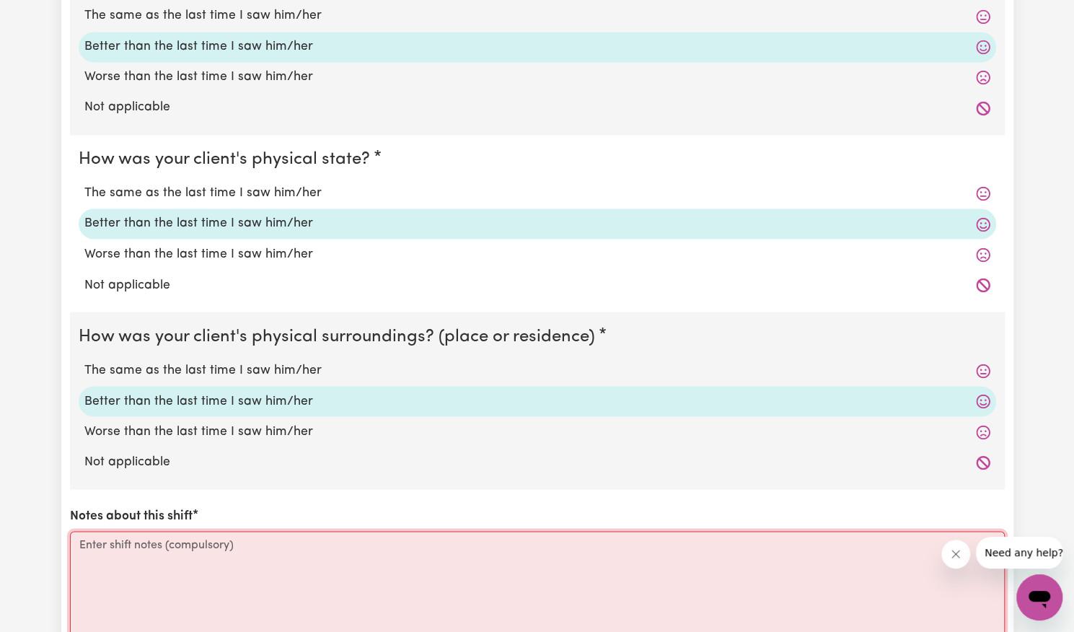
click at [247, 559] on textarea "Notes about this shift" at bounding box center [537, 585] width 935 height 108
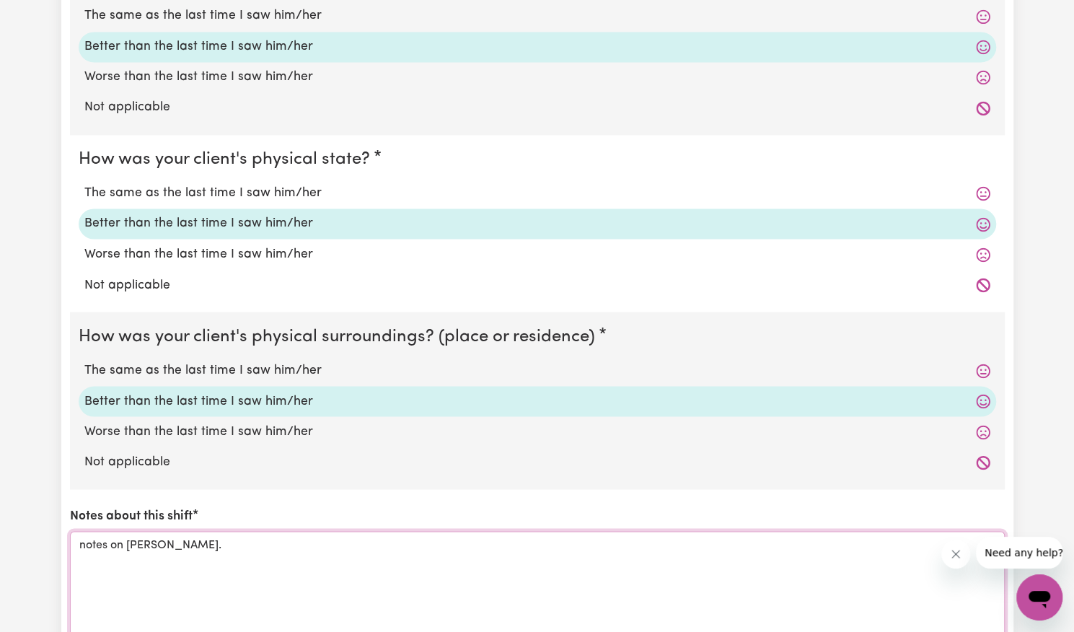
scroll to position [1640, 0]
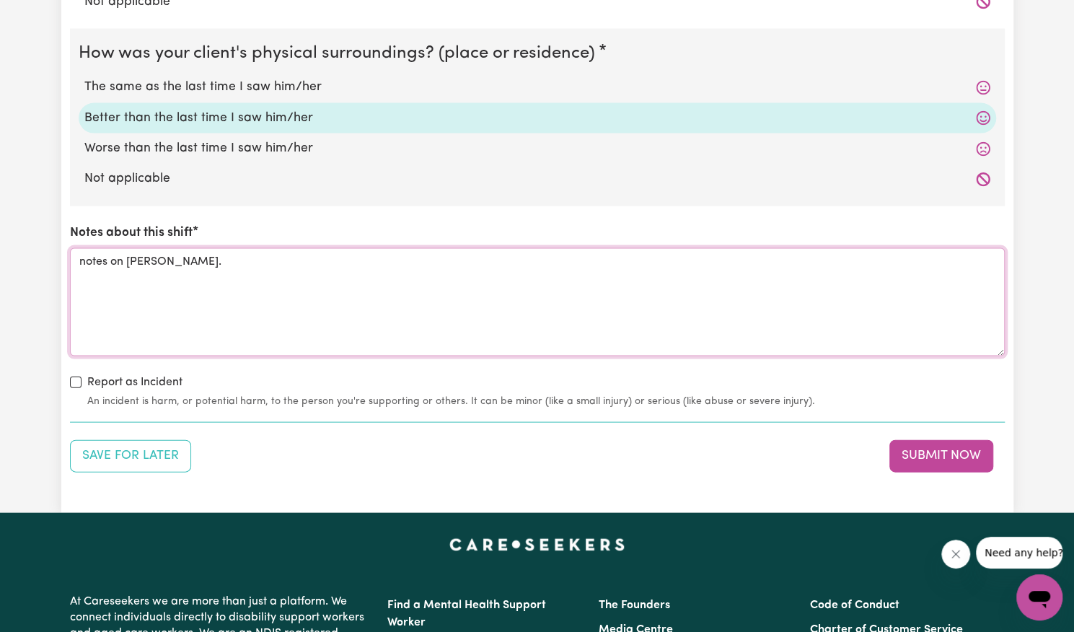
type textarea "notes on [PERSON_NAME]."
click at [148, 382] on label "Report as Incident" at bounding box center [134, 382] width 95 height 17
click at [82, 382] on input "Report as Incident" at bounding box center [76, 383] width 12 height 12
checkbox input "true"
click at [929, 452] on button "Submit Now" at bounding box center [942, 456] width 104 height 32
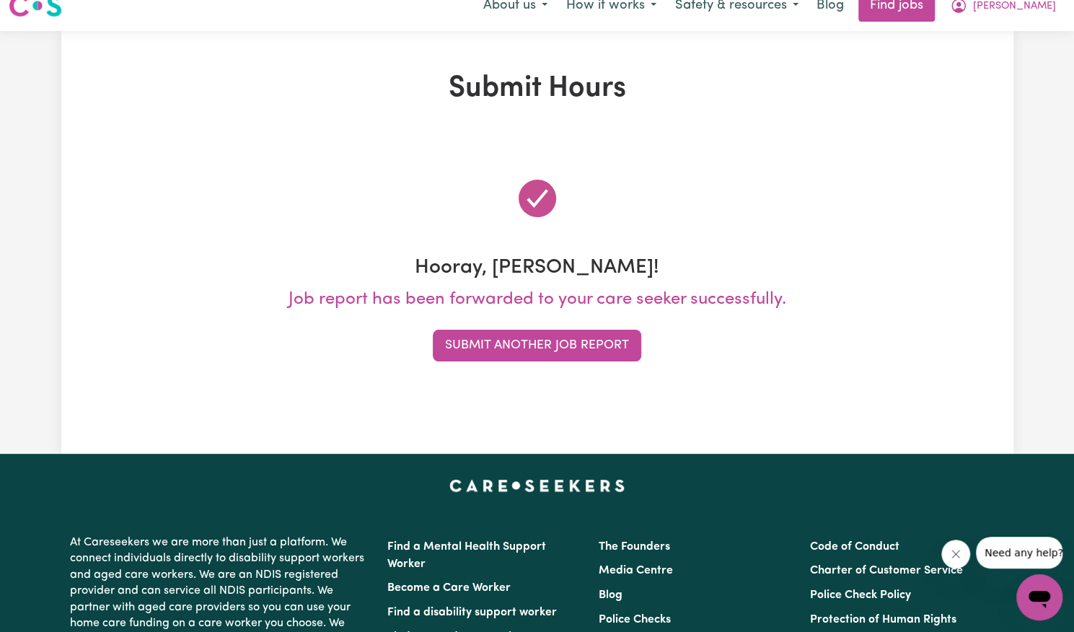
scroll to position [0, 0]
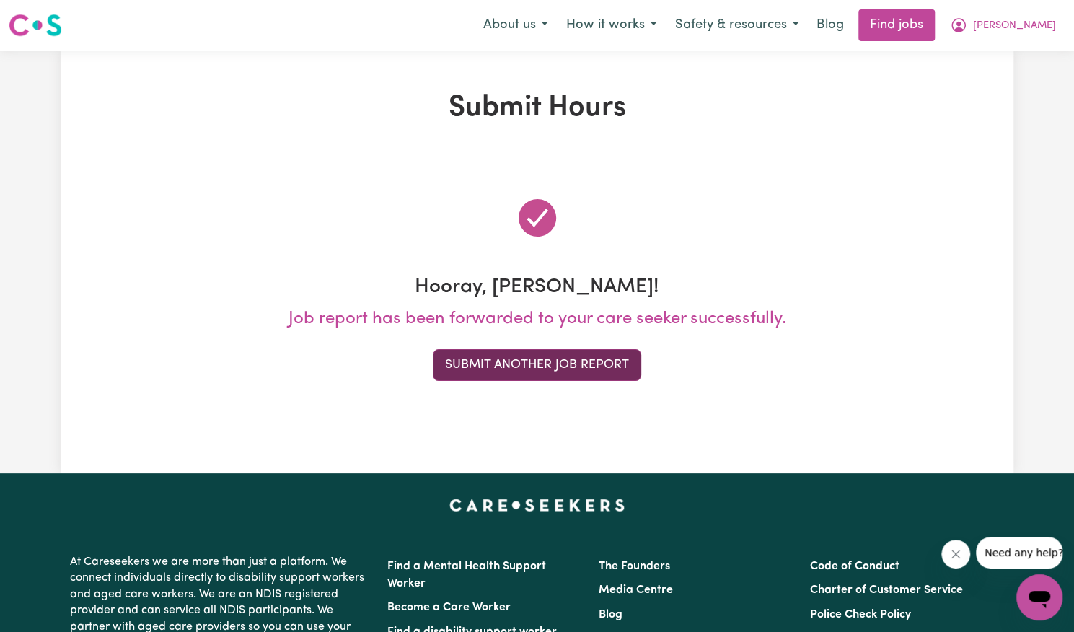
click at [600, 354] on button "Submit Another Job Report" at bounding box center [537, 365] width 209 height 32
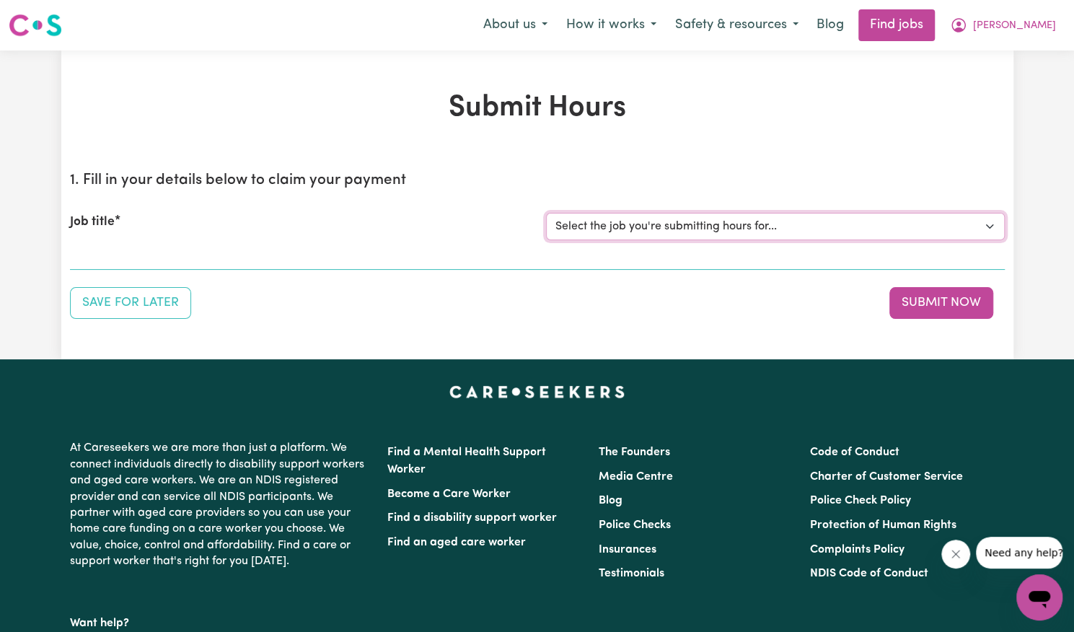
click at [711, 223] on select "Select the job you're submitting hours for... [[PERSON_NAME]] Support Worker Ne…" at bounding box center [775, 226] width 459 height 27
select select "14115"
click at [546, 213] on select "Select the job you're submitting hours for... [[PERSON_NAME]] Support Worker Ne…" at bounding box center [775, 226] width 459 height 27
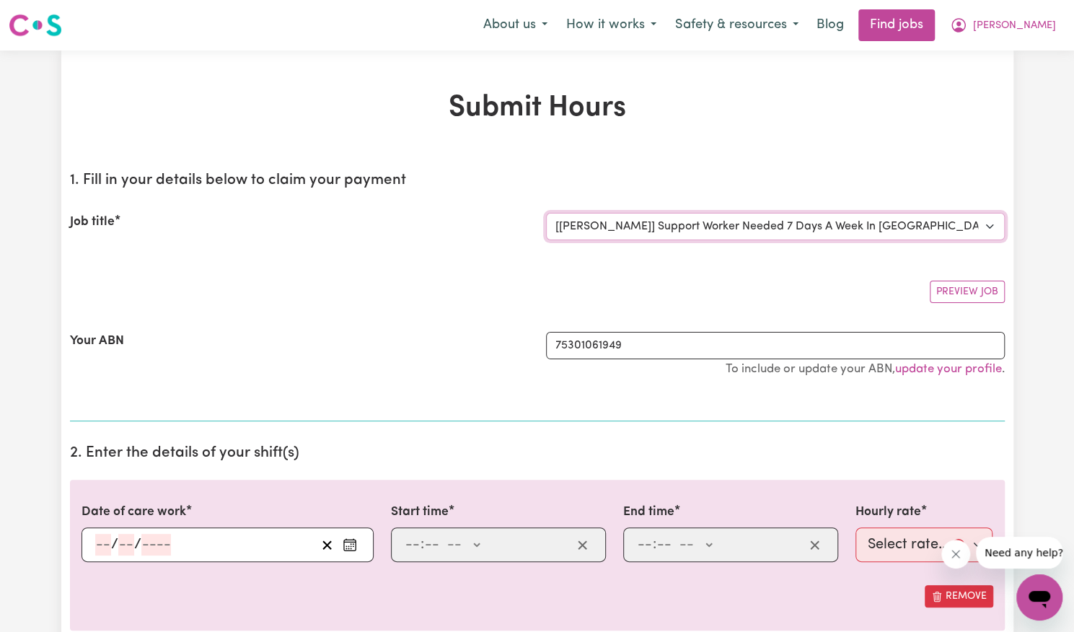
scroll to position [113, 0]
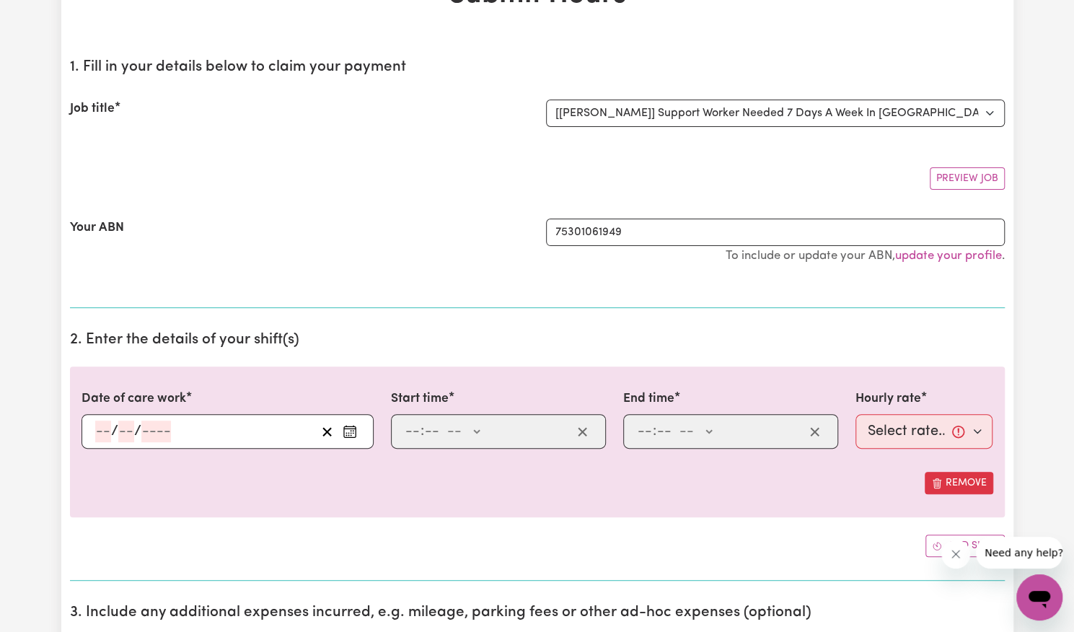
click at [348, 429] on icon "Enter the date of care work" at bounding box center [350, 431] width 14 height 14
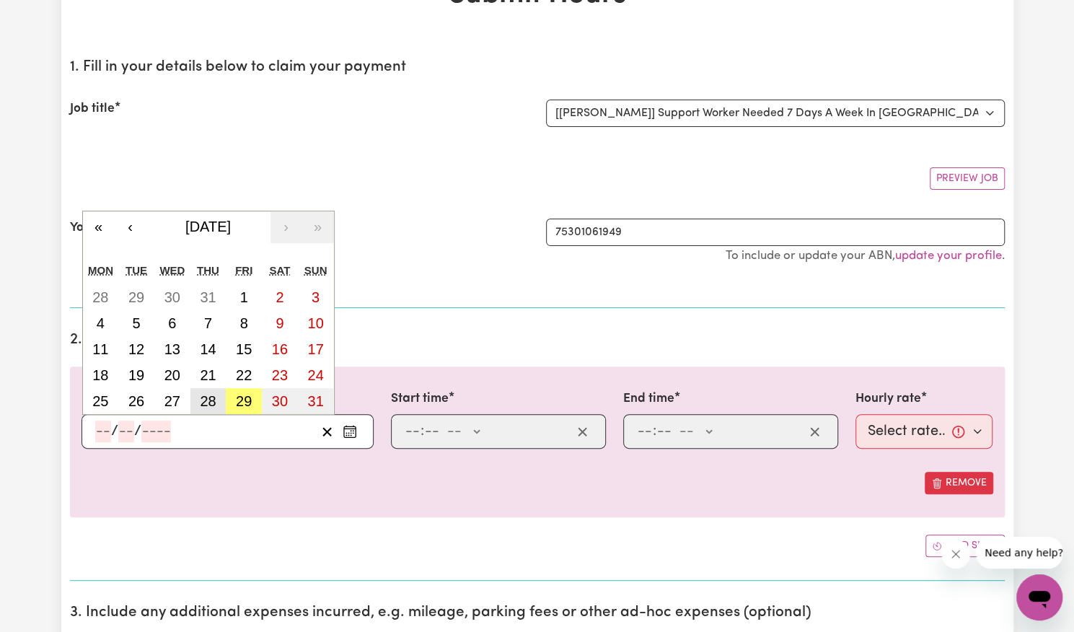
click at [208, 399] on abbr "28" at bounding box center [208, 401] width 16 height 16
type input "[DATE]"
type input "28"
type input "8"
type input "2025"
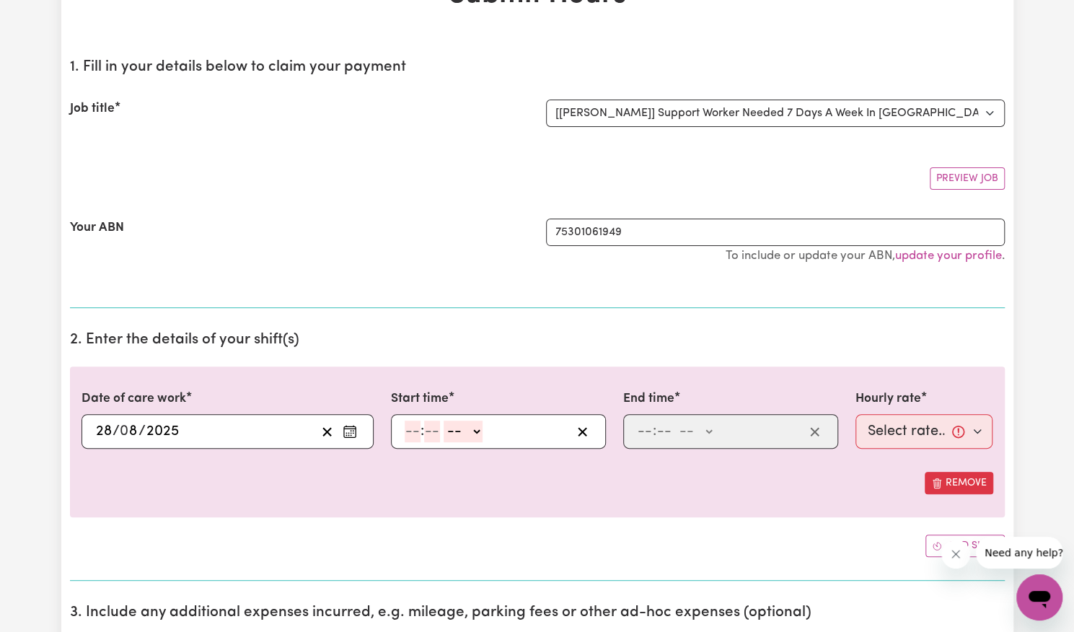
click at [411, 423] on input "number" at bounding box center [413, 432] width 16 height 22
type input "2"
type input "00"
click at [462, 428] on select "-- AM PM" at bounding box center [460, 432] width 39 height 22
select select "pm"
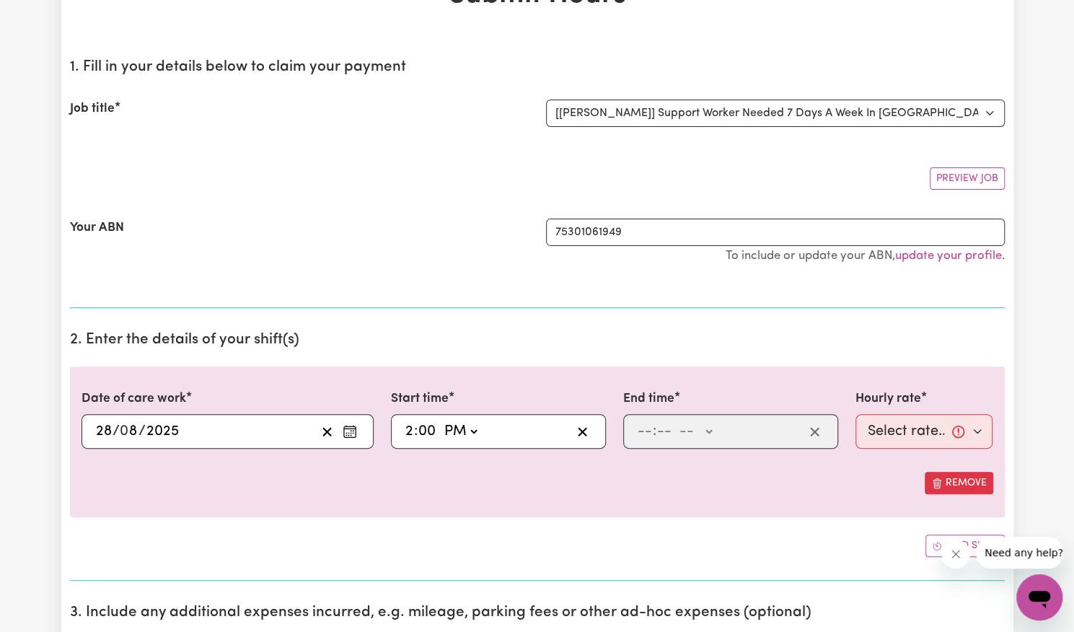
click at [441, 421] on select "-- AM PM" at bounding box center [460, 432] width 39 height 22
type input "14:00"
type input "0"
click at [645, 434] on input "number" at bounding box center [645, 432] width 16 height 22
type input "8"
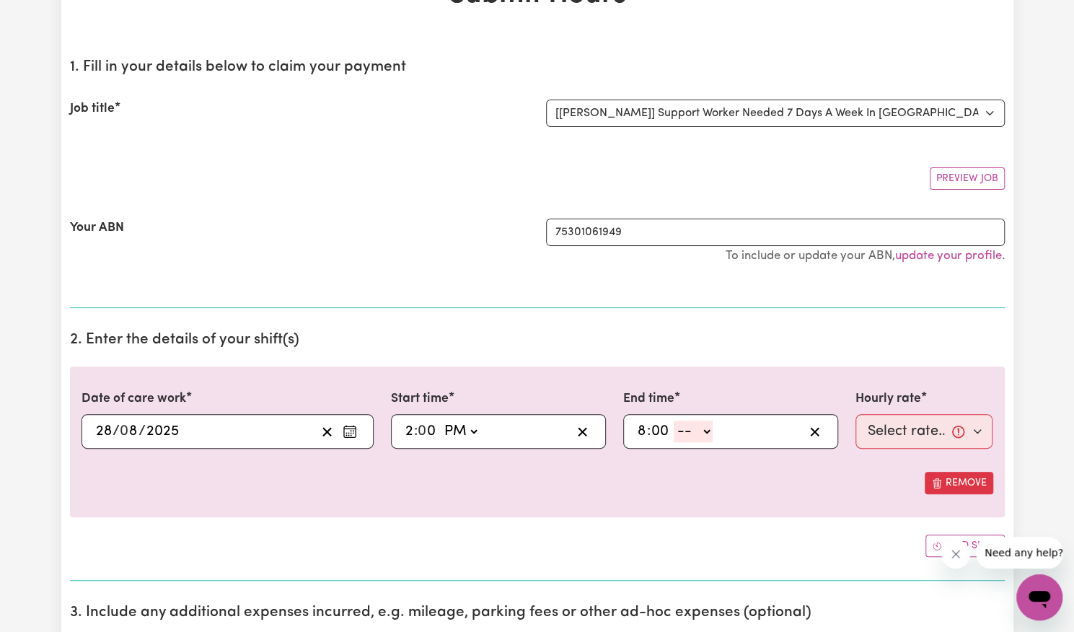
type input "00"
click at [690, 431] on select "-- AM PM" at bounding box center [693, 432] width 39 height 22
select select "pm"
click at [674, 421] on select "-- AM PM" at bounding box center [693, 432] width 39 height 22
type input "20:00"
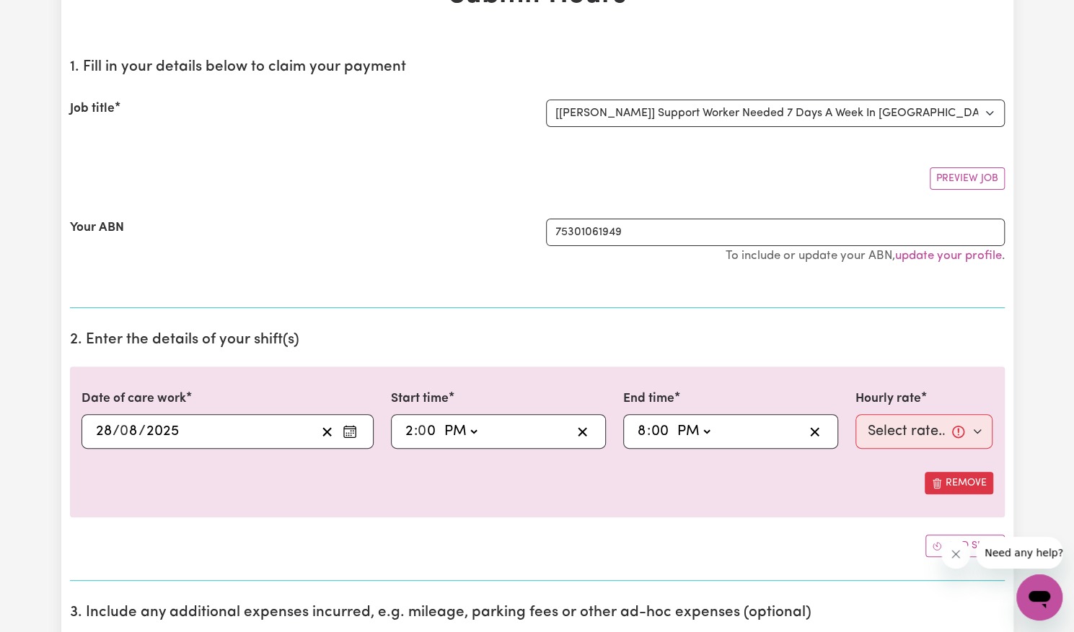
type input "0"
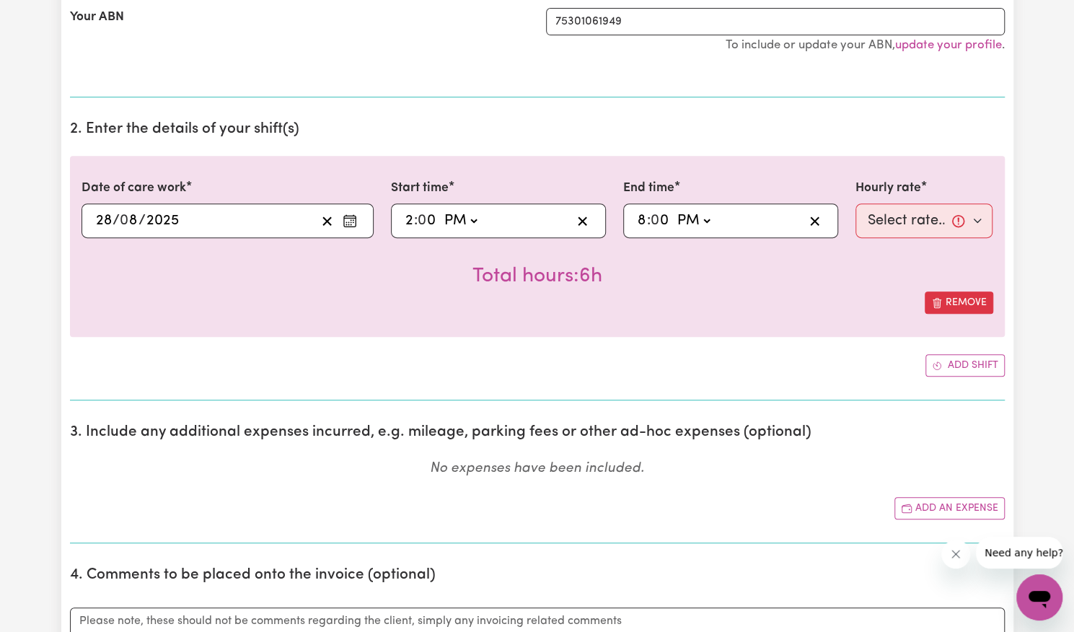
scroll to position [325, 0]
click at [956, 367] on button "Add shift" at bounding box center [965, 365] width 79 height 22
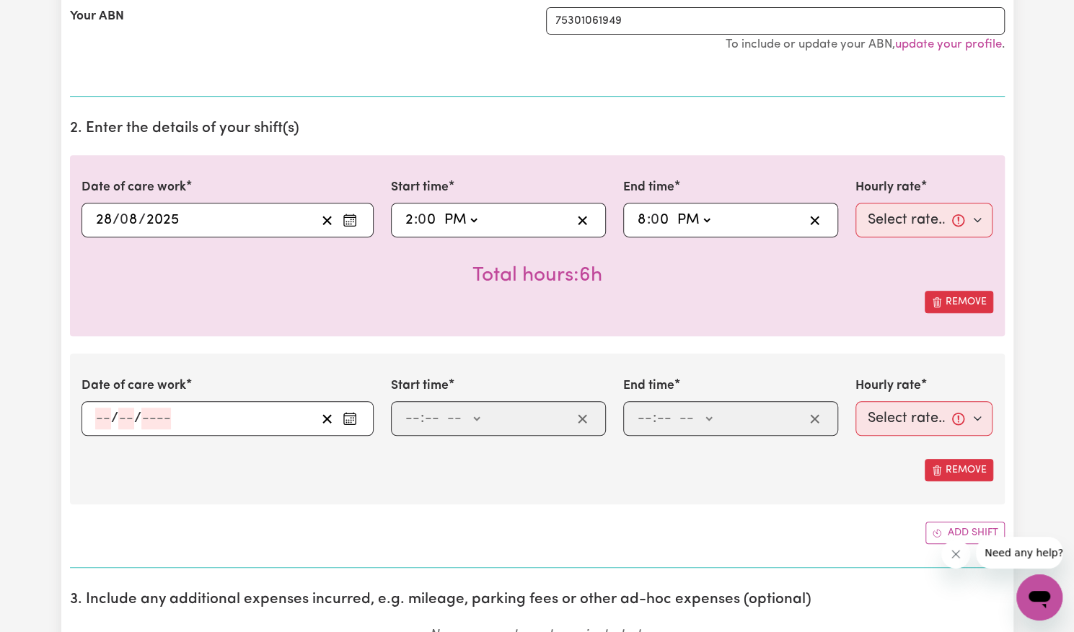
click at [354, 411] on icon "Enter the date of care work" at bounding box center [350, 418] width 14 height 14
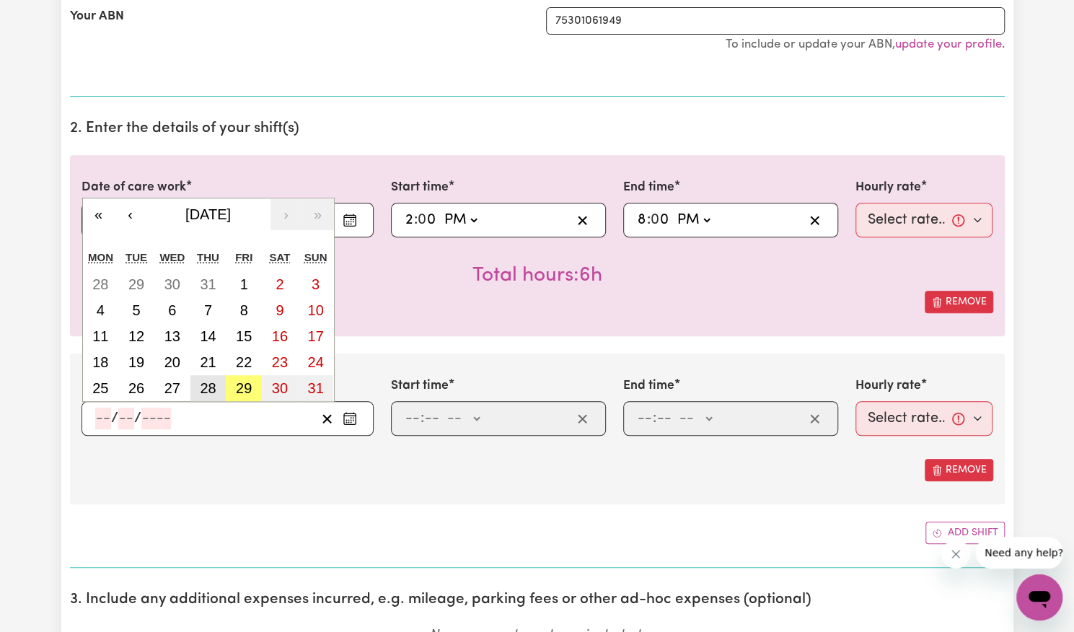
click at [215, 380] on abbr "28" at bounding box center [208, 388] width 16 height 16
type input "[DATE]"
type input "28"
type input "8"
type input "2025"
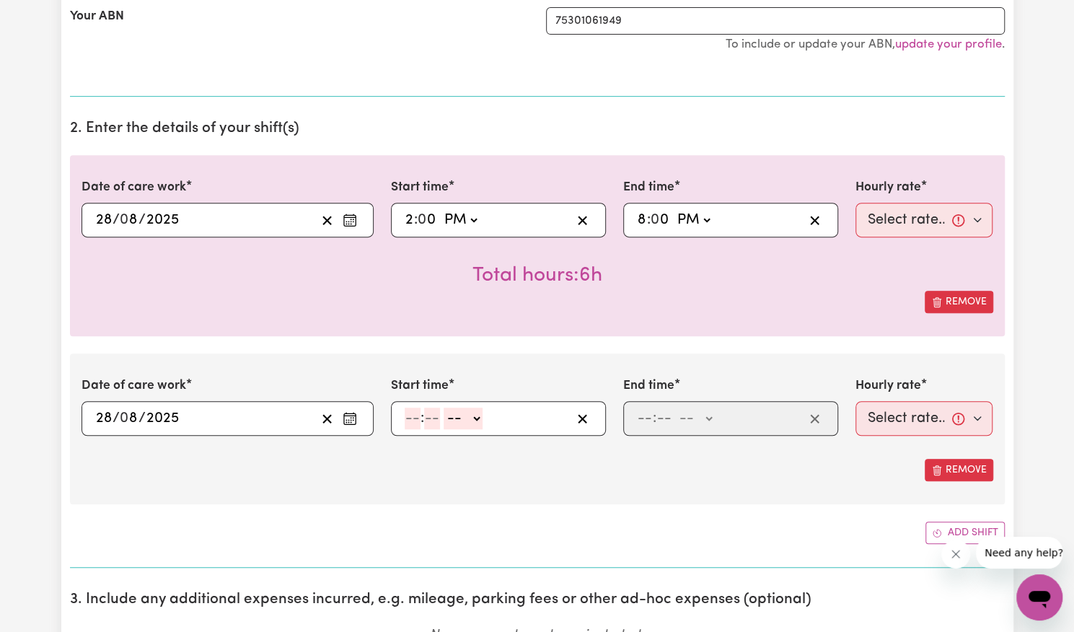
click at [411, 413] on input "number" at bounding box center [413, 419] width 16 height 22
type input "8"
type input "00"
click at [450, 416] on select "-- AM PM" at bounding box center [461, 419] width 39 height 22
select select "pm"
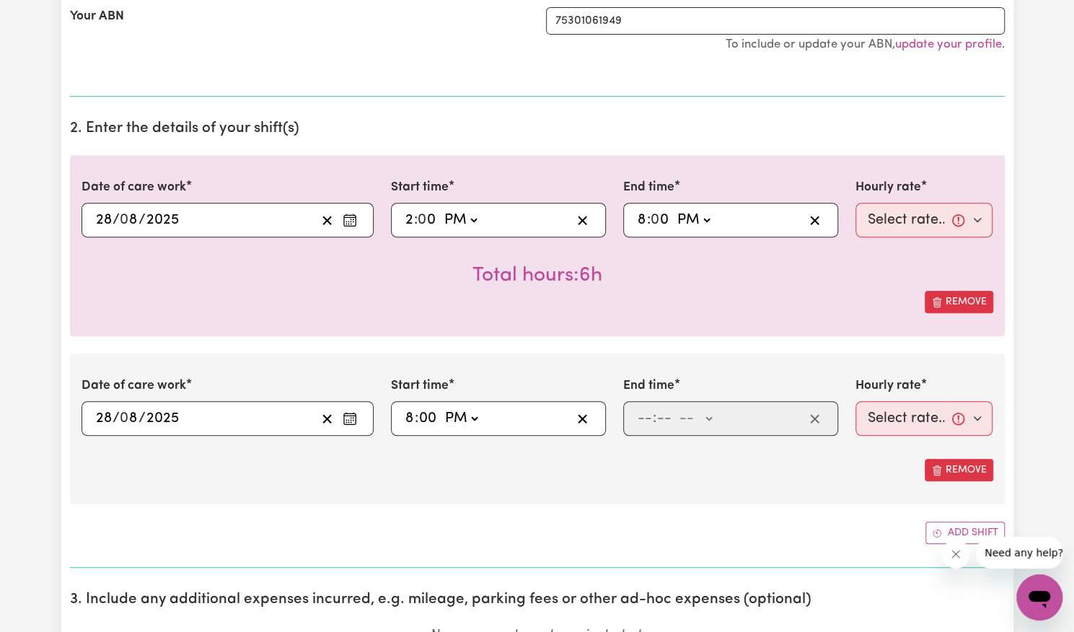
click at [442, 408] on select "-- AM PM" at bounding box center [461, 419] width 39 height 22
type input "20:00"
type input "0"
click at [640, 415] on input "number" at bounding box center [645, 419] width 16 height 22
type input "9"
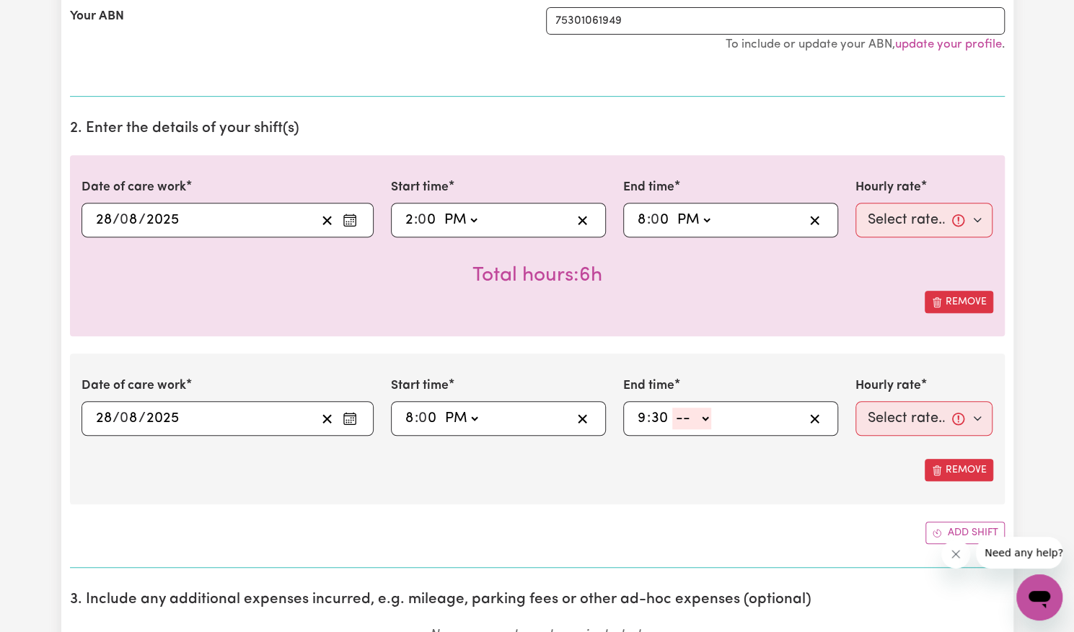
type input "30"
click at [698, 411] on select "-- AM PM" at bounding box center [691, 419] width 39 height 22
select select "pm"
click at [672, 408] on select "-- AM PM" at bounding box center [691, 419] width 39 height 22
type input "21:30"
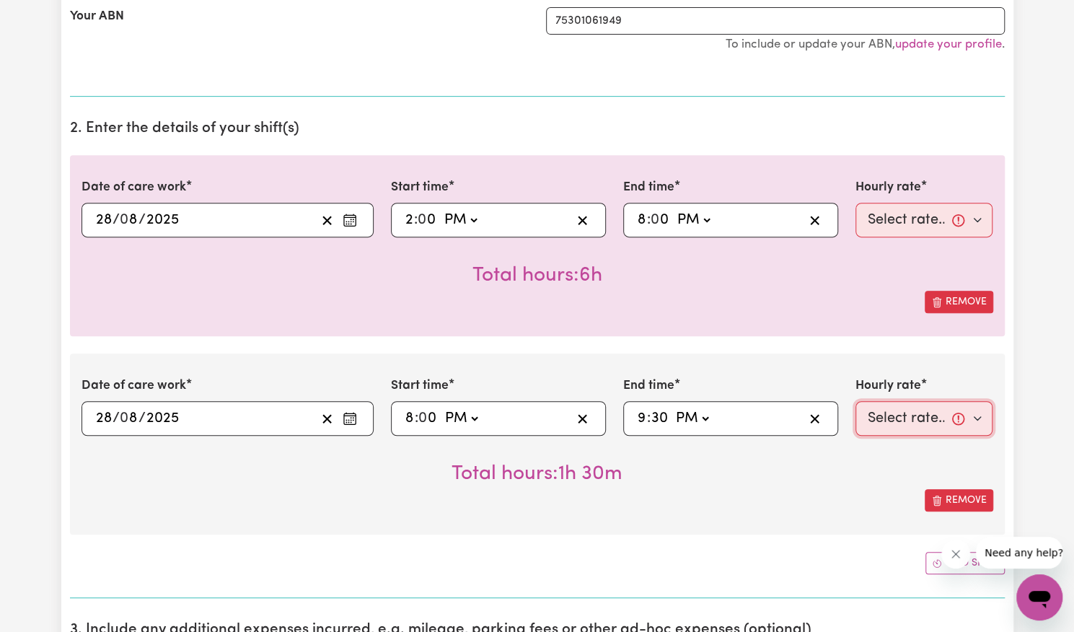
click at [900, 418] on select "Select rate... $57.17 (Weekday) $77.96 ([DATE]) $103.95 ([DATE]) $129.94 (Publi…" at bounding box center [925, 418] width 138 height 35
select select "62.37-EveningCare"
click at [856, 401] on select "Select rate... $57.17 (Weekday) $77.96 ([DATE]) $103.95 ([DATE]) $129.94 (Publi…" at bounding box center [925, 418] width 138 height 35
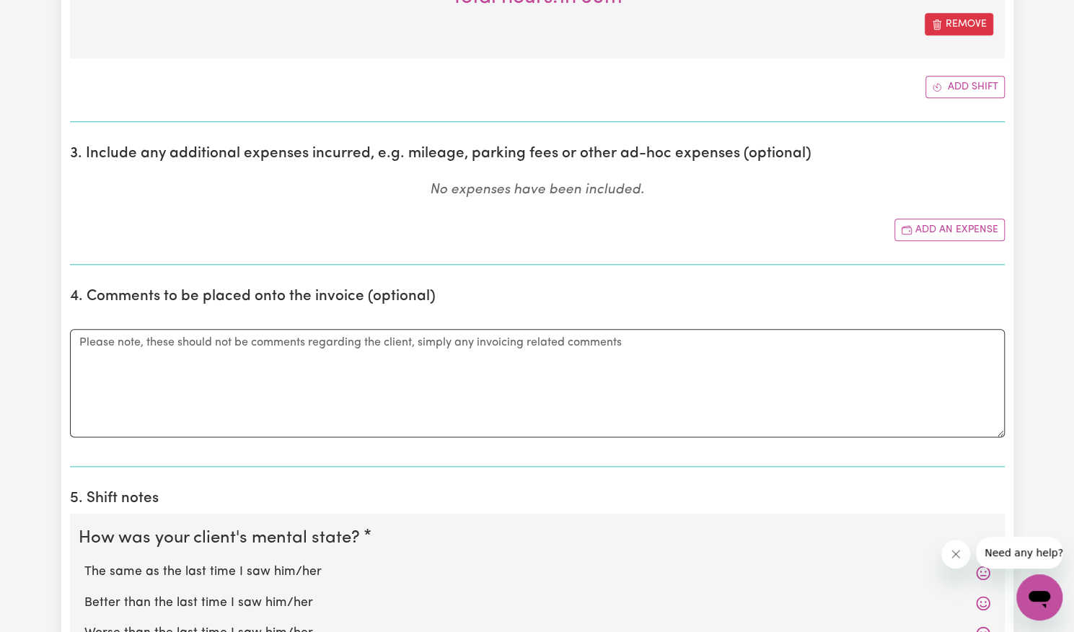
scroll to position [1033, 0]
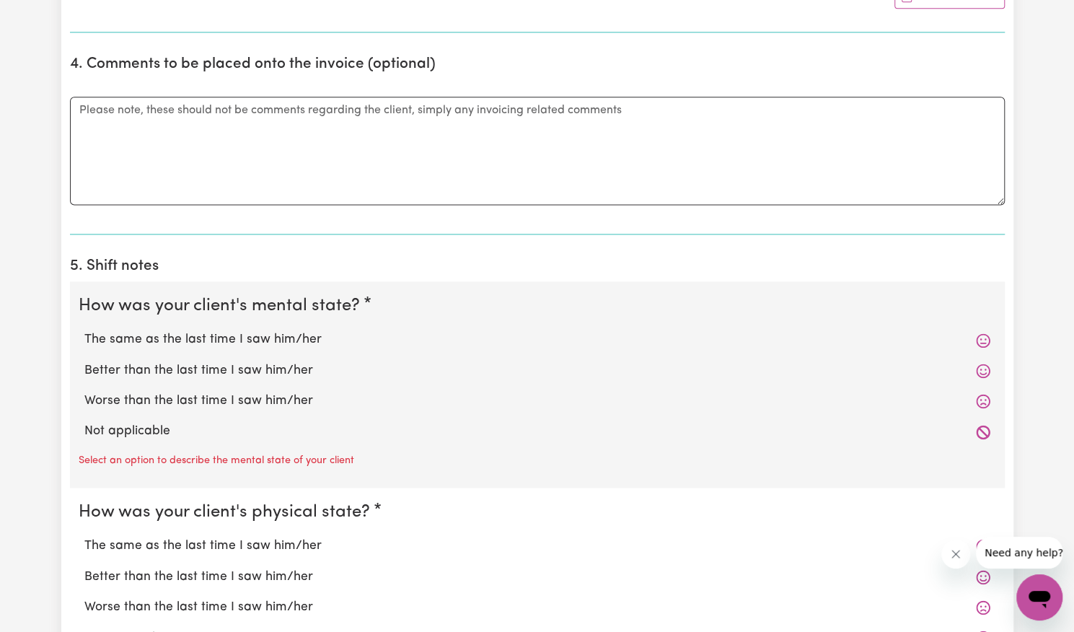
click at [361, 361] on label "Better than the last time I saw him/her" at bounding box center [537, 370] width 906 height 19
click at [84, 361] on input "Better than the last time I saw him/her" at bounding box center [84, 361] width 1 height 1
radio input "true"
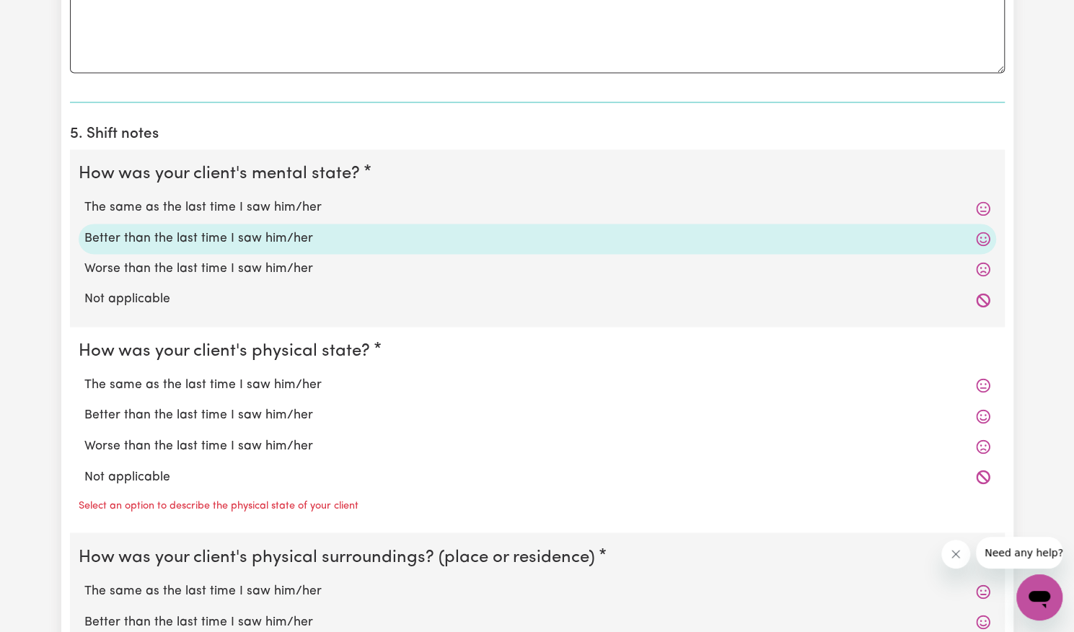
scroll to position [1166, 0]
click at [294, 408] on label "Better than the last time I saw him/her" at bounding box center [537, 414] width 906 height 19
click at [84, 405] on input "Better than the last time I saw him/her" at bounding box center [84, 405] width 1 height 1
radio input "true"
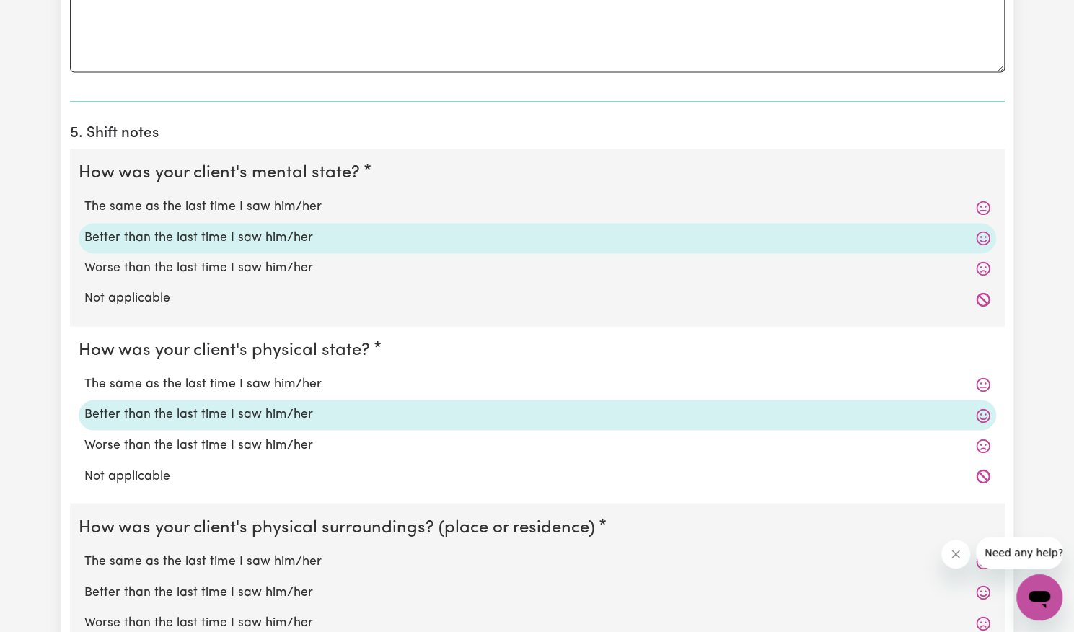
scroll to position [1312, 0]
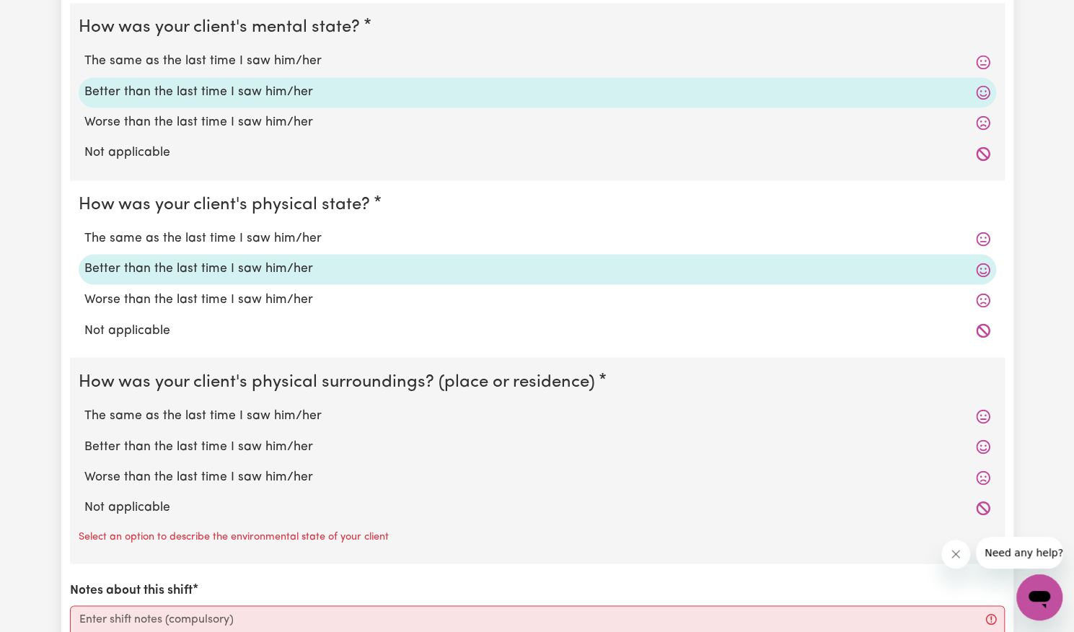
click at [283, 437] on label "Better than the last time I saw him/her" at bounding box center [537, 446] width 906 height 19
click at [84, 437] on input "Better than the last time I saw him/her" at bounding box center [84, 437] width 1 height 1
radio input "true"
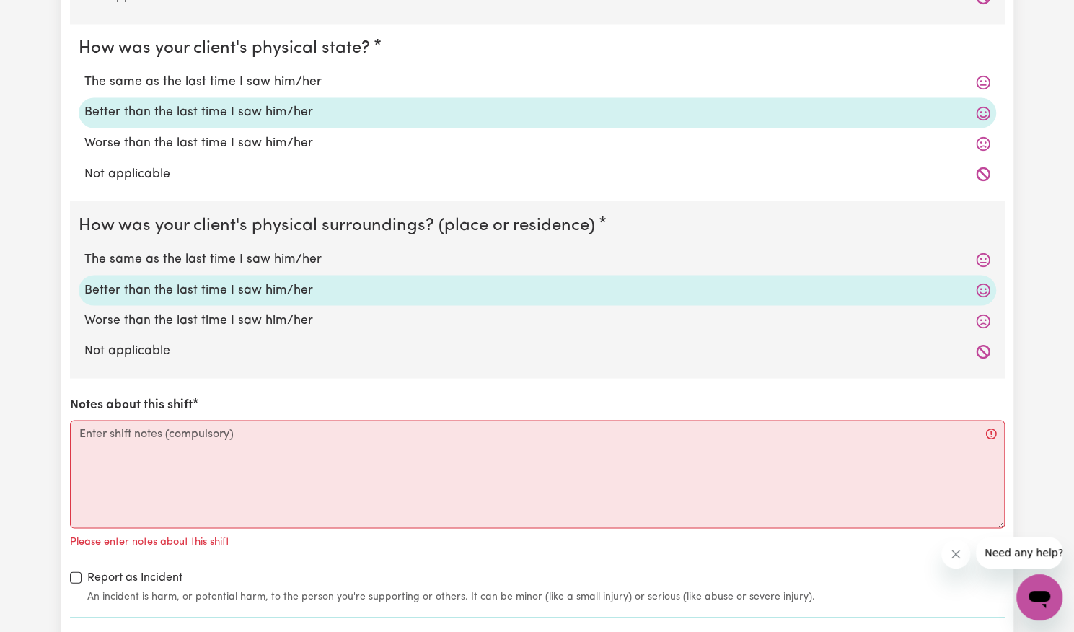
scroll to position [1491, 0]
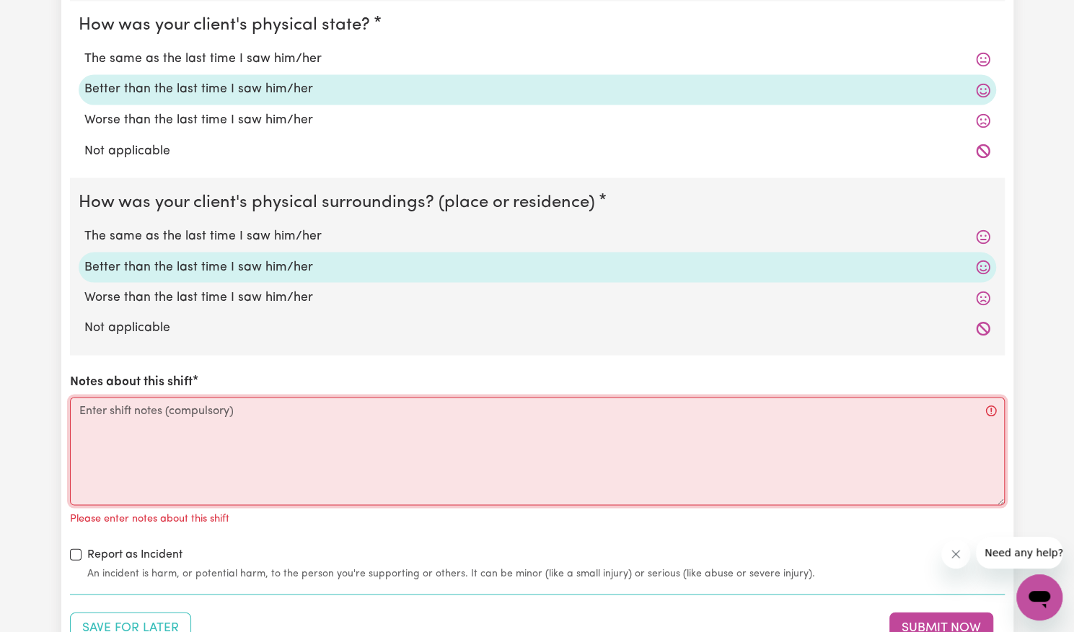
click at [279, 437] on textarea "Notes about this shift" at bounding box center [537, 451] width 935 height 108
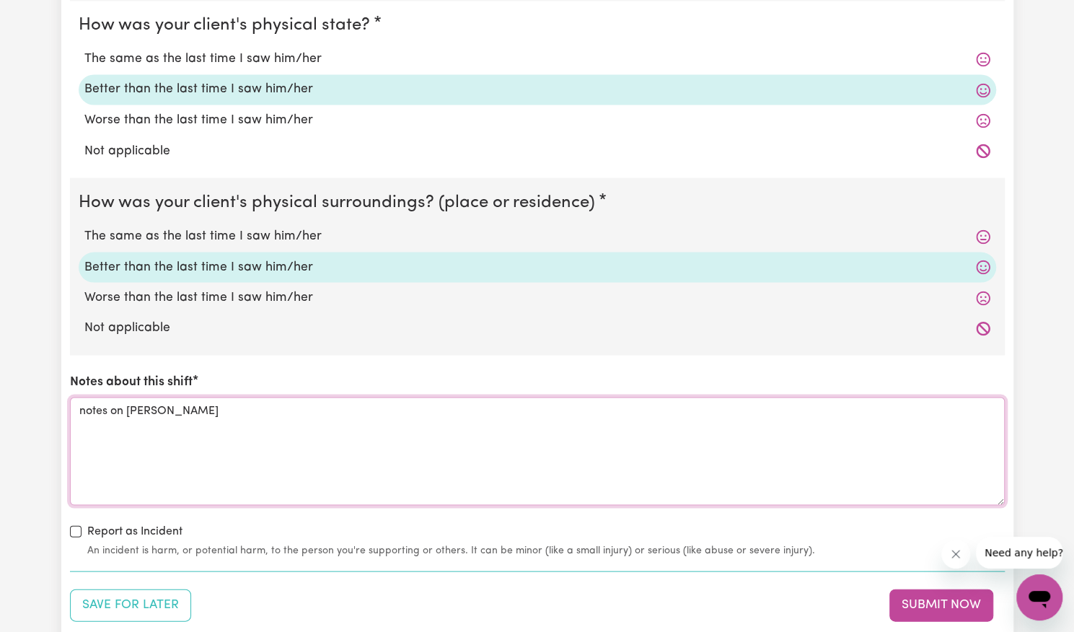
type textarea "notes on [PERSON_NAME]"
click at [104, 523] on label "Report as Incident" at bounding box center [134, 530] width 95 height 17
click at [82, 525] on input "Report as Incident" at bounding box center [76, 531] width 12 height 12
checkbox input "true"
click at [198, 406] on textarea "notes on [PERSON_NAME]" at bounding box center [537, 451] width 935 height 108
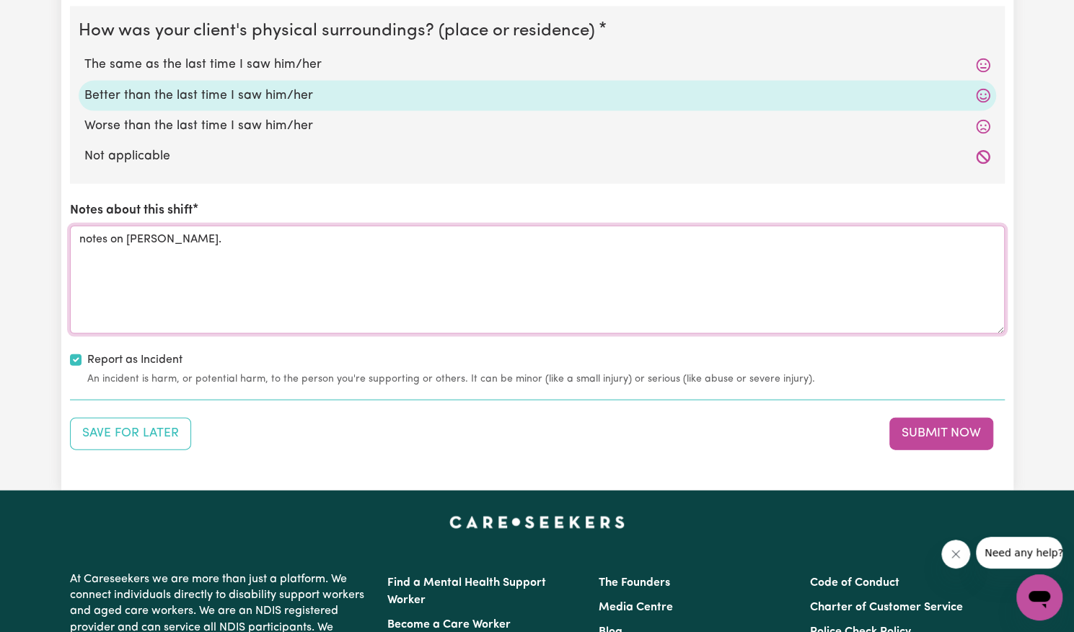
scroll to position [1665, 0]
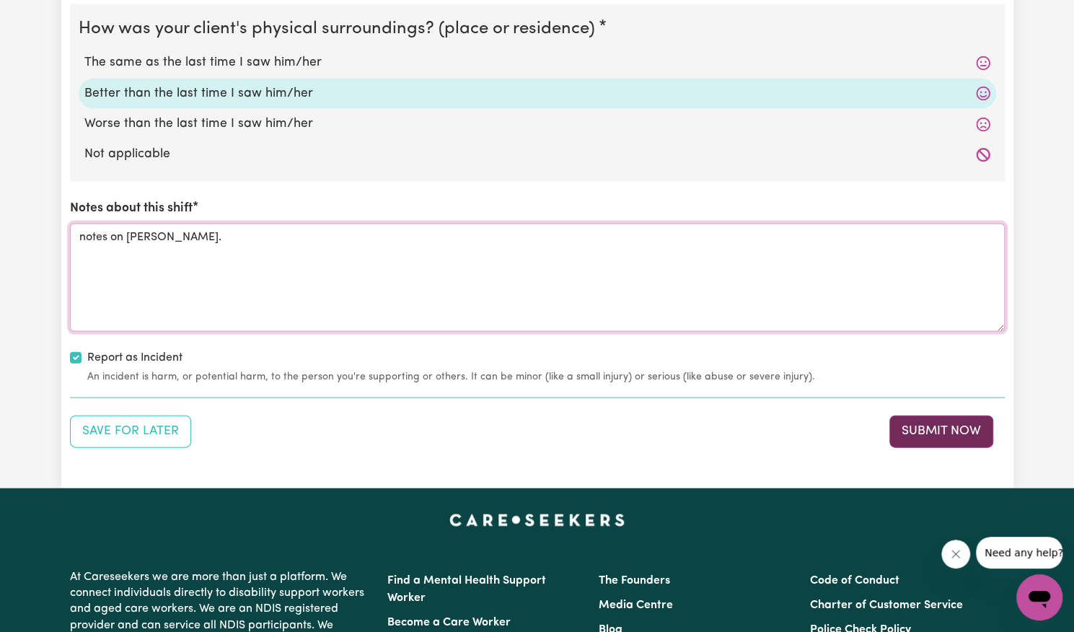
type textarea "notes on [PERSON_NAME]."
click at [937, 430] on button "Submit Now" at bounding box center [942, 432] width 104 height 32
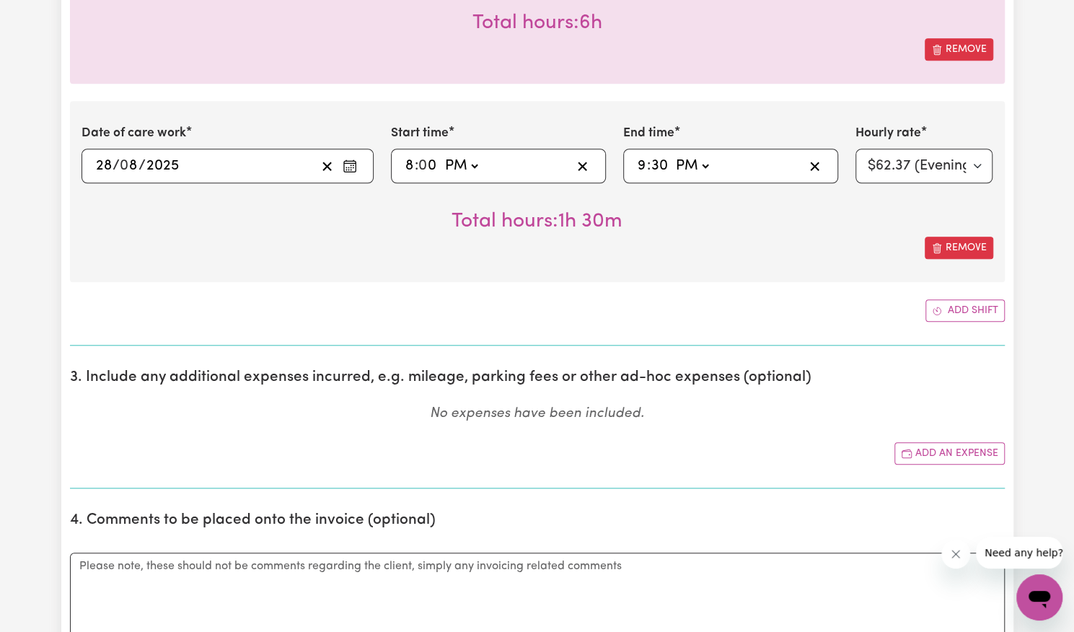
scroll to position [477, 0]
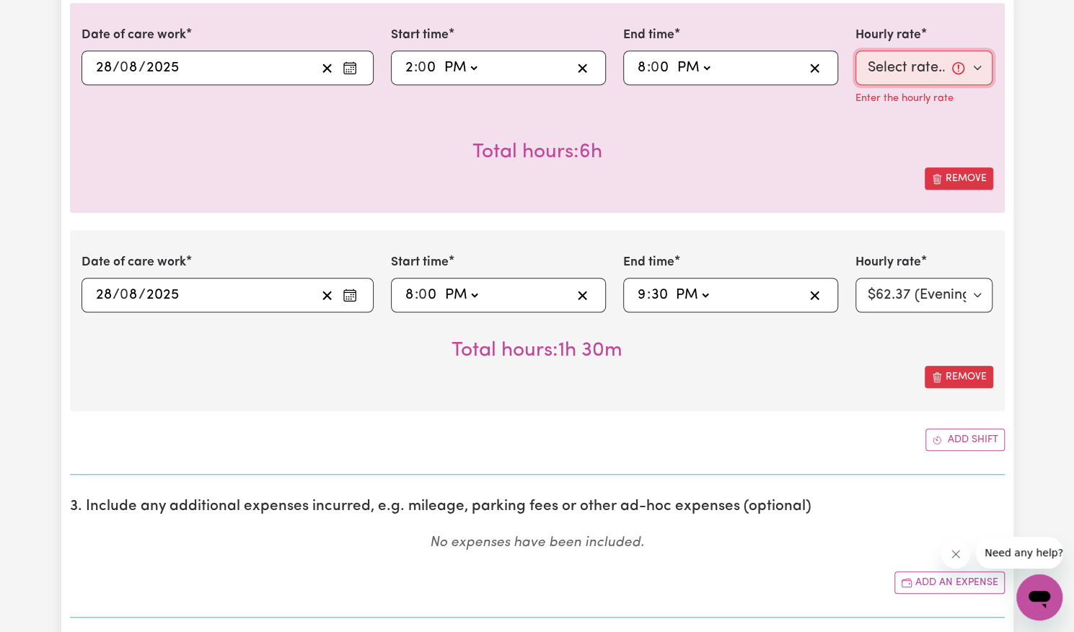
click at [906, 69] on select "Select rate... $57.17 (Weekday) $77.96 ([DATE]) $103.95 ([DATE]) $129.94 (Publi…" at bounding box center [925, 68] width 138 height 35
select select "57.17-Weekday"
click at [856, 51] on select "Select rate... $57.17 (Weekday) $77.96 ([DATE]) $103.95 ([DATE]) $129.94 (Publi…" at bounding box center [925, 68] width 138 height 35
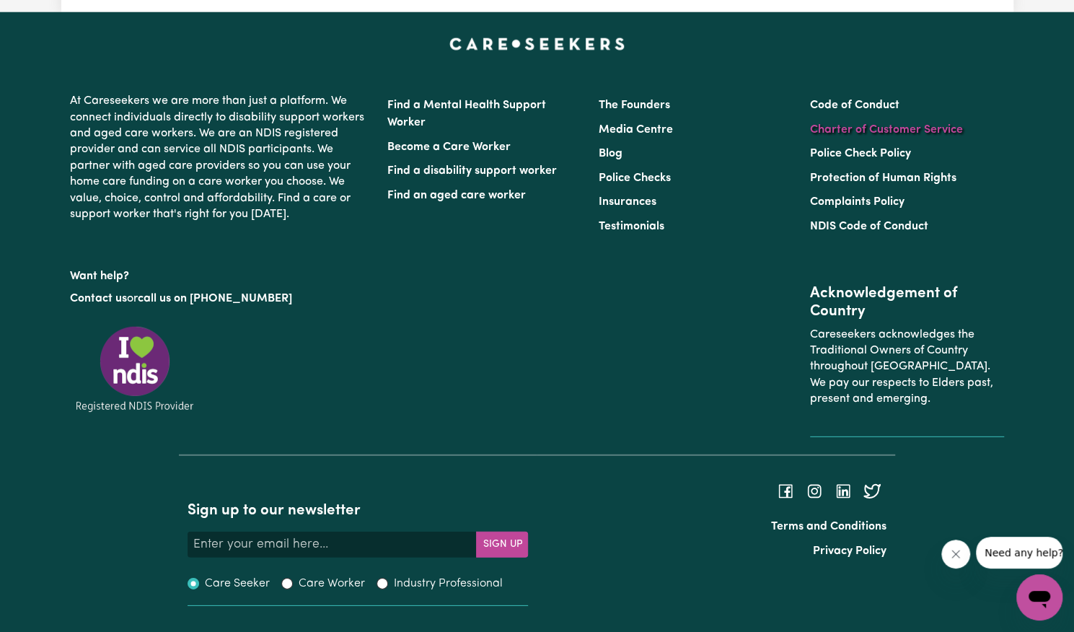
scroll to position [1958, 0]
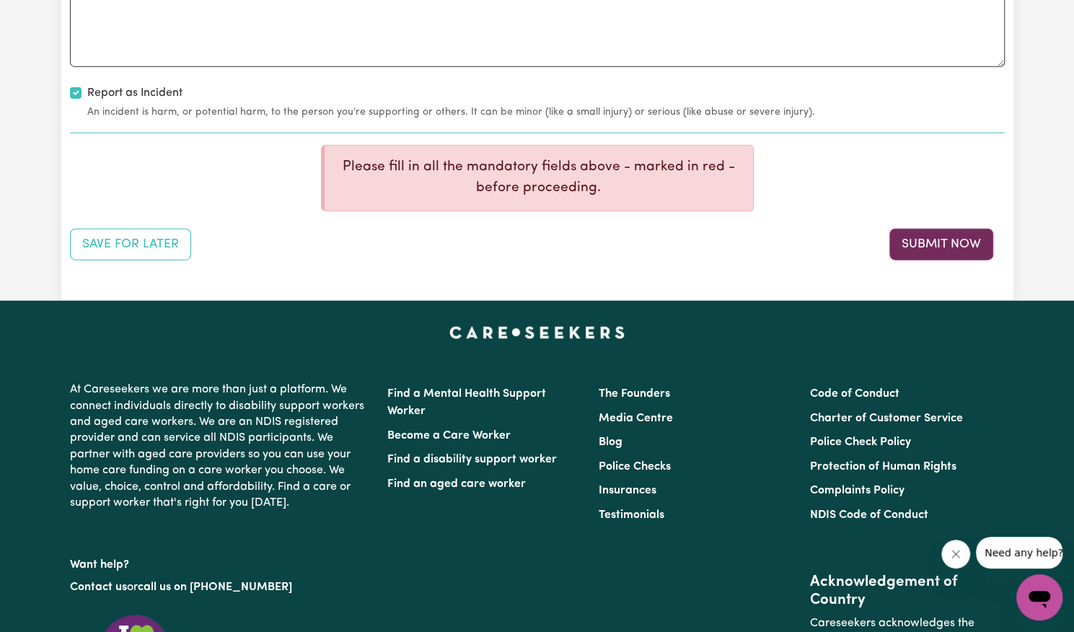
click at [908, 229] on button "Submit Now" at bounding box center [942, 245] width 104 height 32
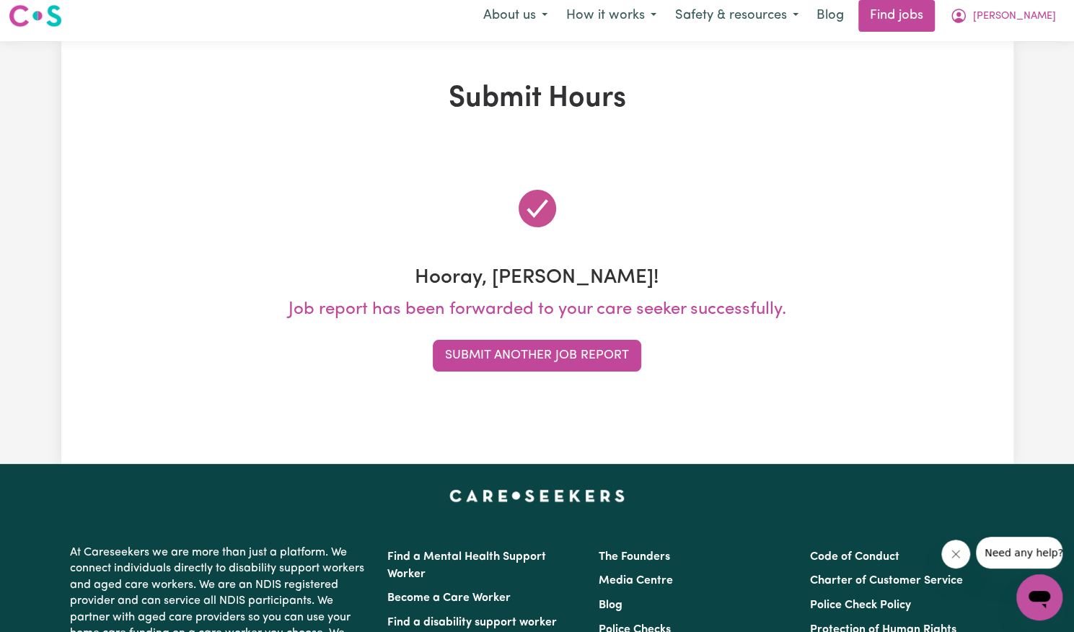
scroll to position [0, 0]
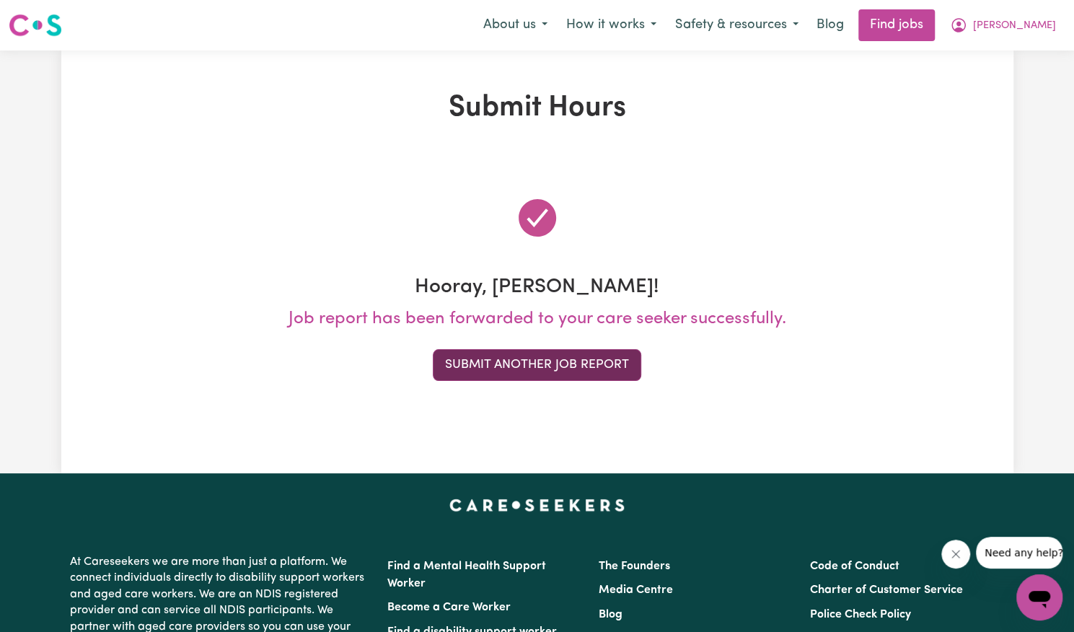
click at [521, 361] on button "Submit Another Job Report" at bounding box center [537, 365] width 209 height 32
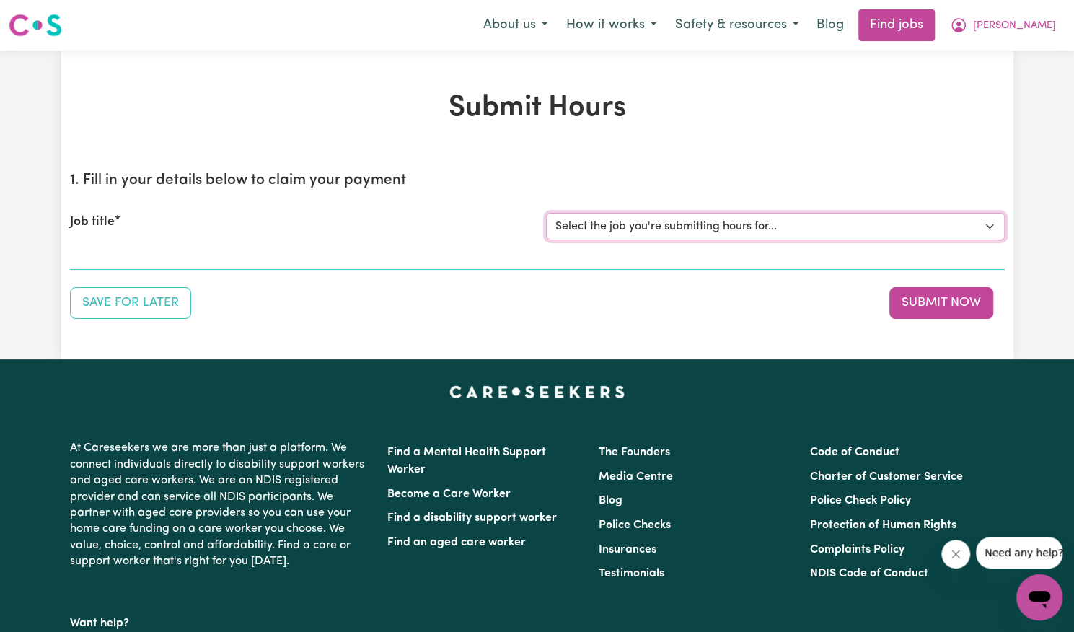
click at [691, 223] on select "Select the job you're submitting hours for... [[PERSON_NAME]] Support Worker Ne…" at bounding box center [775, 226] width 459 height 27
select select "14115"
click at [546, 213] on select "Select the job you're submitting hours for... [[PERSON_NAME]] Support Worker Ne…" at bounding box center [775, 226] width 459 height 27
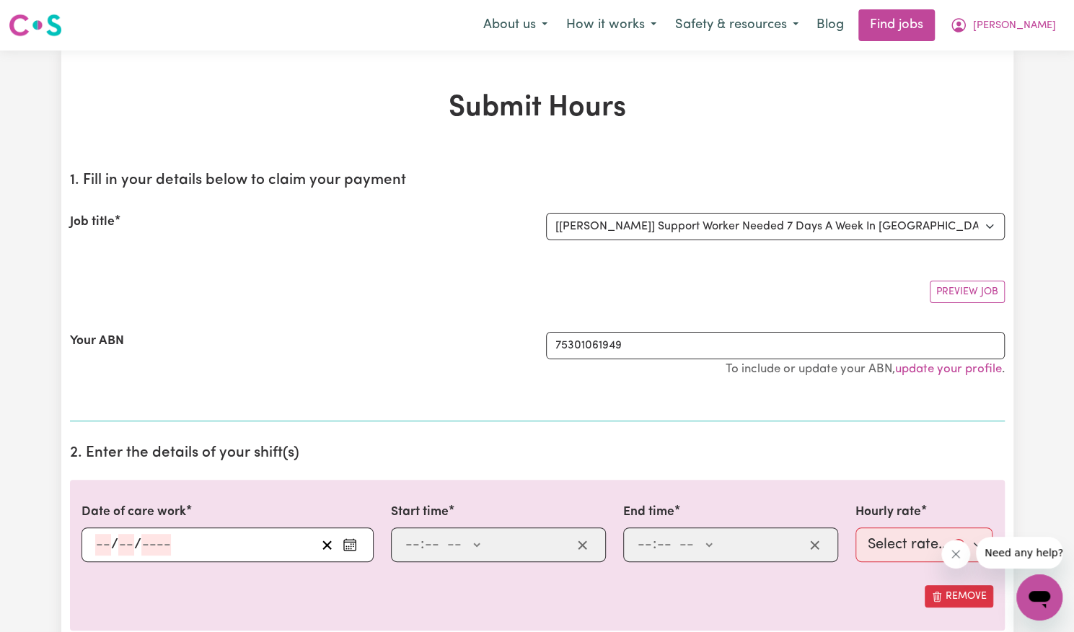
click at [356, 540] on icon "Enter the date of care work" at bounding box center [350, 545] width 14 height 14
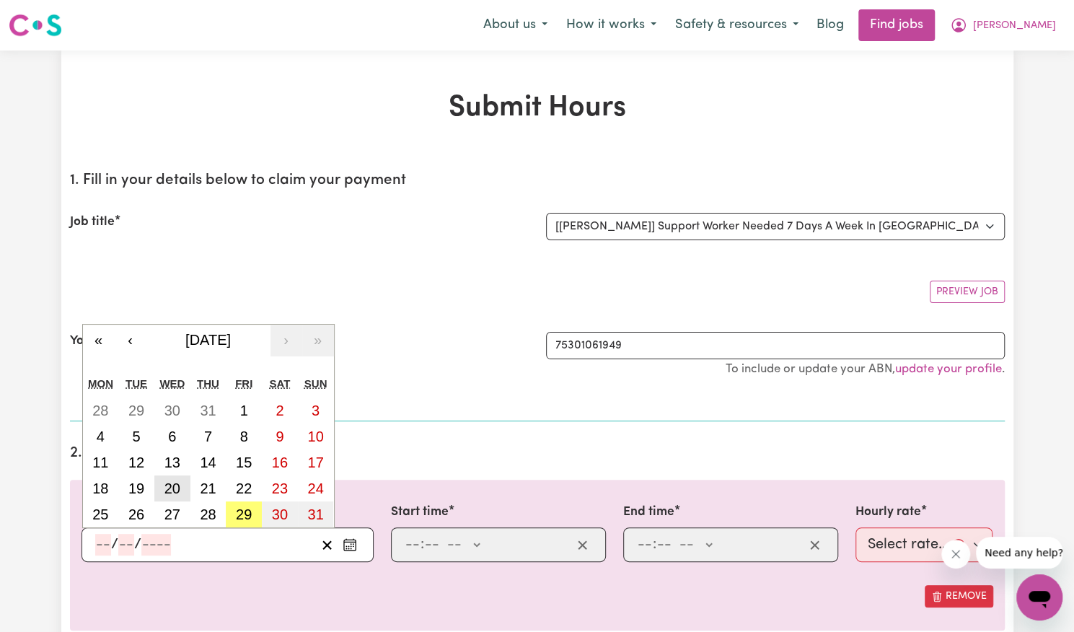
click at [180, 487] on button "20" at bounding box center [172, 488] width 36 height 26
type input "[DATE]"
type input "20"
type input "8"
type input "2025"
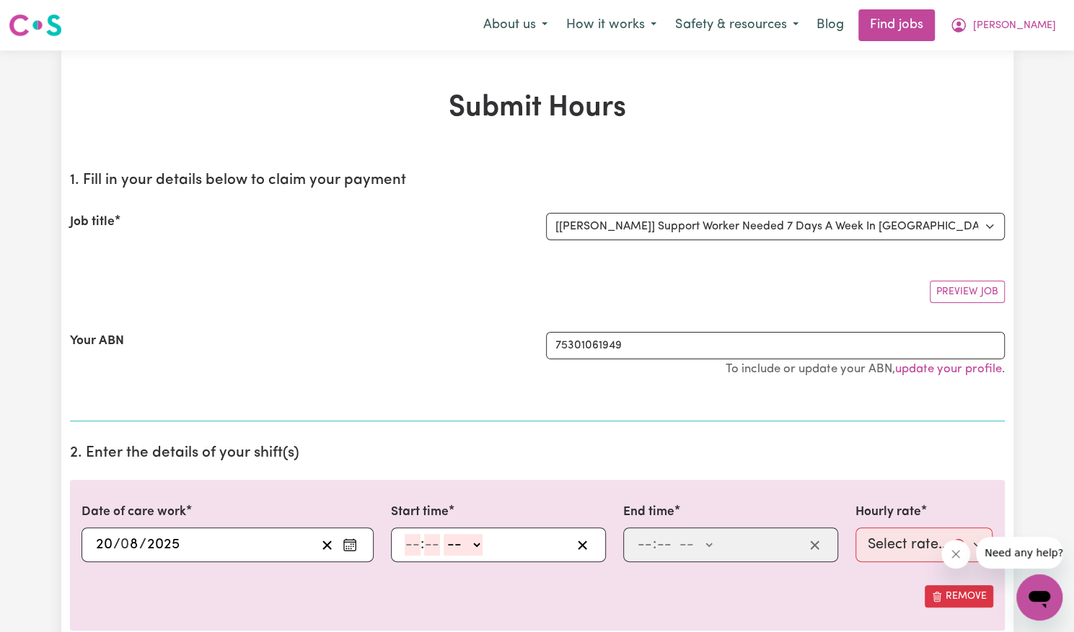
click at [413, 542] on input "number" at bounding box center [413, 545] width 16 height 22
type input "4"
type input "00"
click at [478, 546] on select "-- AM PM" at bounding box center [461, 545] width 39 height 22
select select "pm"
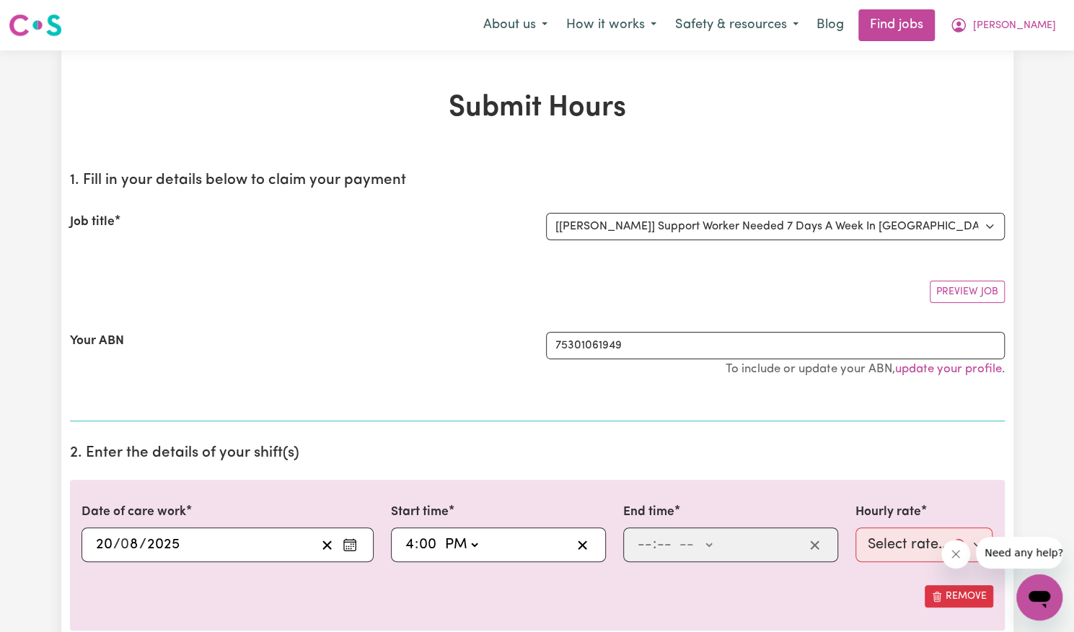
click at [442, 534] on select "-- AM PM" at bounding box center [461, 545] width 39 height 22
type input "16:00"
type input "0"
click at [651, 543] on input "number" at bounding box center [645, 545] width 16 height 22
type input "5"
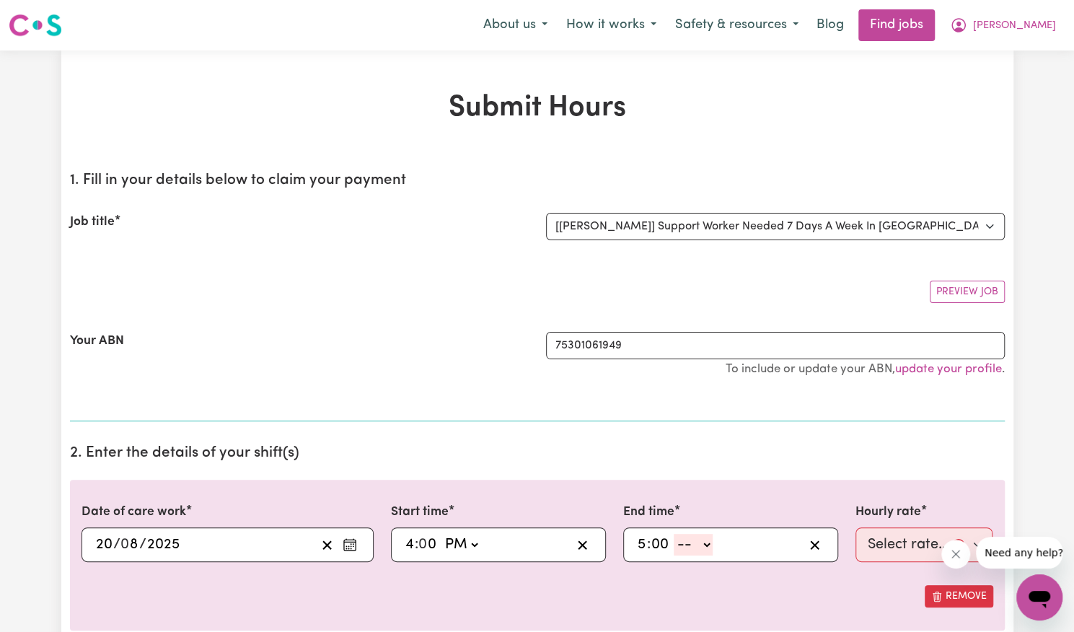
type input "00"
click at [692, 549] on select "-- AM PM" at bounding box center [693, 545] width 39 height 22
select select "pm"
click at [674, 534] on select "-- AM PM" at bounding box center [693, 545] width 39 height 22
type input "17:00"
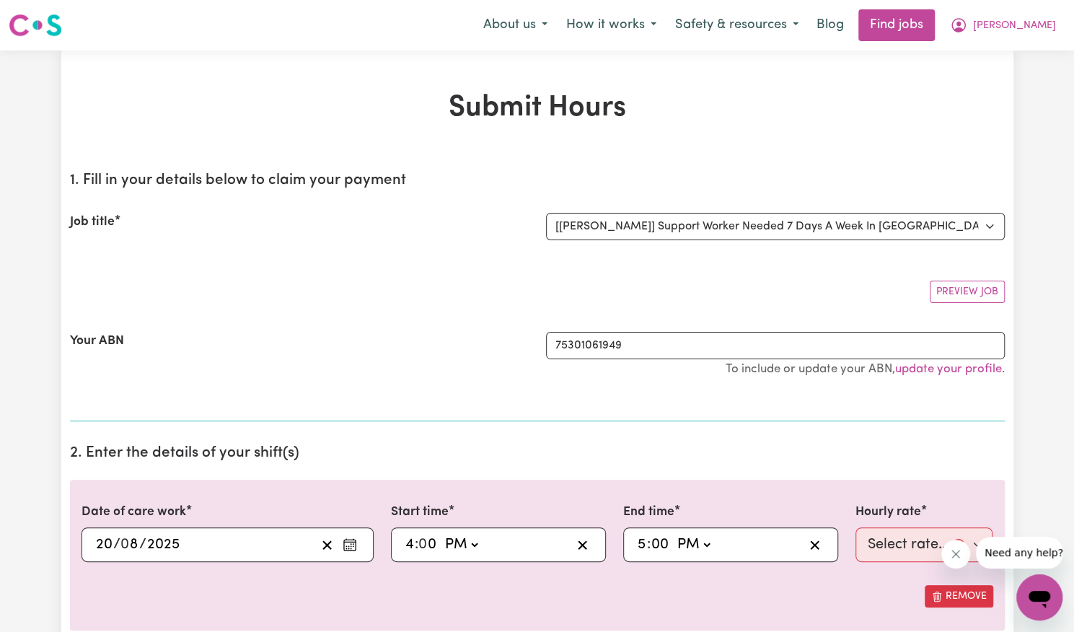
type input "0"
click at [900, 543] on select "Select rate... $57.17 (Weekday) $77.96 ([DATE]) $103.95 ([DATE]) $129.94 (Publi…" at bounding box center [925, 544] width 138 height 35
select select "57.17-Weekday"
click at [856, 527] on select "Select rate... $57.17 (Weekday) $77.96 ([DATE]) $103.95 ([DATE]) $129.94 (Publi…" at bounding box center [925, 544] width 138 height 35
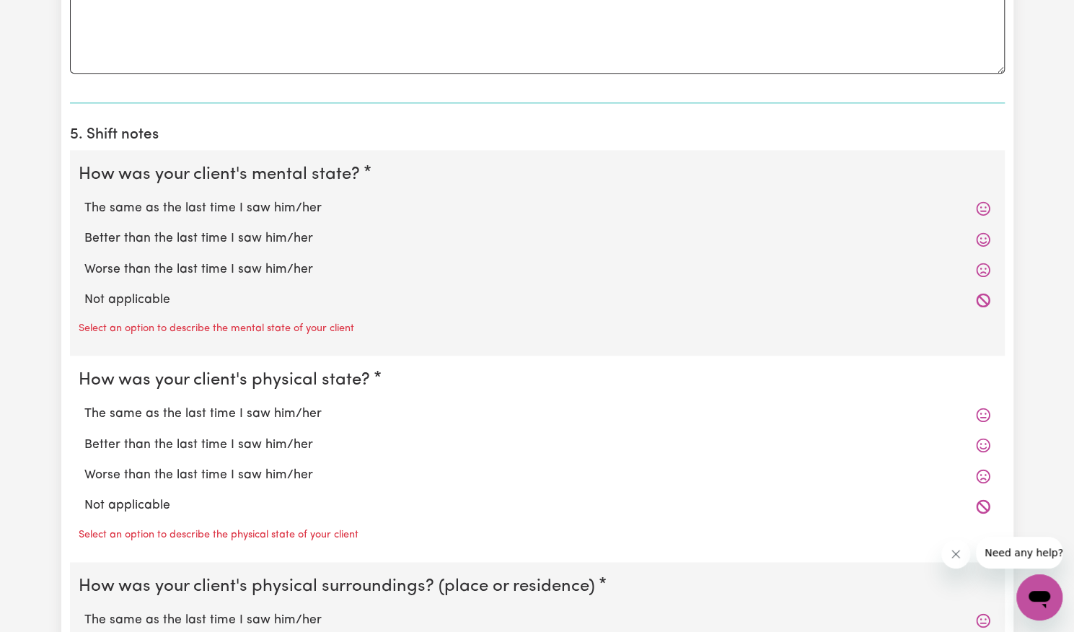
scroll to position [968, 0]
click at [271, 227] on label "Better than the last time I saw him/her" at bounding box center [537, 236] width 906 height 19
click at [84, 227] on input "Better than the last time I saw him/her" at bounding box center [84, 227] width 1 height 1
radio input "true"
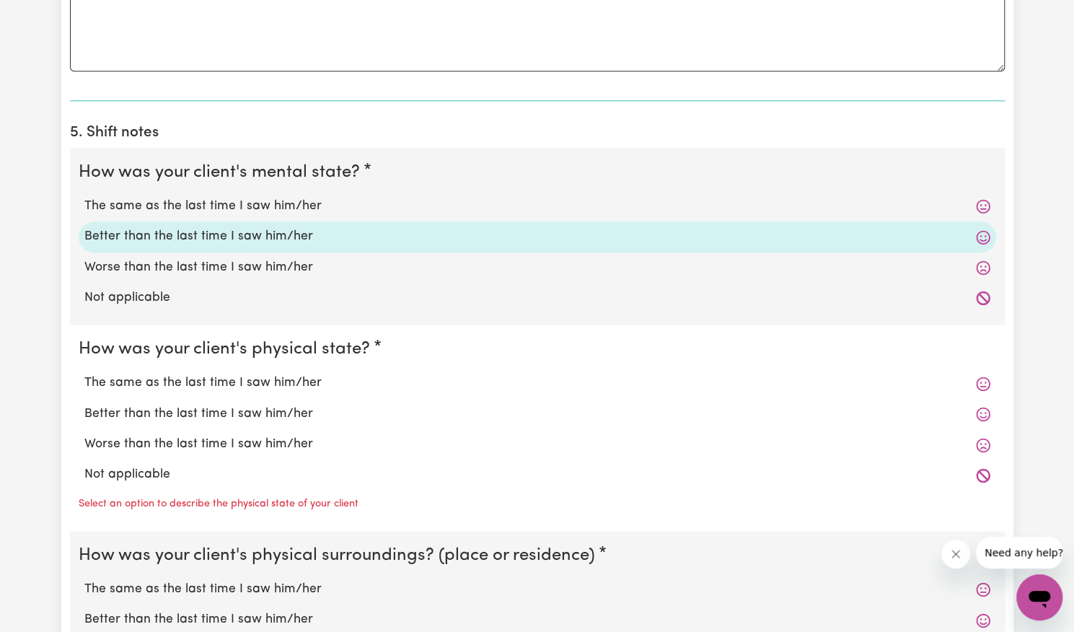
click at [281, 406] on label "Better than the last time I saw him/her" at bounding box center [537, 414] width 906 height 19
click at [84, 405] on input "Better than the last time I saw him/her" at bounding box center [84, 404] width 1 height 1
radio input "true"
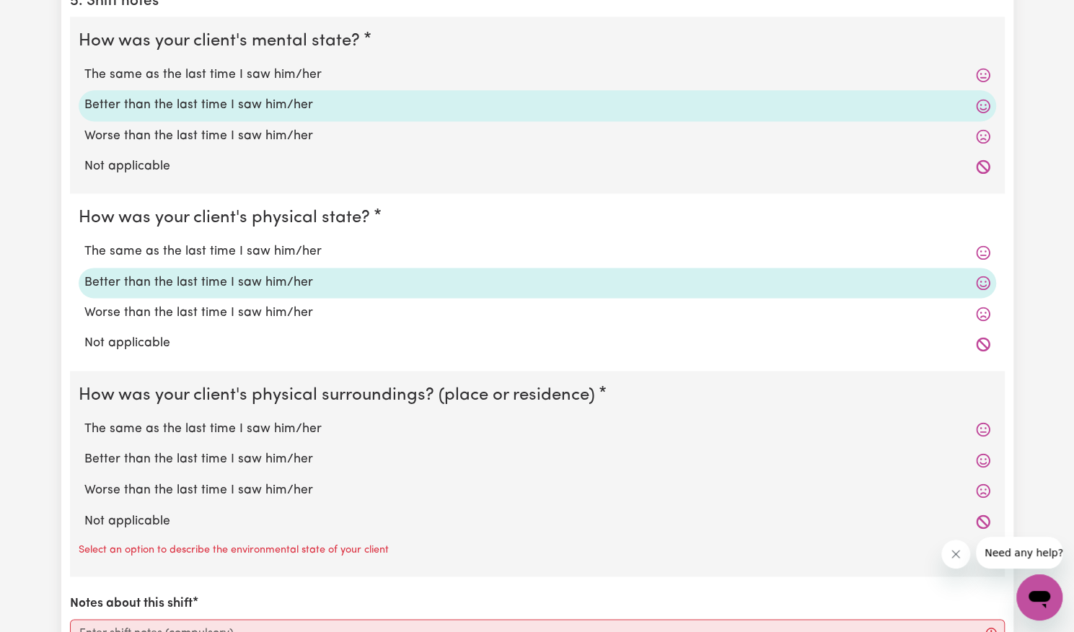
scroll to position [1101, 0]
click at [267, 451] on label "Better than the last time I saw him/her" at bounding box center [537, 458] width 906 height 19
click at [84, 449] on input "Better than the last time I saw him/her" at bounding box center [84, 448] width 1 height 1
radio input "true"
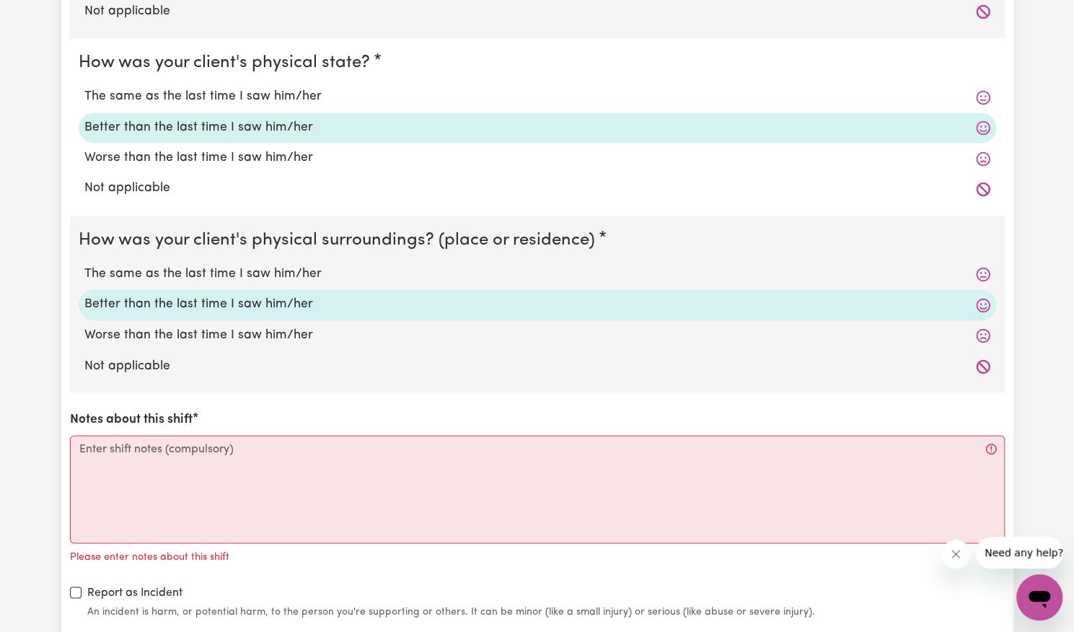
scroll to position [1263, 0]
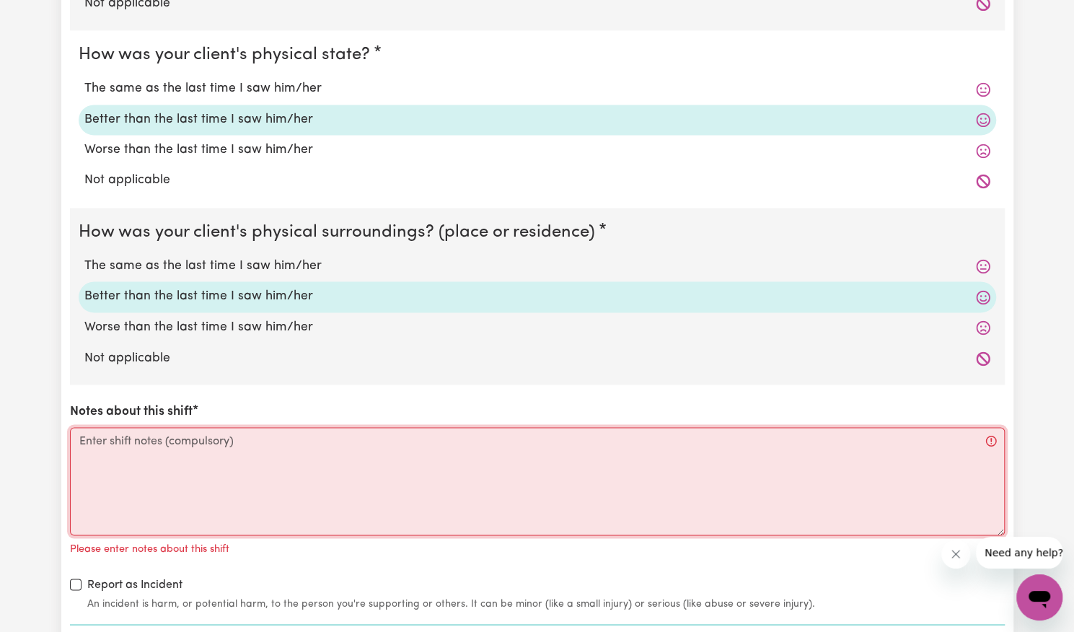
click at [258, 451] on textarea "Notes about this shift" at bounding box center [537, 481] width 935 height 108
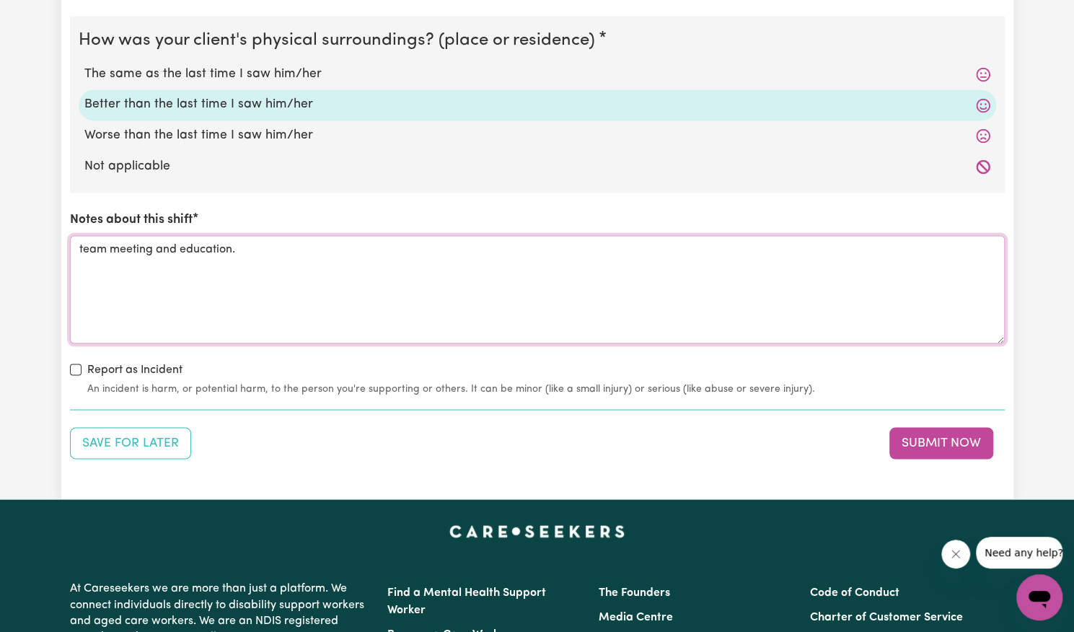
scroll to position [1468, 0]
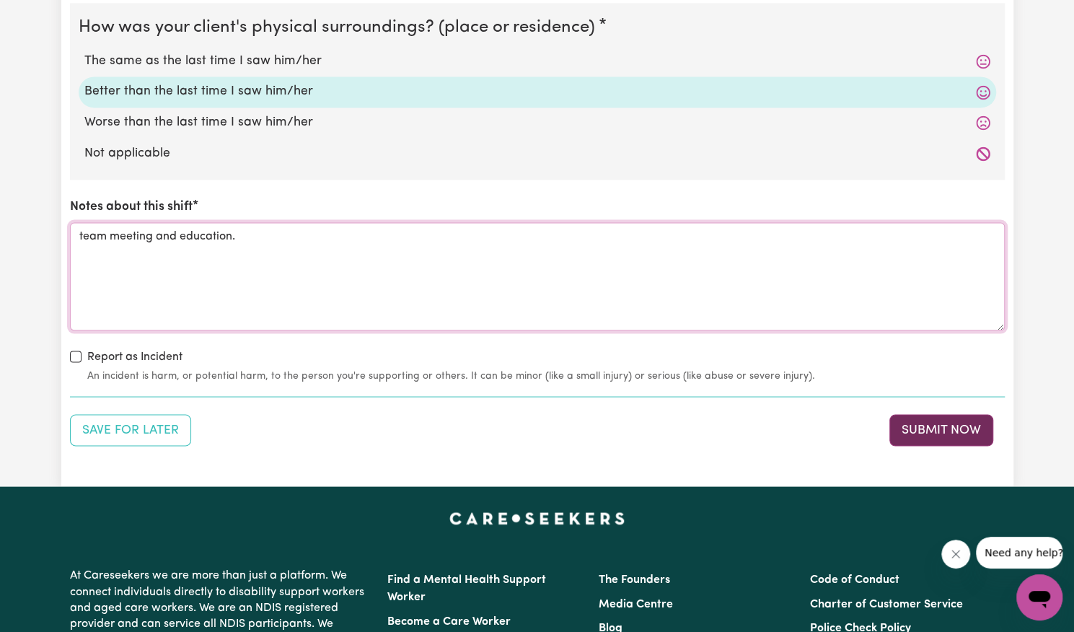
type textarea "team meeting and education."
click at [967, 439] on button "Submit Now" at bounding box center [942, 430] width 104 height 32
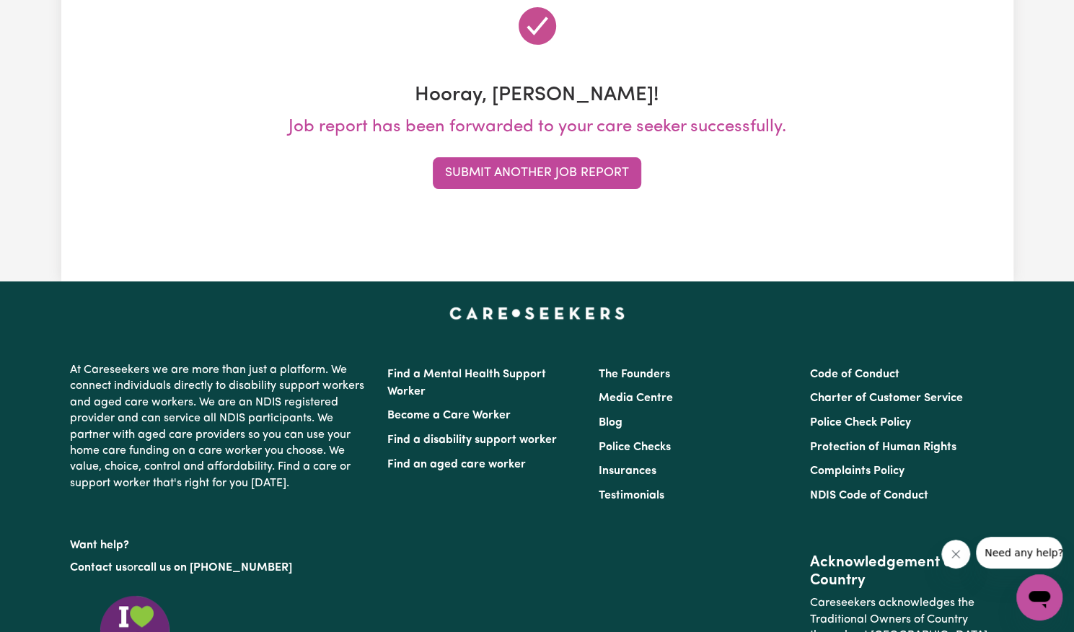
scroll to position [0, 0]
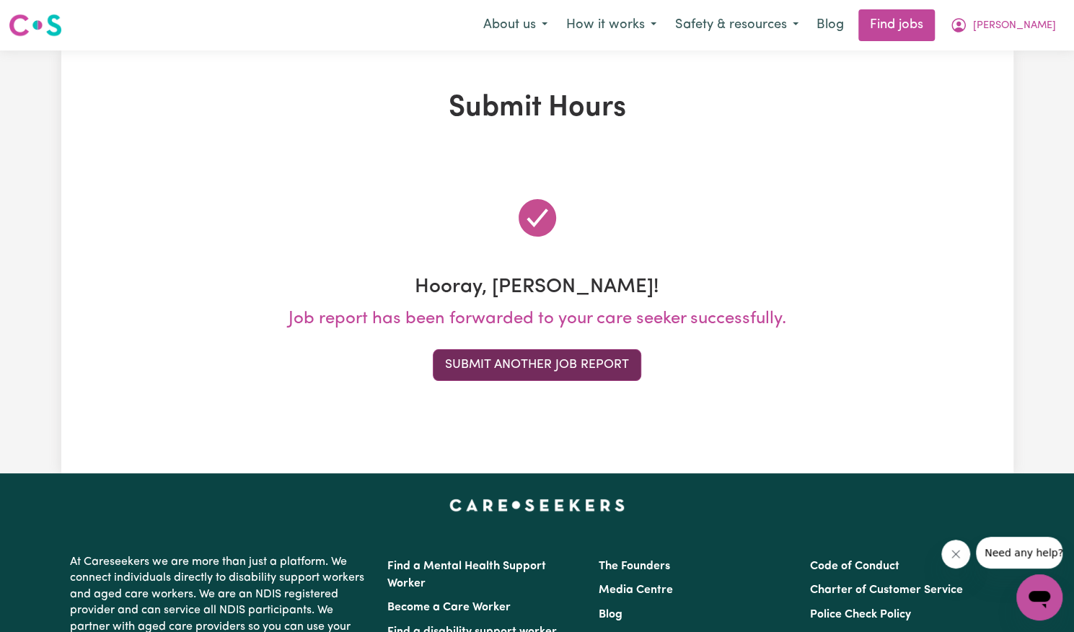
click at [536, 374] on button "Submit Another Job Report" at bounding box center [537, 365] width 209 height 32
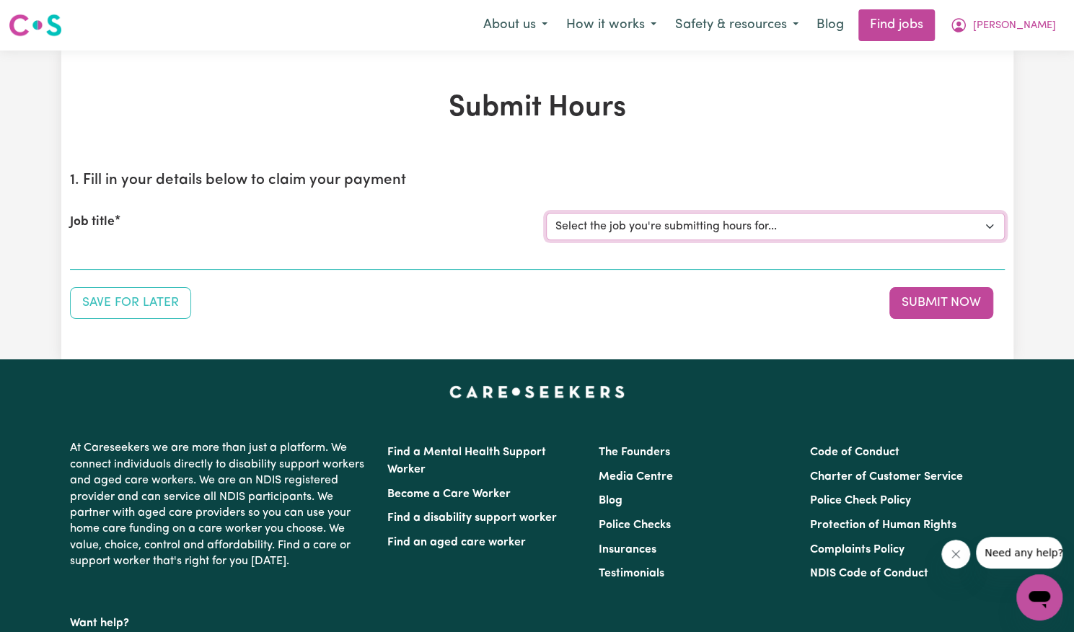
click at [664, 221] on select "Select the job you're submitting hours for... [[PERSON_NAME]] Support Worker Ne…" at bounding box center [775, 226] width 459 height 27
select select "14115"
click at [546, 213] on select "Select the job you're submitting hours for... [[PERSON_NAME]] Support Worker Ne…" at bounding box center [775, 226] width 459 height 27
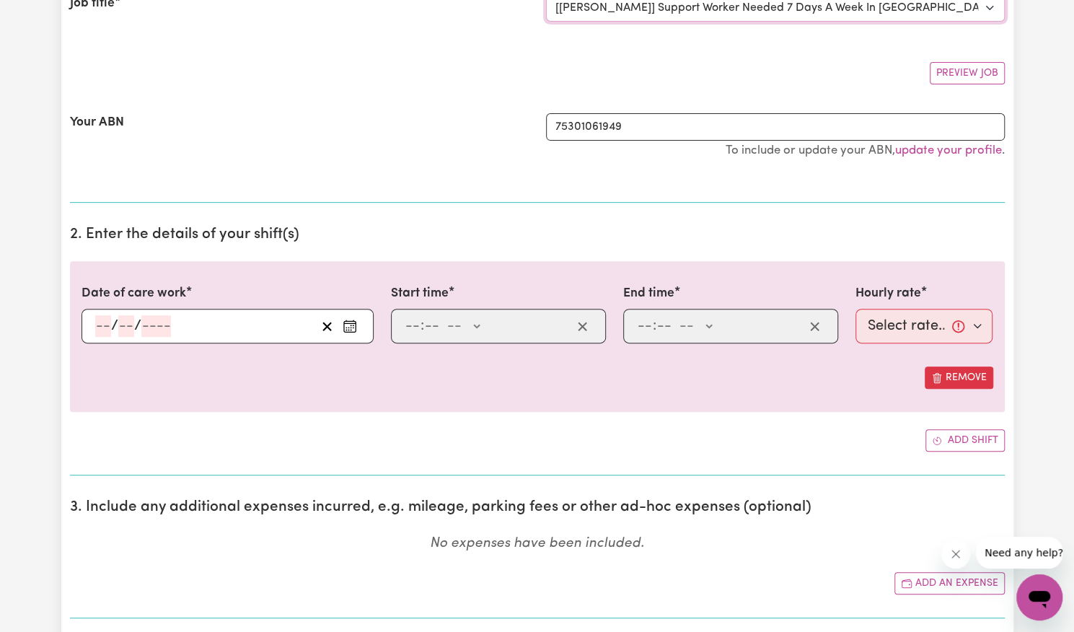
scroll to position [240, 0]
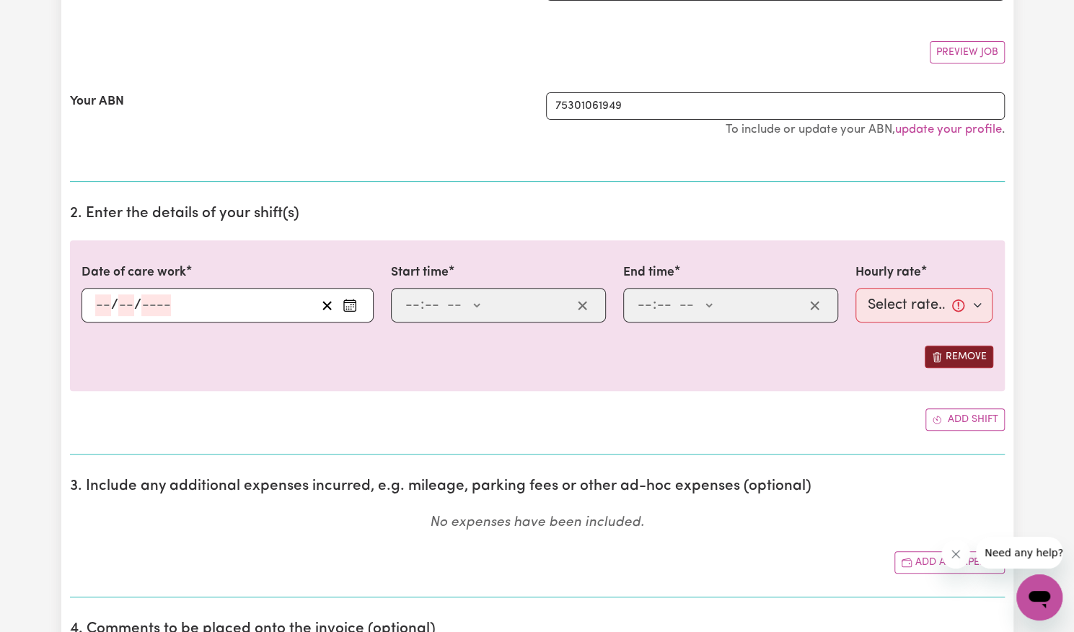
click at [971, 356] on button "Remove" at bounding box center [959, 357] width 69 height 22
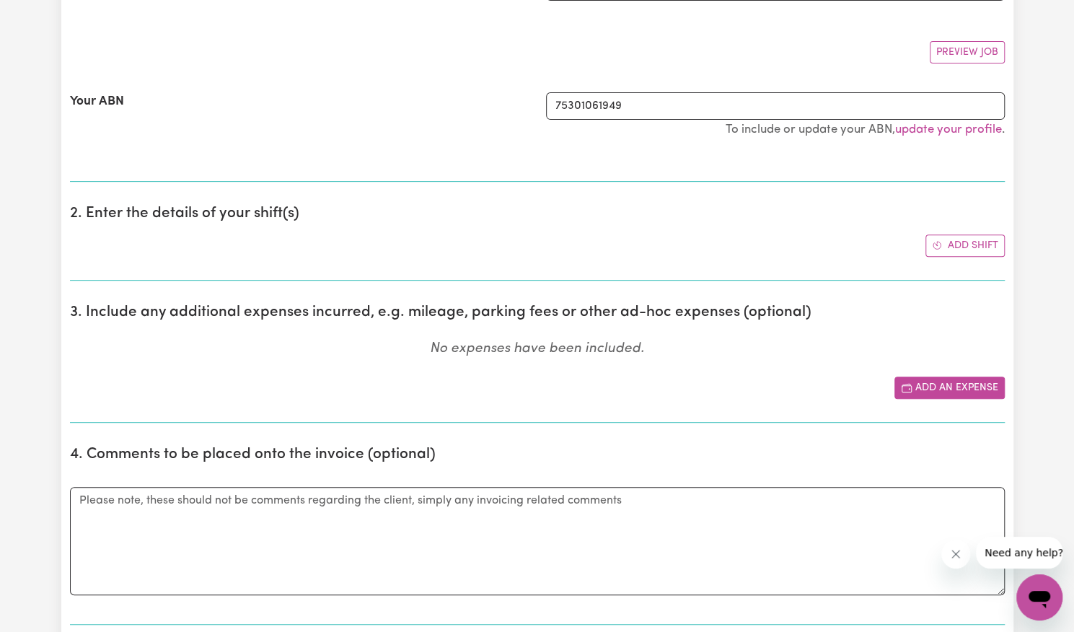
click at [933, 384] on button "Add an expense" at bounding box center [950, 388] width 110 height 22
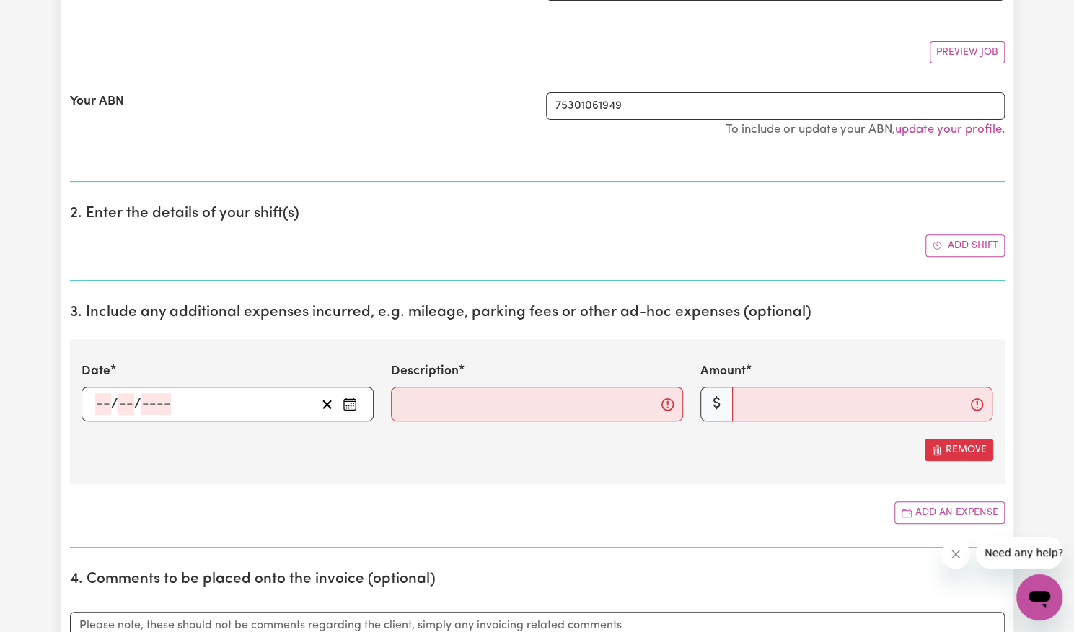
click at [354, 403] on icon "Enter the date of expense" at bounding box center [350, 404] width 14 height 14
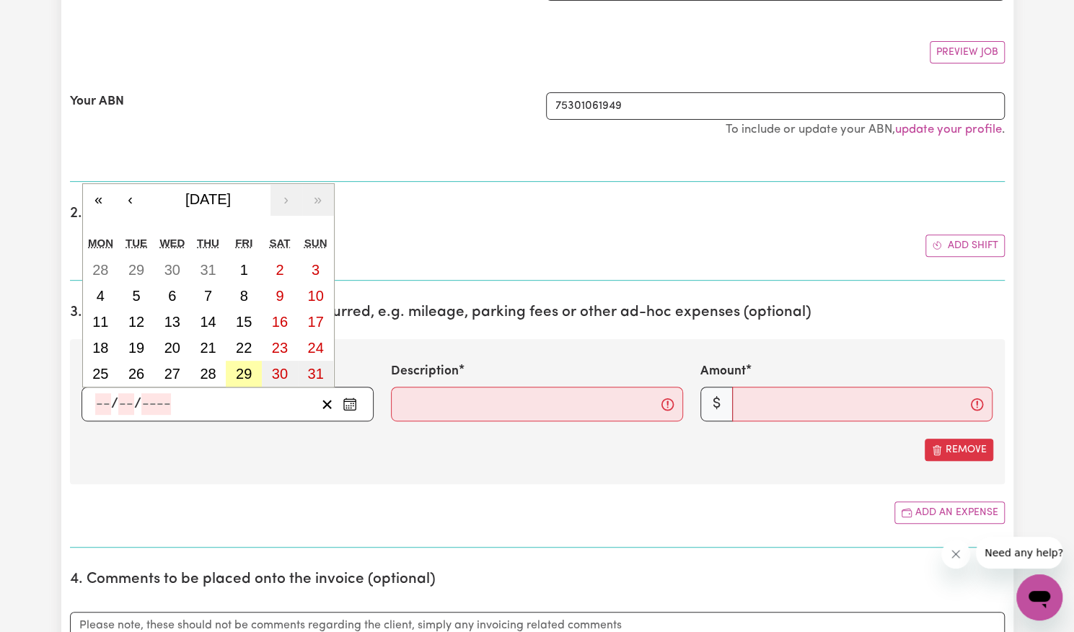
click at [248, 375] on abbr "29" at bounding box center [244, 374] width 16 height 16
type input "[DATE]"
type input "29"
type input "8"
type input "2025"
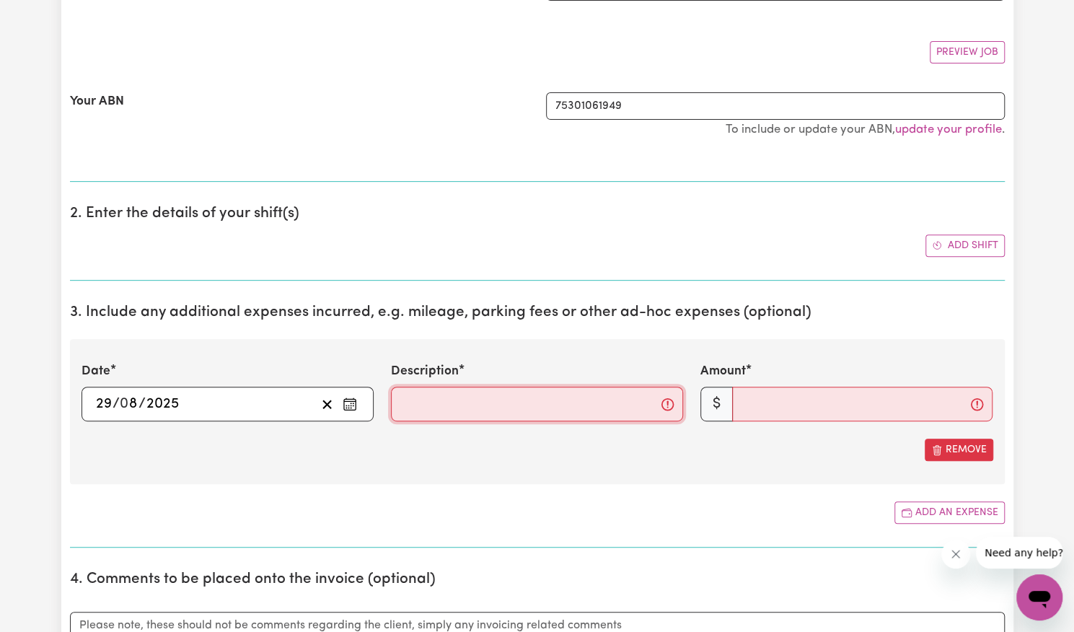
click at [417, 400] on input "Description" at bounding box center [537, 404] width 292 height 35
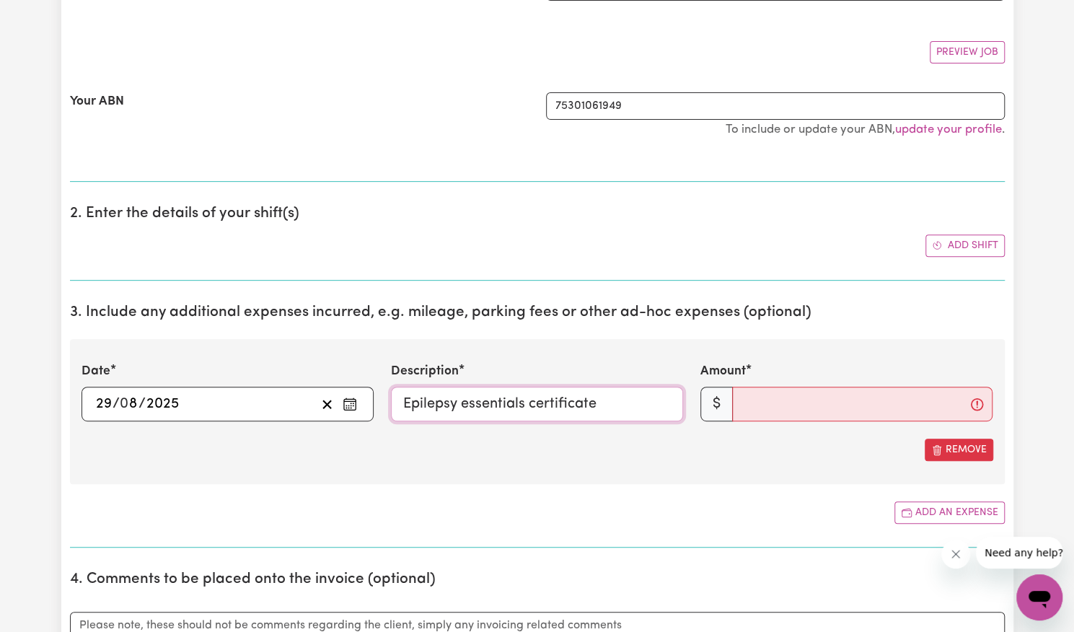
type input "Epilepsy essentials certificate"
click at [799, 393] on input "Amount" at bounding box center [862, 404] width 260 height 35
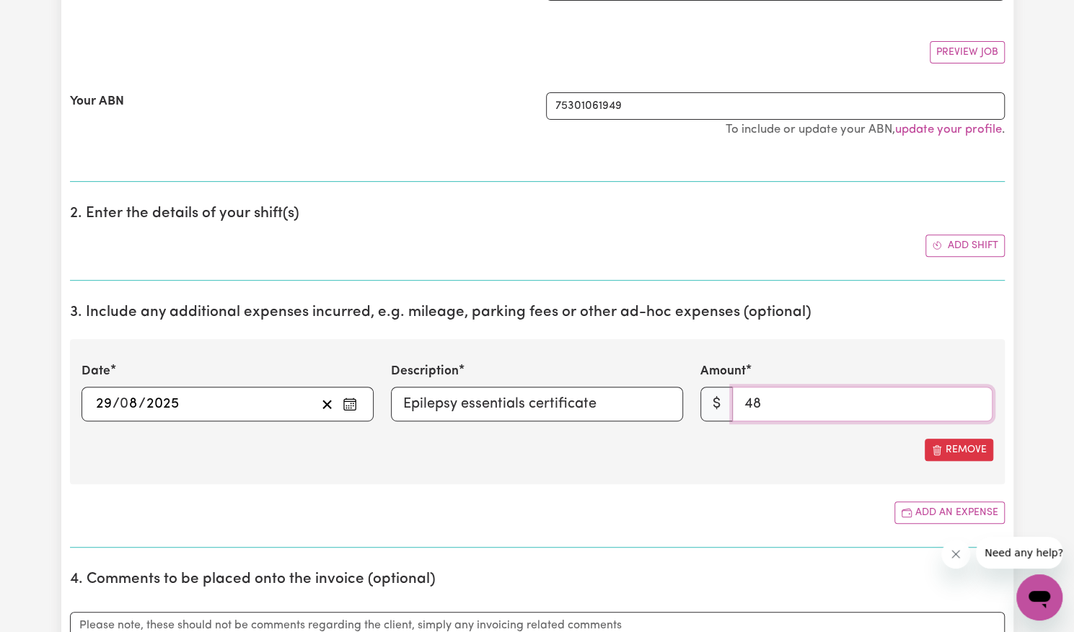
scroll to position [400, 0]
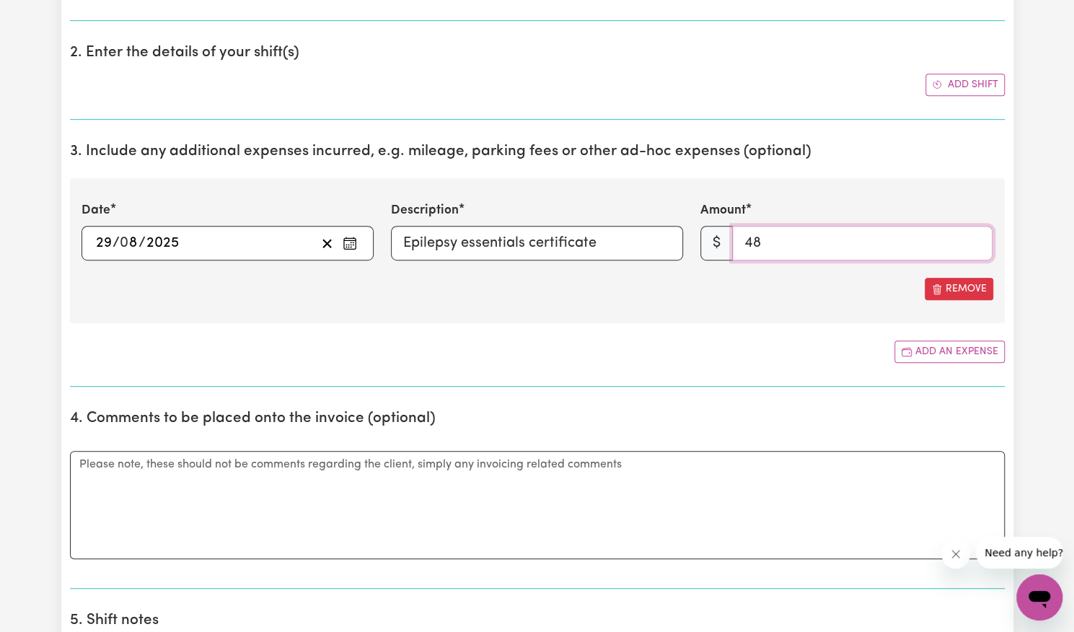
type input "48"
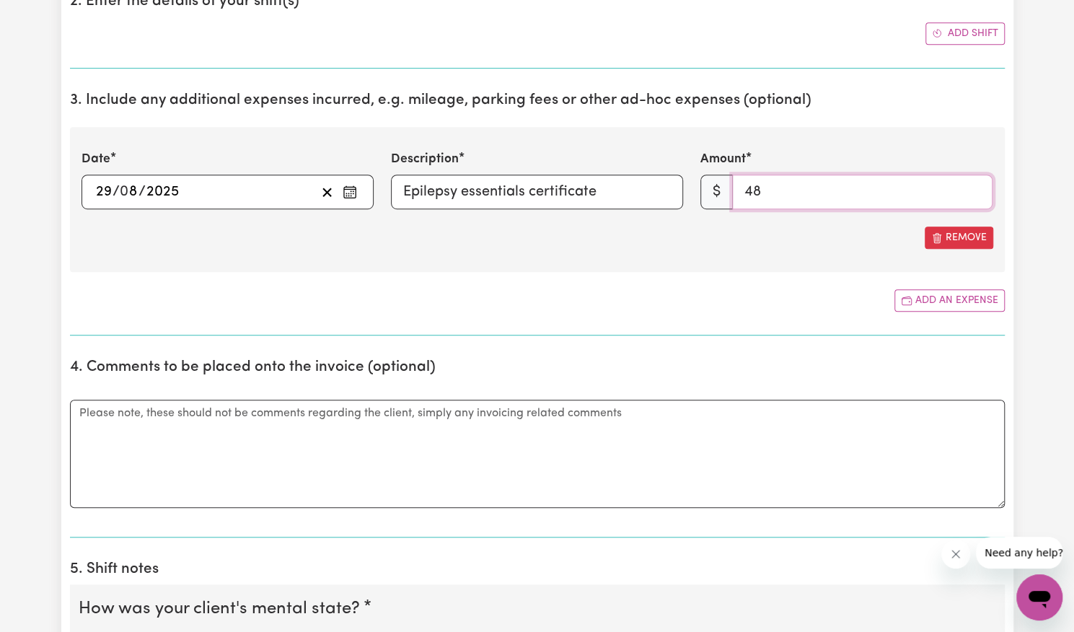
scroll to position [452, 0]
click at [921, 300] on button "Add an expense" at bounding box center [950, 300] width 110 height 22
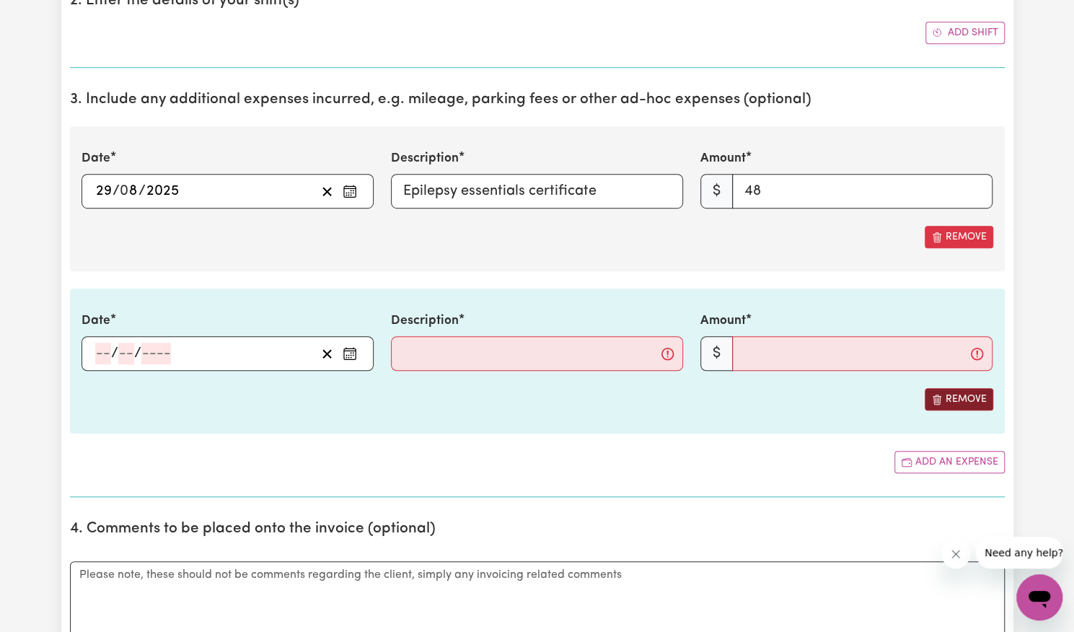
click at [971, 396] on button "Remove" at bounding box center [959, 399] width 69 height 22
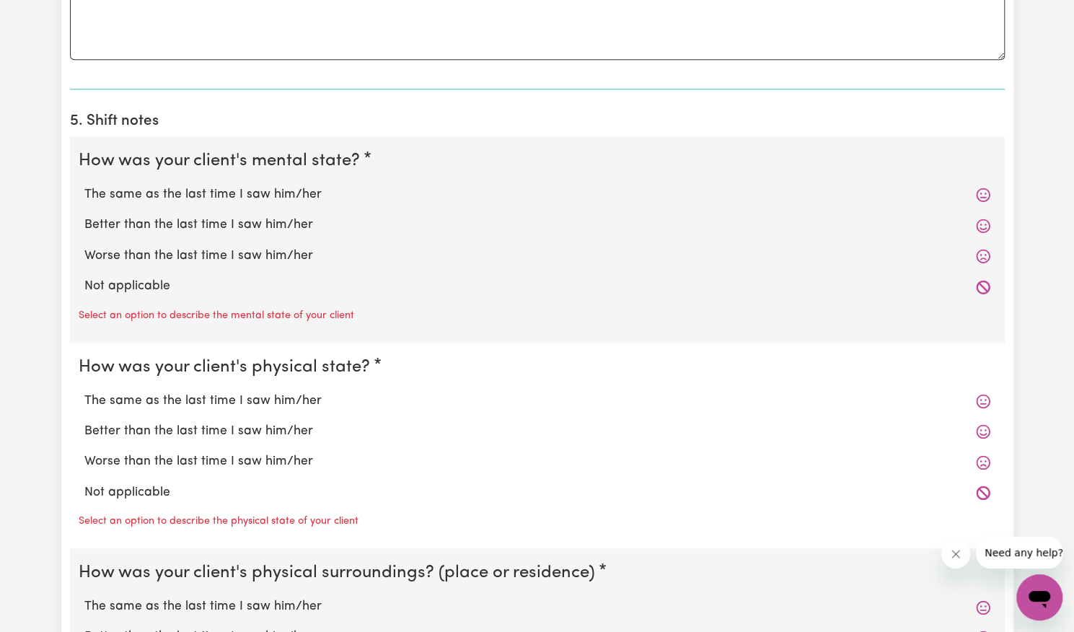
scroll to position [909, 0]
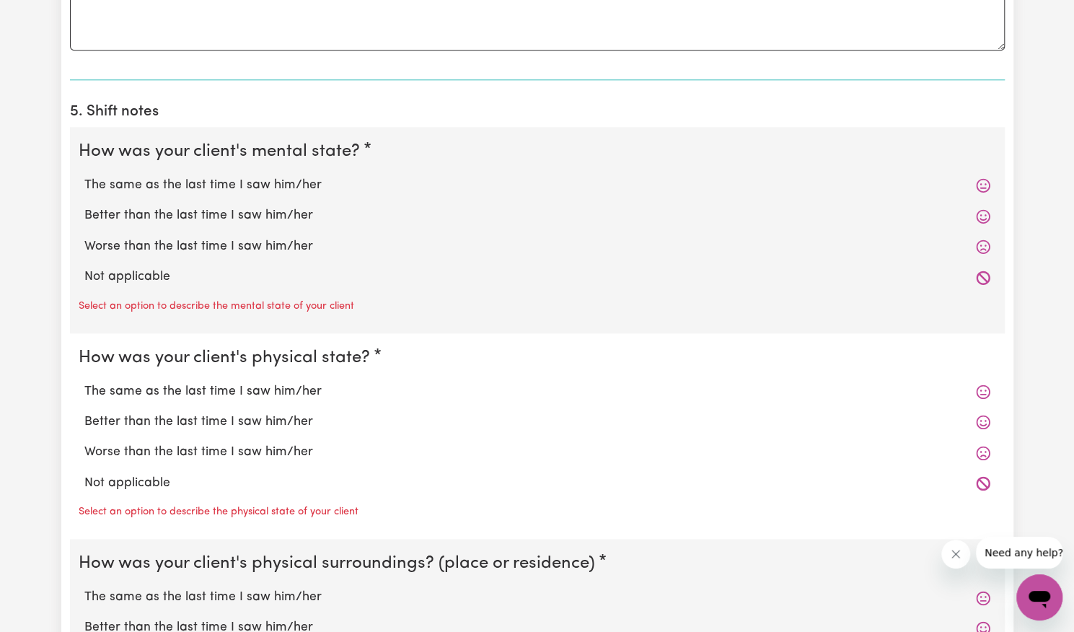
click at [416, 272] on label "Not applicable" at bounding box center [537, 277] width 906 height 19
click at [84, 268] on input "Not applicable" at bounding box center [84, 267] width 1 height 1
radio input "true"
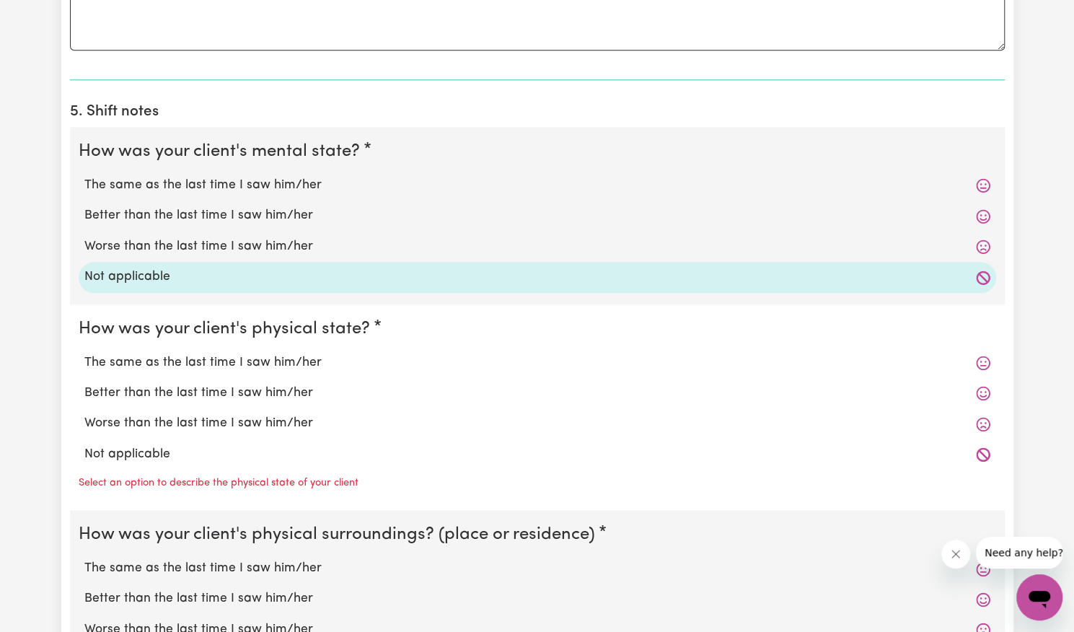
click at [323, 457] on label "Not applicable" at bounding box center [537, 454] width 906 height 19
click at [84, 445] on input "Not applicable" at bounding box center [84, 444] width 1 height 1
radio input "true"
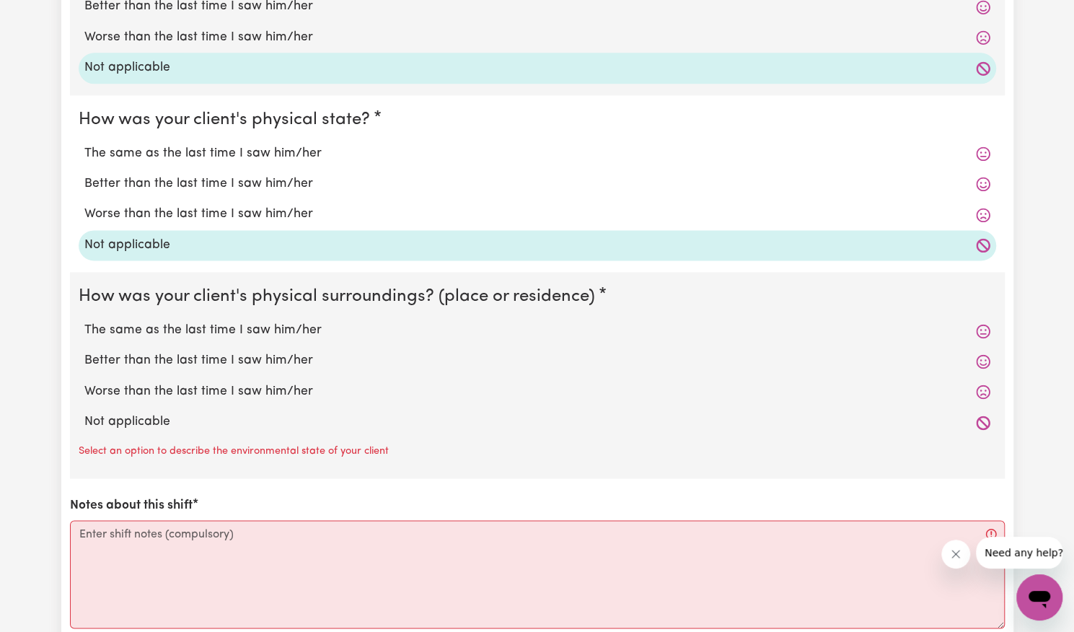
scroll to position [1139, 0]
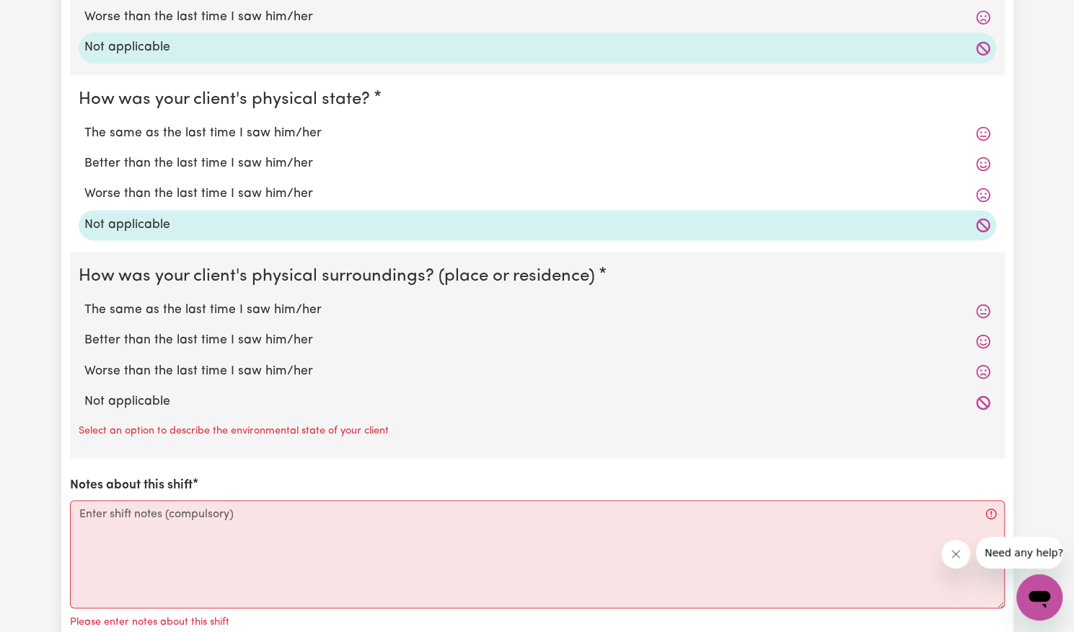
click at [228, 395] on label "Not applicable" at bounding box center [537, 402] width 906 height 19
click at [84, 393] on input "Not applicable" at bounding box center [84, 392] width 1 height 1
radio input "true"
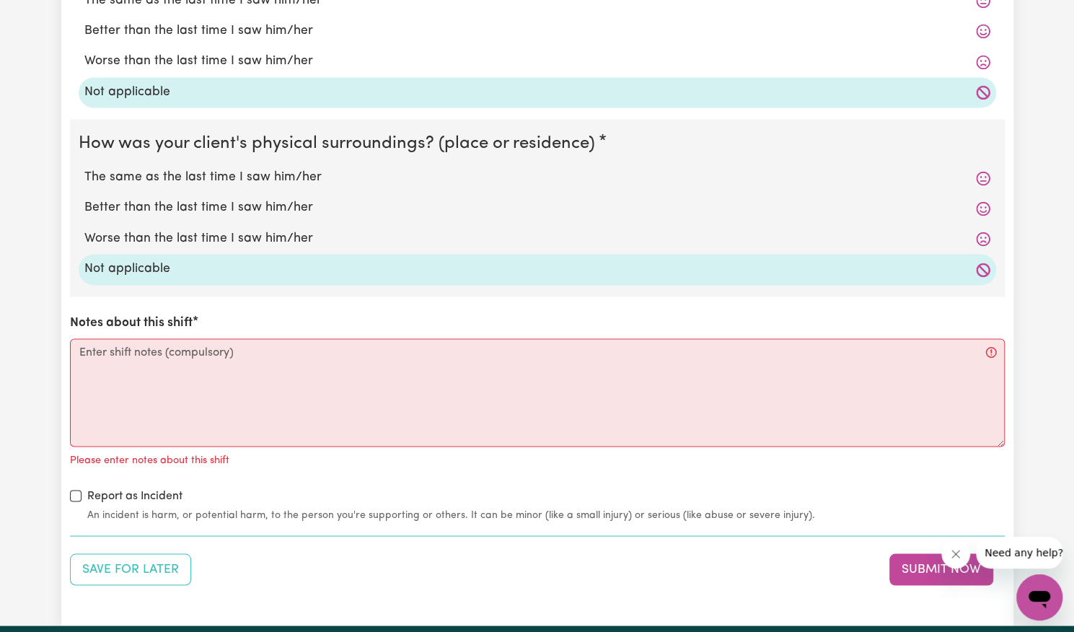
scroll to position [1274, 0]
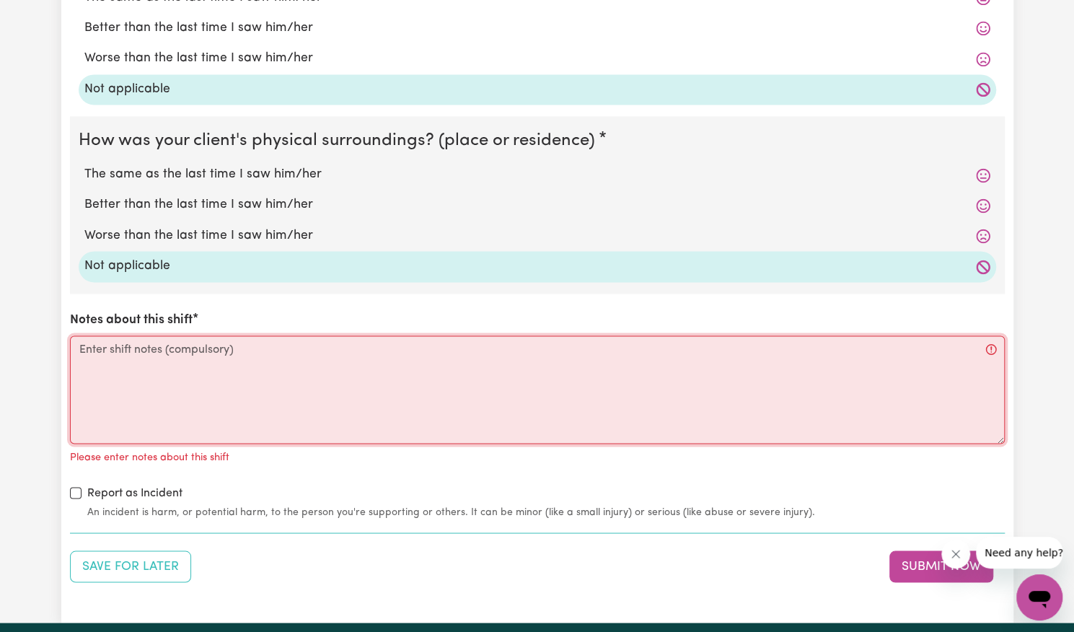
drag, startPoint x: 215, startPoint y: 350, endPoint x: 169, endPoint y: 372, distance: 51.3
click at [169, 372] on textarea "Notes about this shift" at bounding box center [537, 390] width 935 height 108
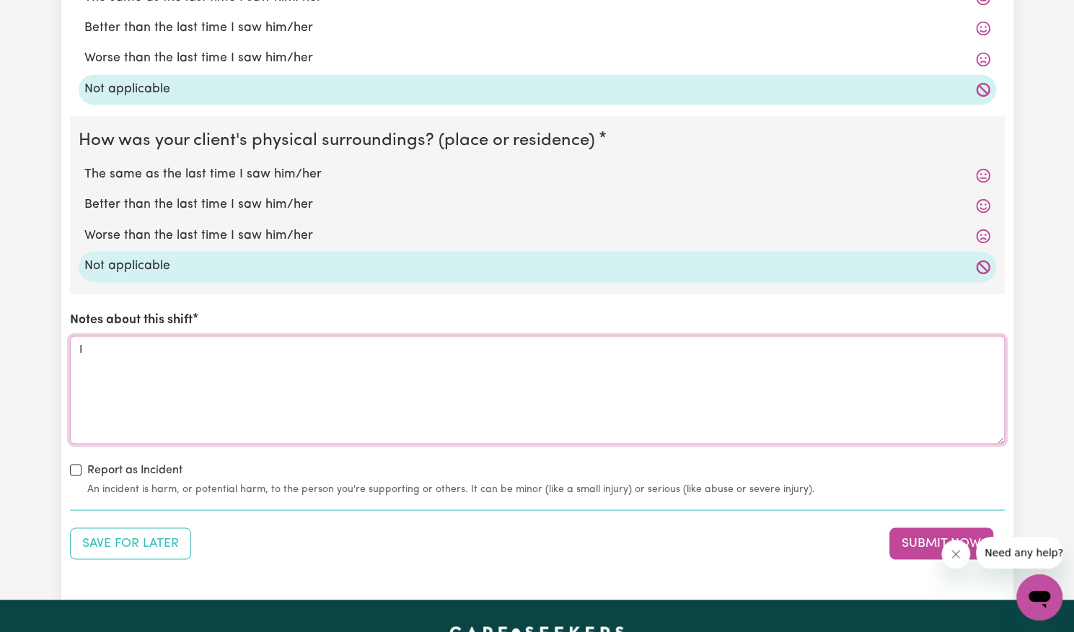
type textarea "I"
type textarea "S"
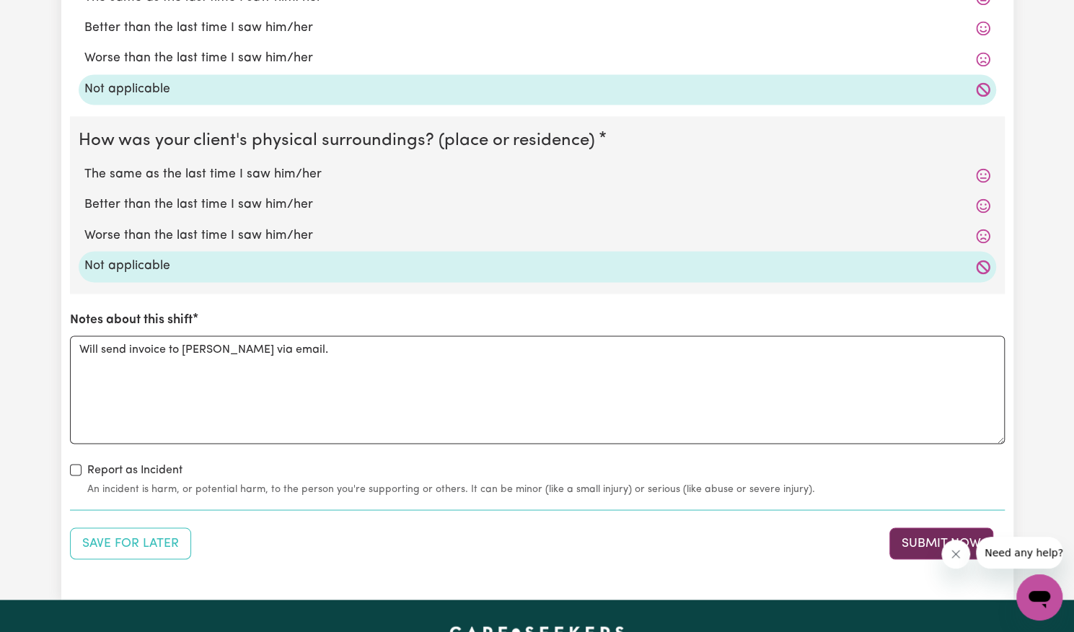
click at [913, 545] on button "Submit Now" at bounding box center [942, 543] width 104 height 32
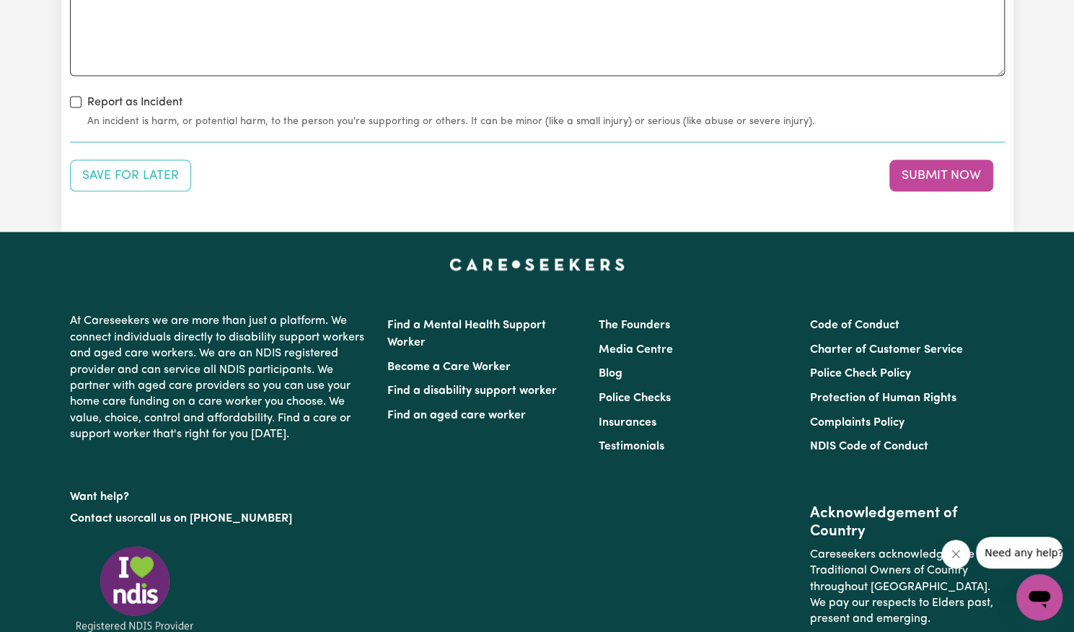
scroll to position [1540, 0]
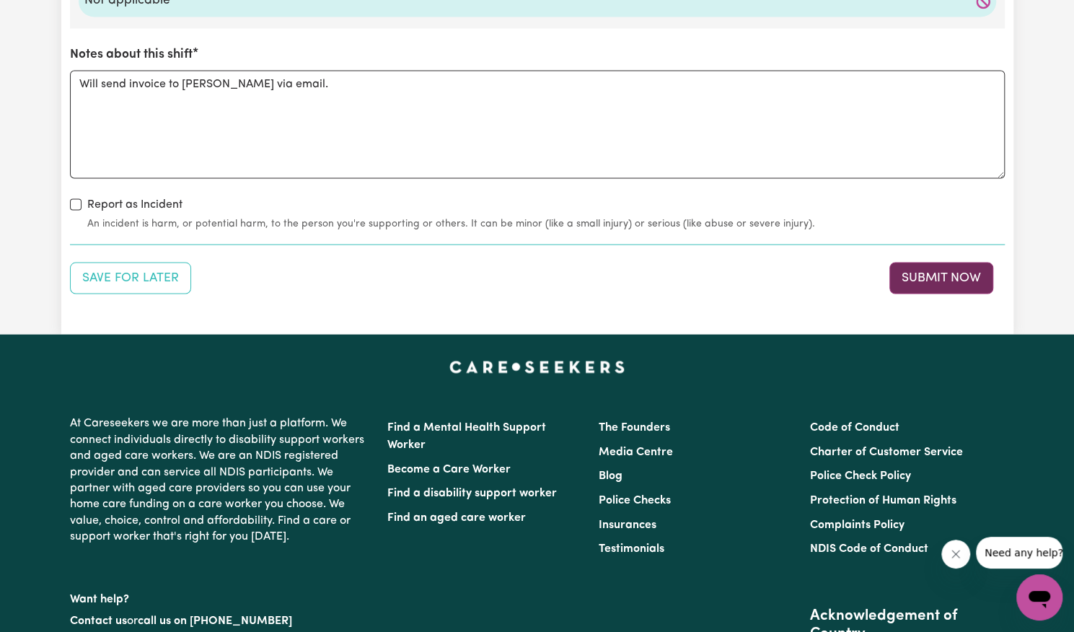
click at [929, 262] on button "Submit Now" at bounding box center [942, 278] width 104 height 32
click at [917, 286] on button "Submit Now" at bounding box center [942, 278] width 104 height 32
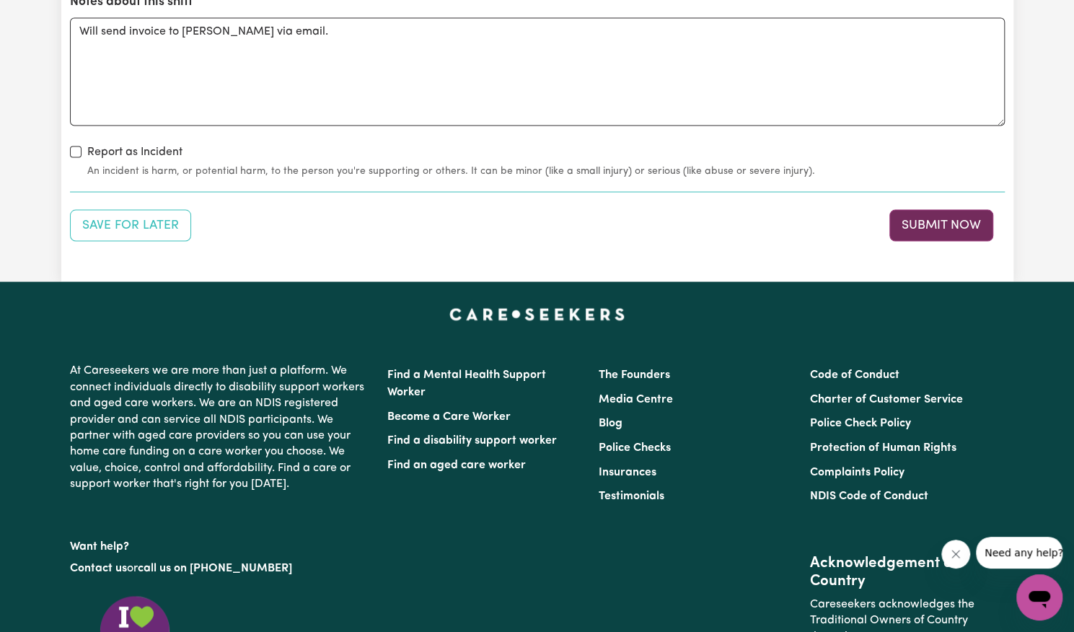
scroll to position [1603, 0]
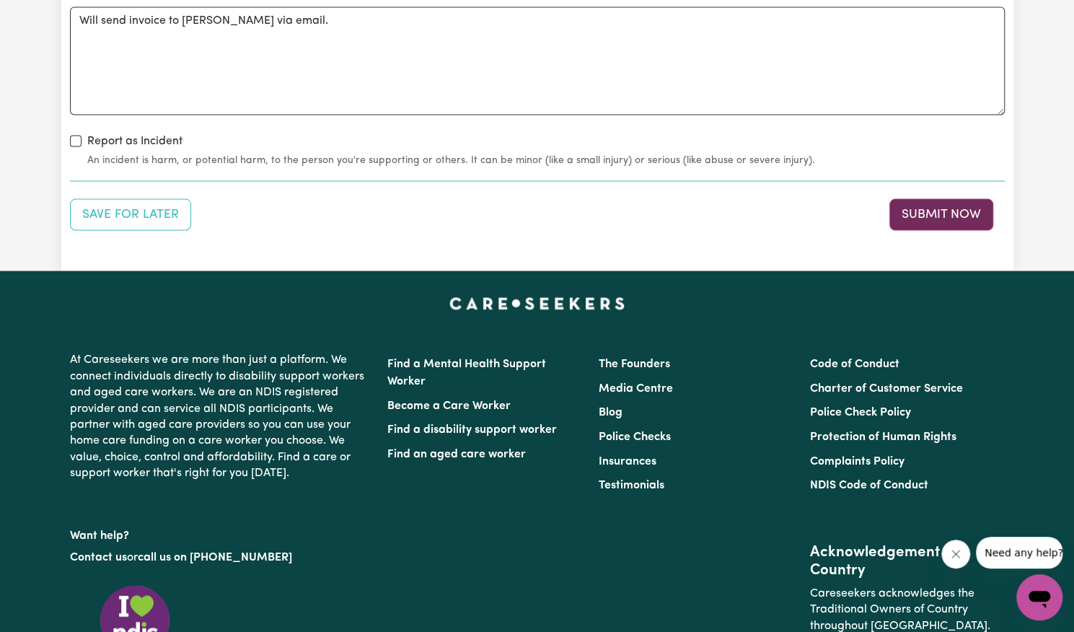
click at [947, 209] on button "Submit Now" at bounding box center [942, 214] width 104 height 32
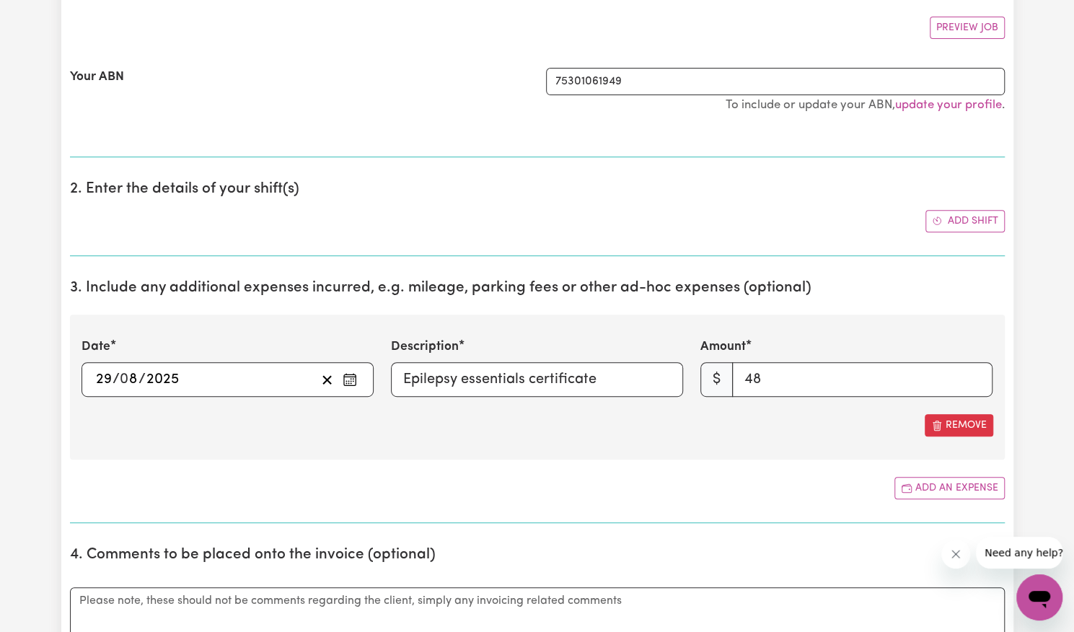
scroll to position [265, 0]
click at [869, 377] on input "48" at bounding box center [862, 378] width 260 height 35
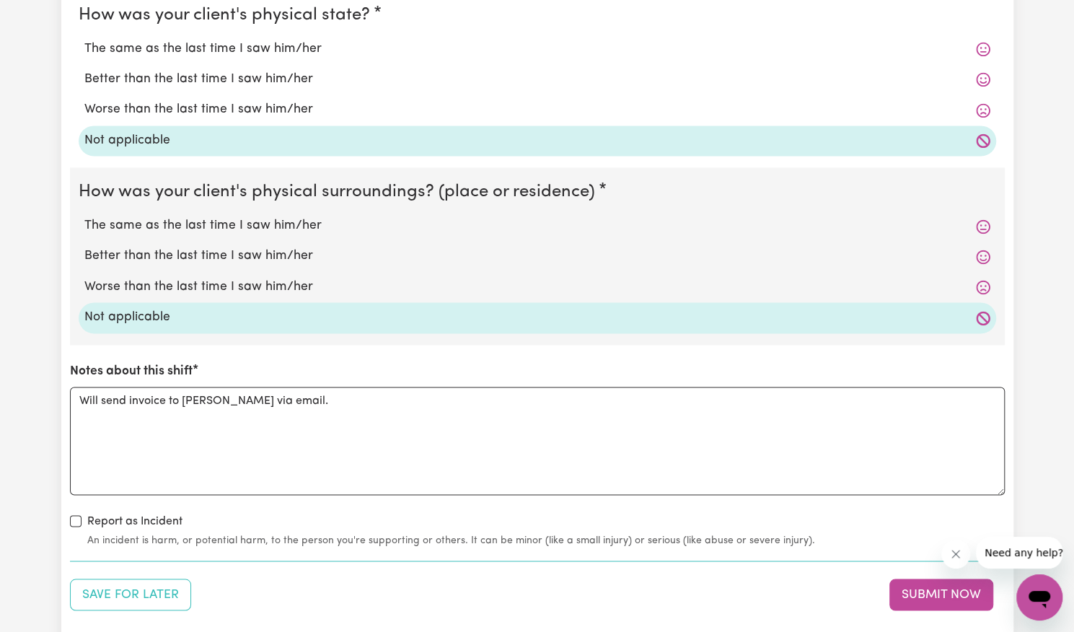
scroll to position [1224, 0]
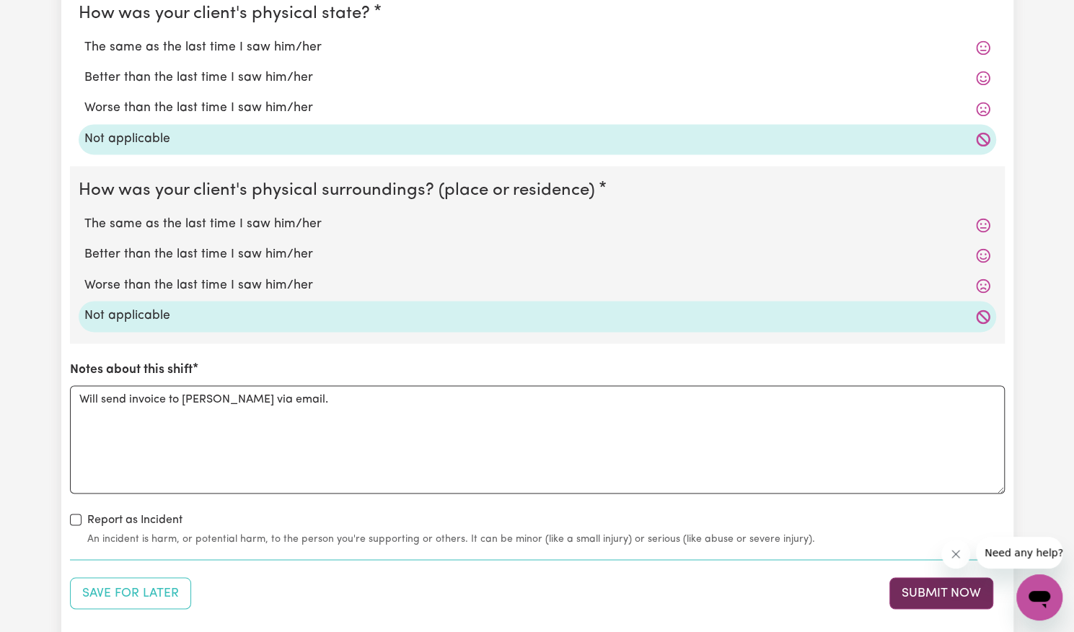
click at [921, 597] on button "Submit Now" at bounding box center [942, 593] width 104 height 32
